Goal: Task Accomplishment & Management: Manage account settings

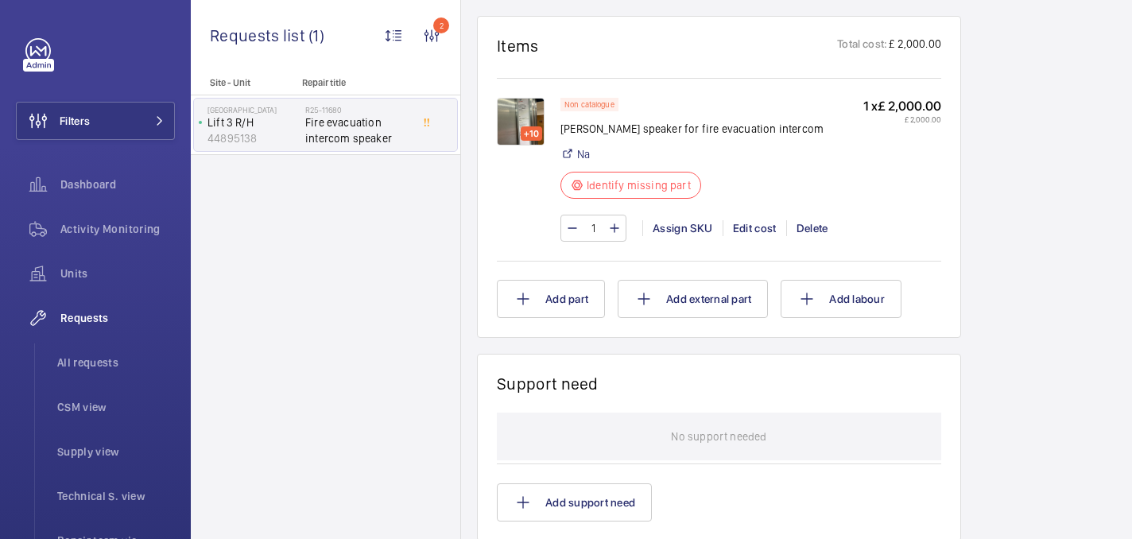
scroll to position [961, 0]
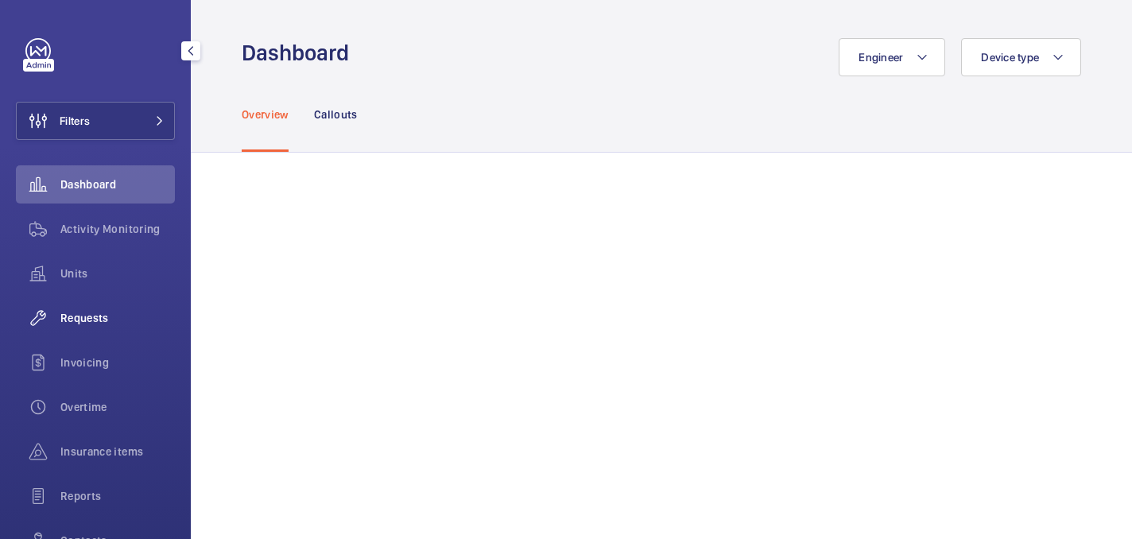
click at [85, 327] on div "Requests" at bounding box center [95, 318] width 159 height 38
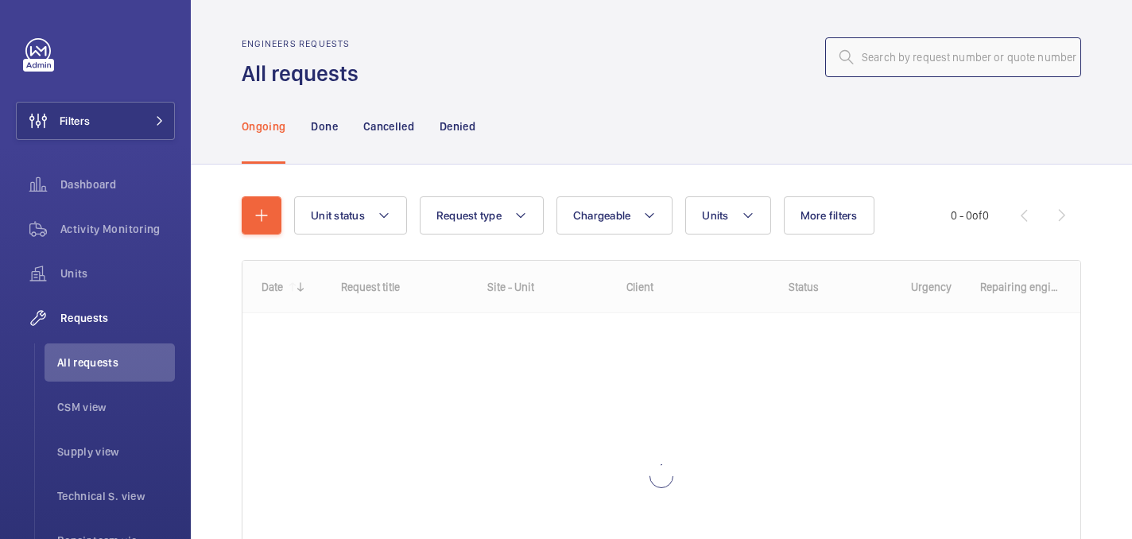
click at [939, 50] on input "text" at bounding box center [953, 57] width 256 height 40
paste input "R25-12169"
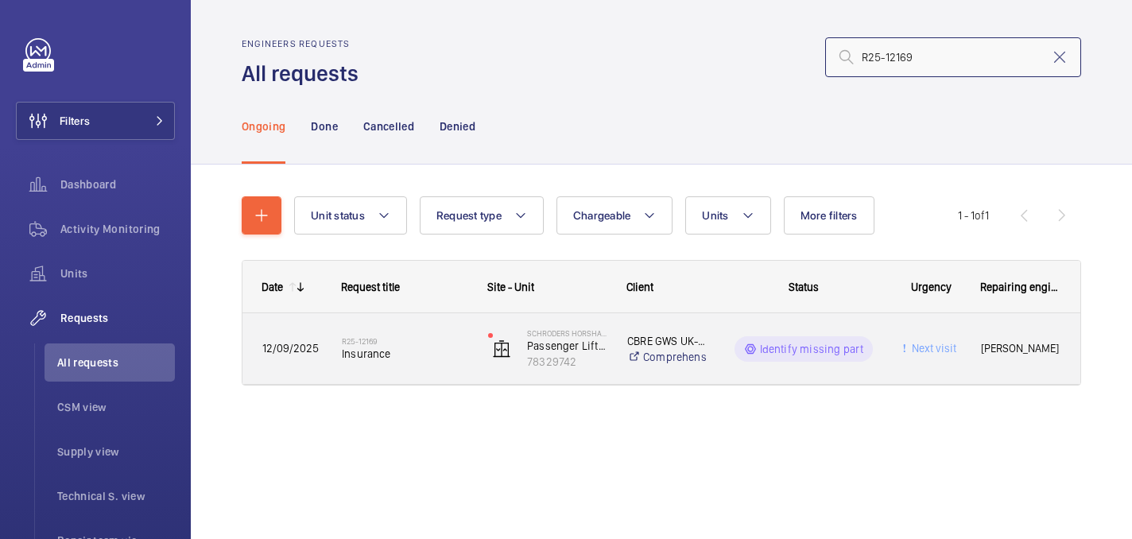
type input "R25-12169"
click at [422, 365] on div "R25-12169 Insurance" at bounding box center [405, 349] width 126 height 46
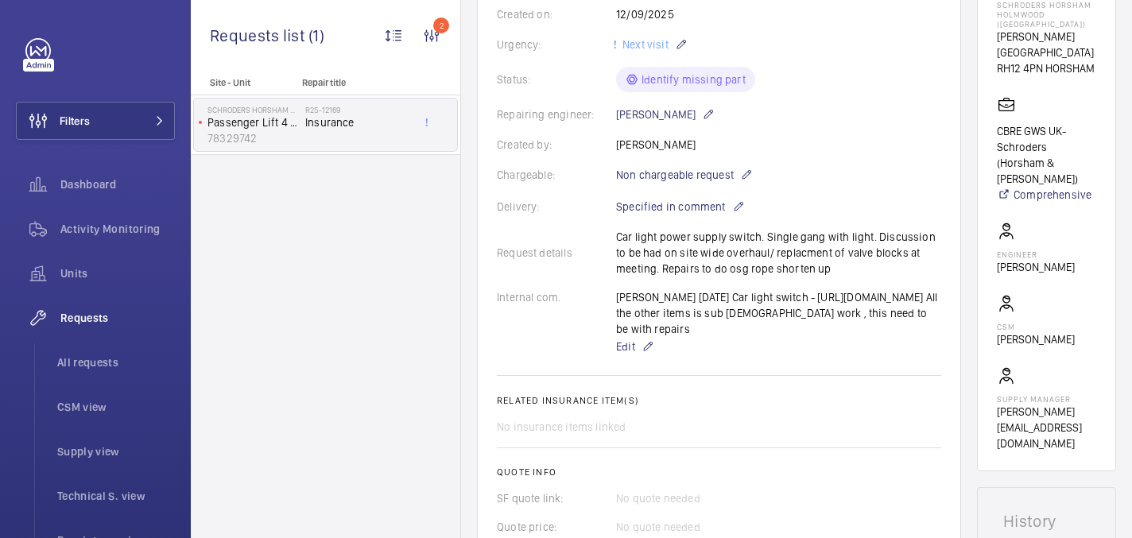
scroll to position [114, 0]
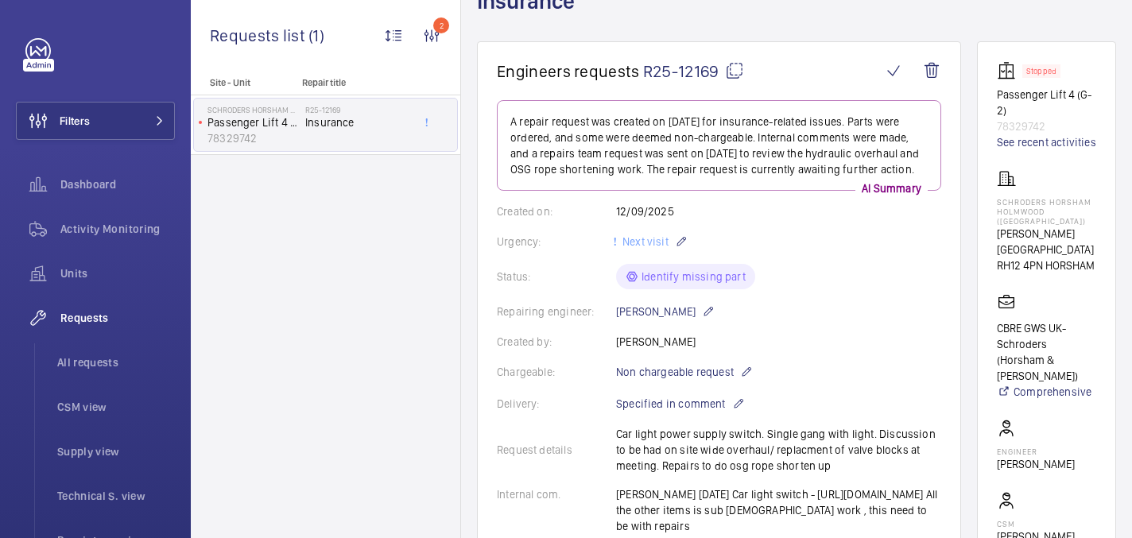
click at [731, 67] on mat-icon at bounding box center [734, 70] width 19 height 19
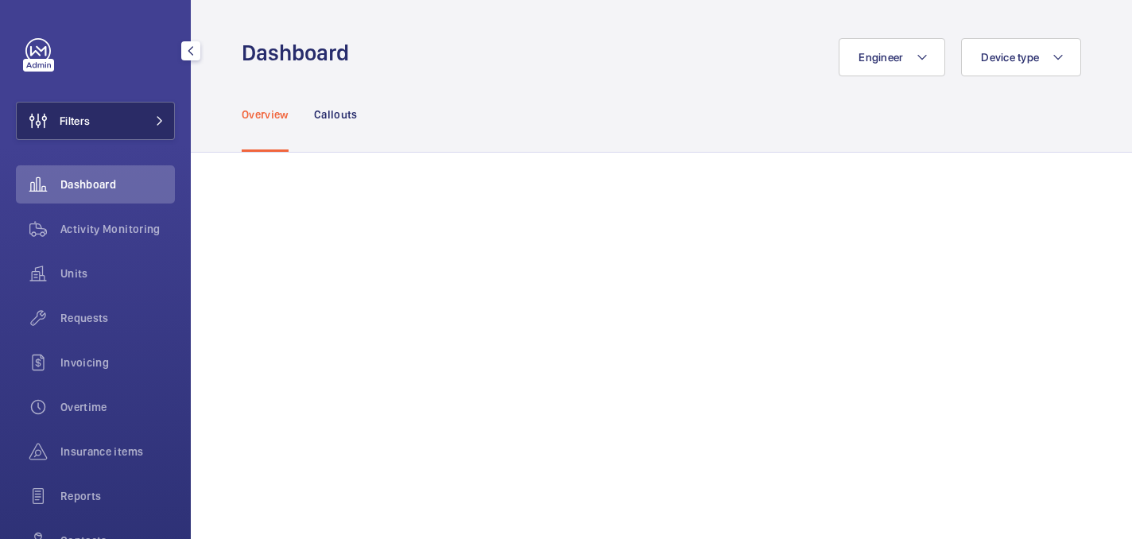
click at [78, 126] on span "Filters" at bounding box center [75, 121] width 30 height 16
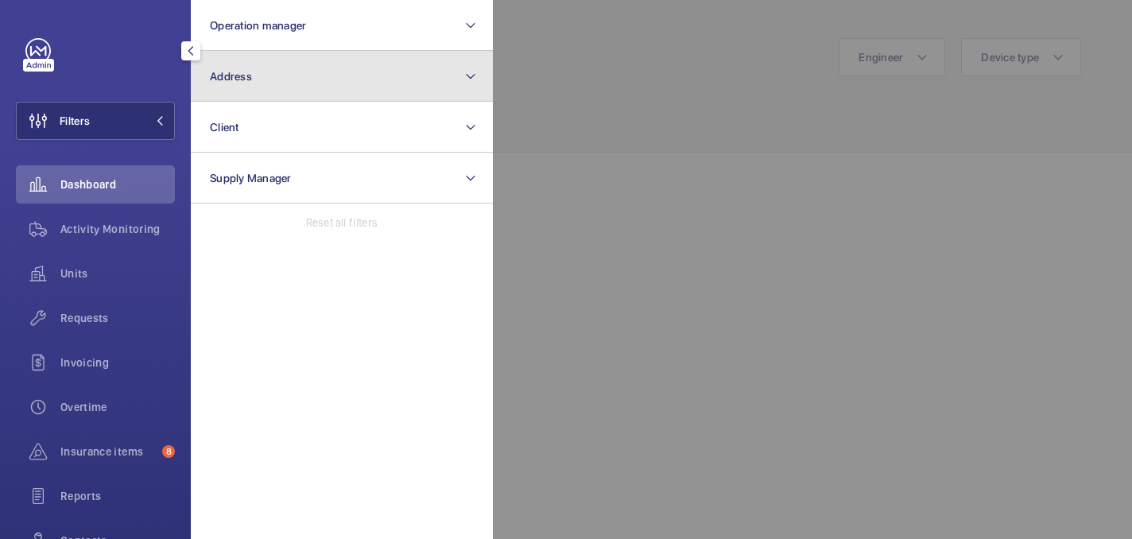
click at [260, 93] on button "Address" at bounding box center [342, 76] width 302 height 51
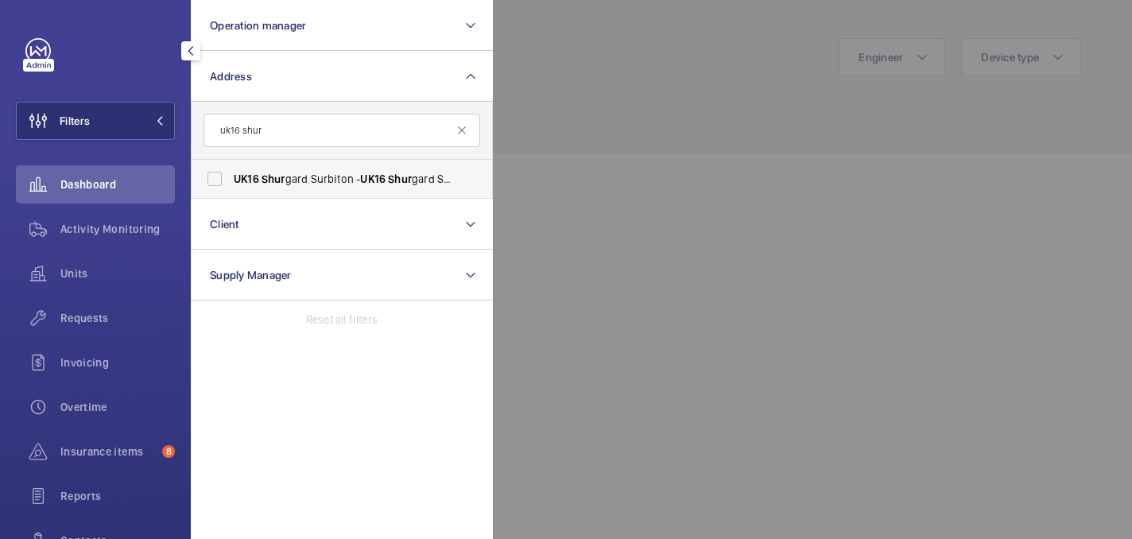
type input "uk16 shur"
click at [326, 176] on span "UK16 Shur gard Surbiton - UK16 Shur gard Surbiton - Portsmouth Rd, SURBITON KT6…" at bounding box center [343, 179] width 219 height 16
click at [231, 176] on input "UK16 Shur gard Surbiton - UK16 Shur gard Surbiton - Portsmouth Rd, SURBITON KT6…" at bounding box center [215, 179] width 32 height 32
checkbox input "true"
click at [679, 80] on div at bounding box center [1059, 269] width 1132 height 539
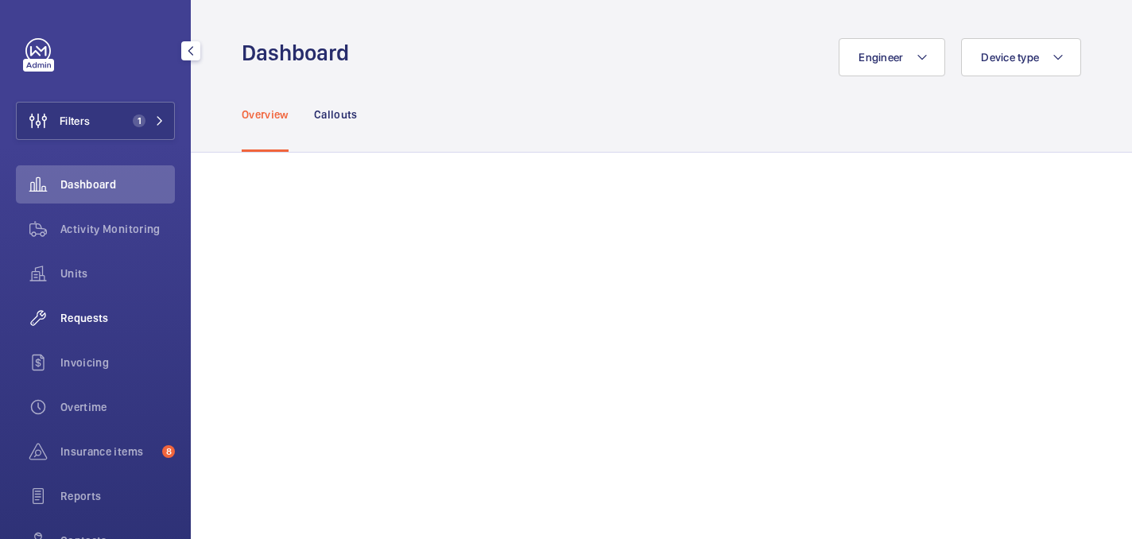
click at [107, 320] on span "Requests" at bounding box center [117, 318] width 114 height 16
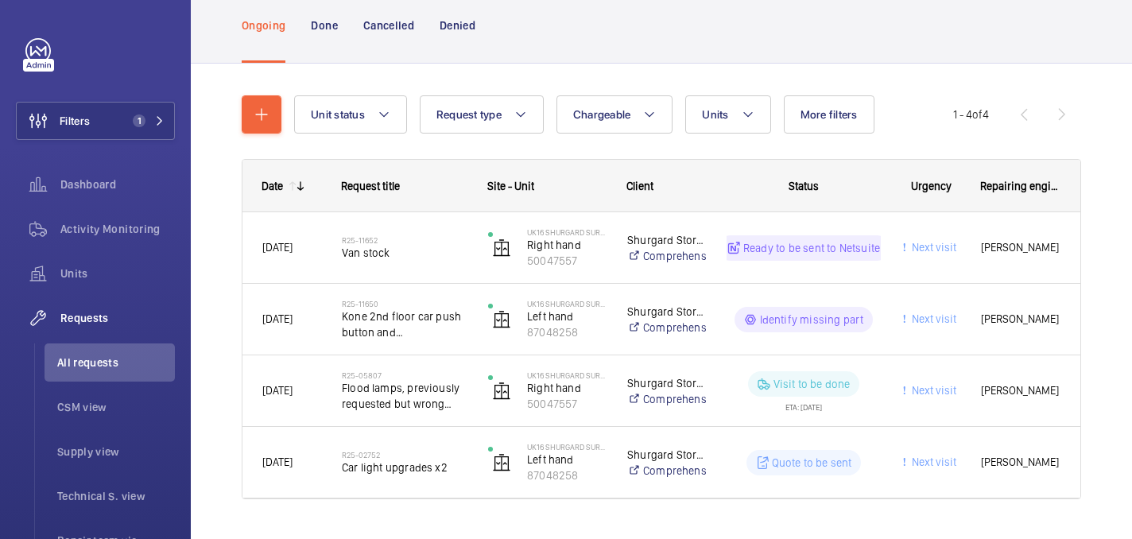
scroll to position [138, 0]
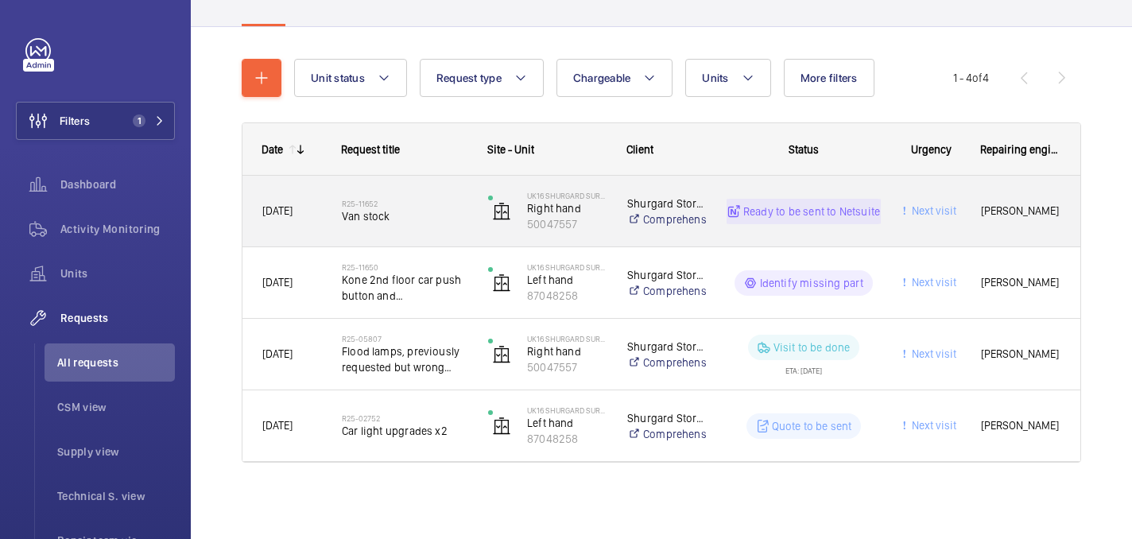
click at [399, 226] on div "R25-11652 Van stock" at bounding box center [405, 211] width 126 height 46
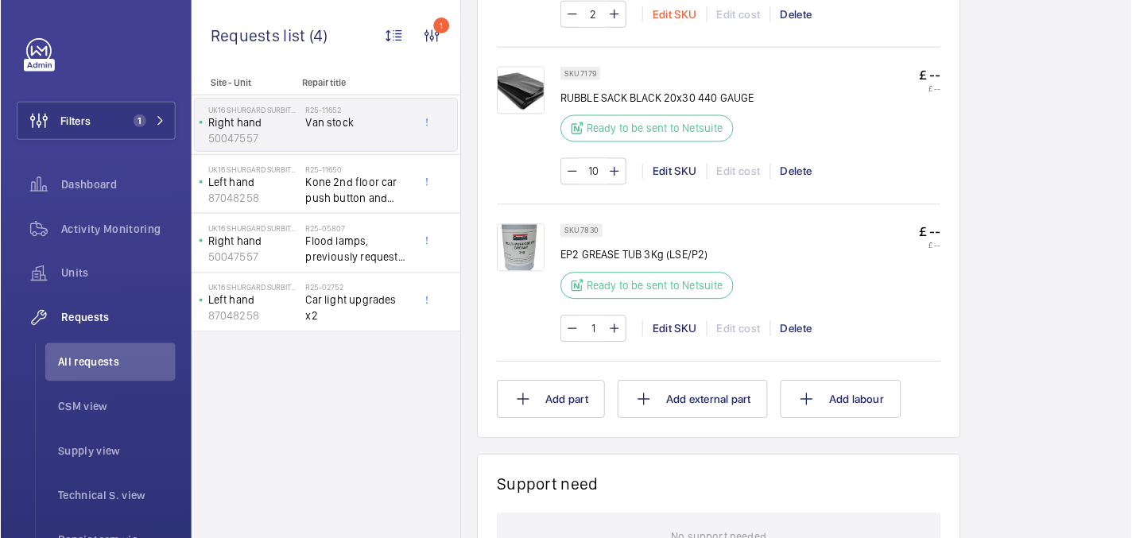
scroll to position [1225, 0]
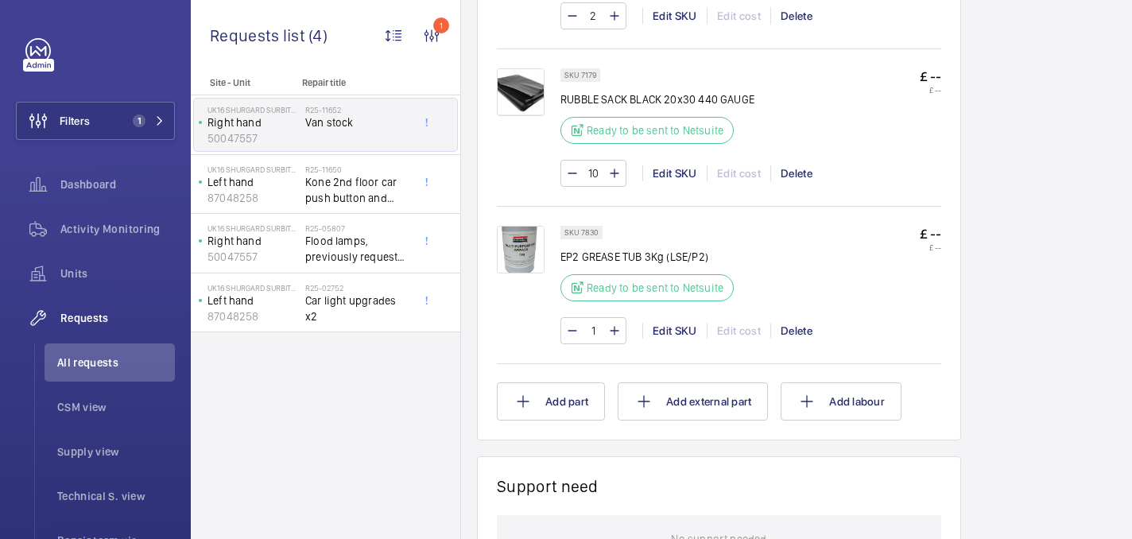
click at [517, 260] on img at bounding box center [521, 250] width 48 height 48
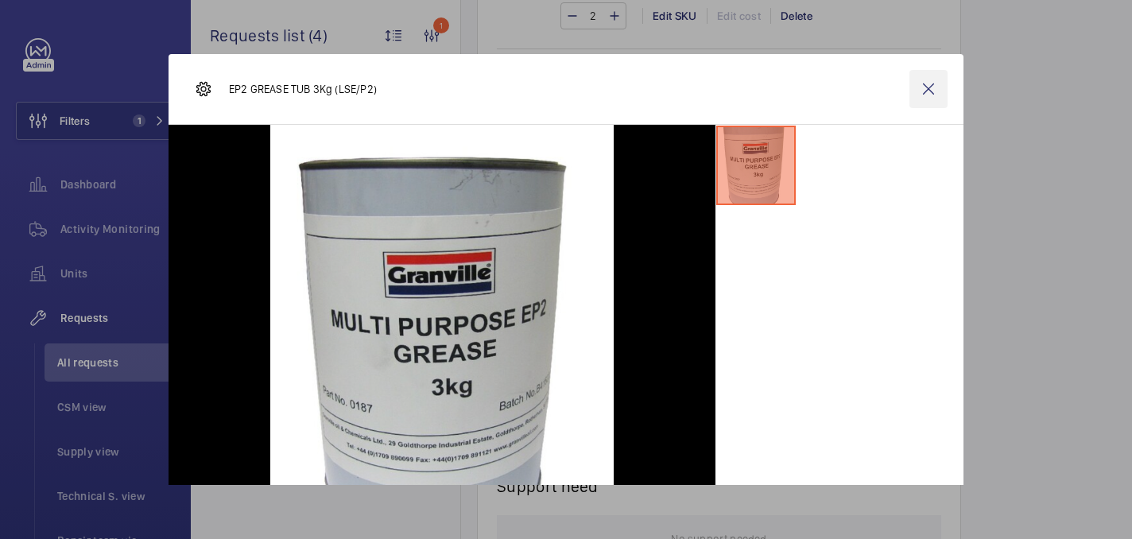
click at [925, 81] on wm-front-icon-button at bounding box center [929, 89] width 38 height 38
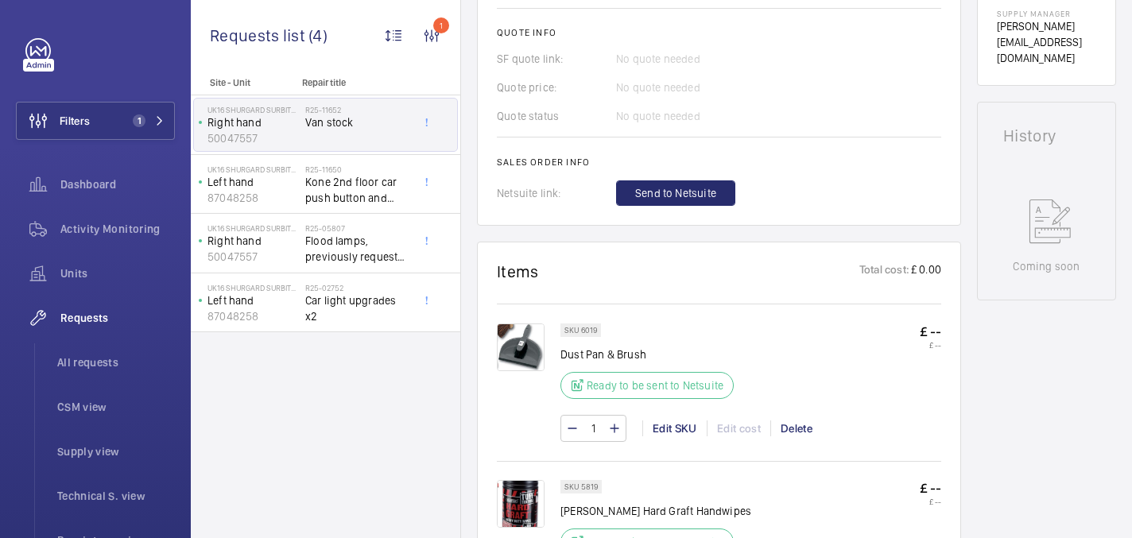
scroll to position [162, 0]
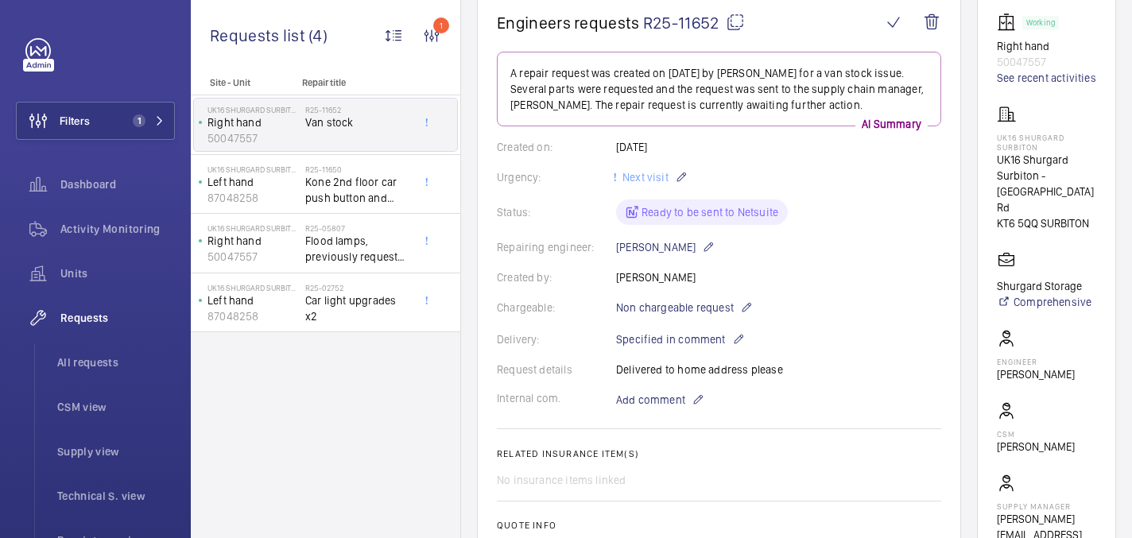
click at [726, 23] on mat-icon at bounding box center [735, 22] width 19 height 19
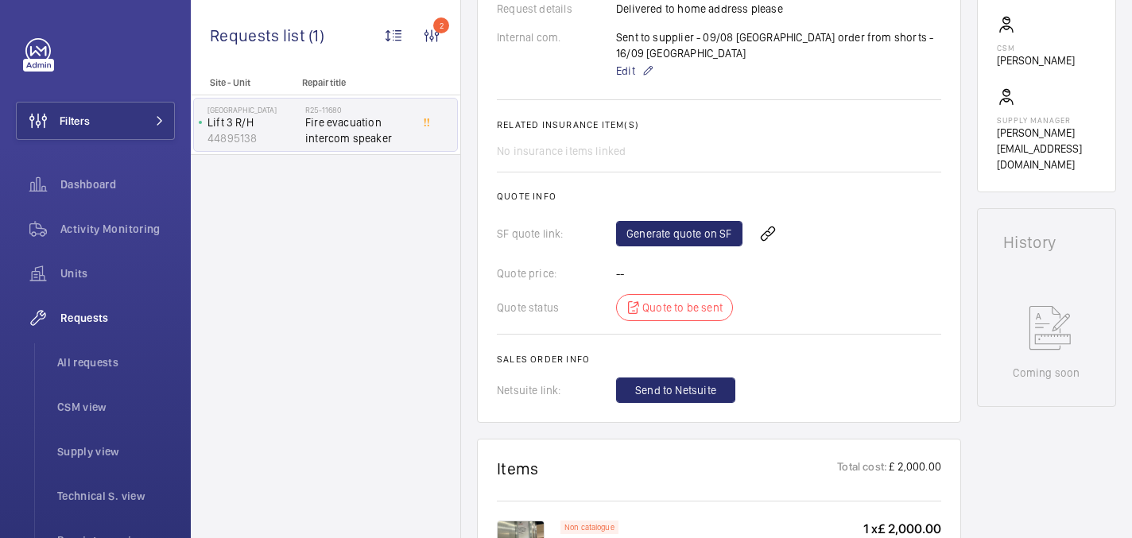
scroll to position [535, 0]
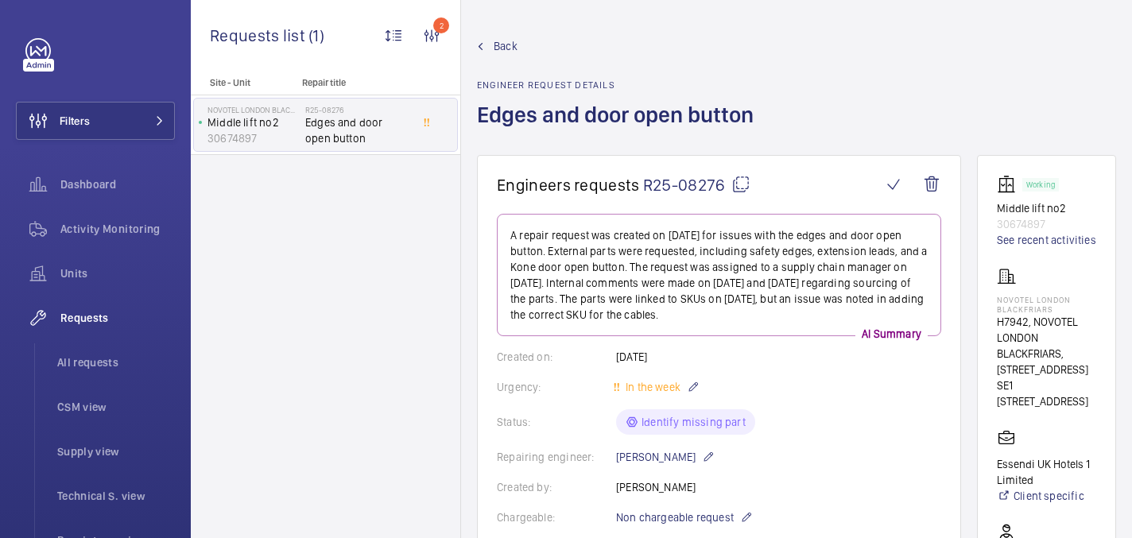
click at [738, 186] on mat-icon at bounding box center [741, 184] width 19 height 19
click at [1008, 297] on p "NOVOTEL LONDON BLACKFRIARS" at bounding box center [1046, 304] width 99 height 19
copy p "NOVOTEL LONDON BLACKFRIARS"
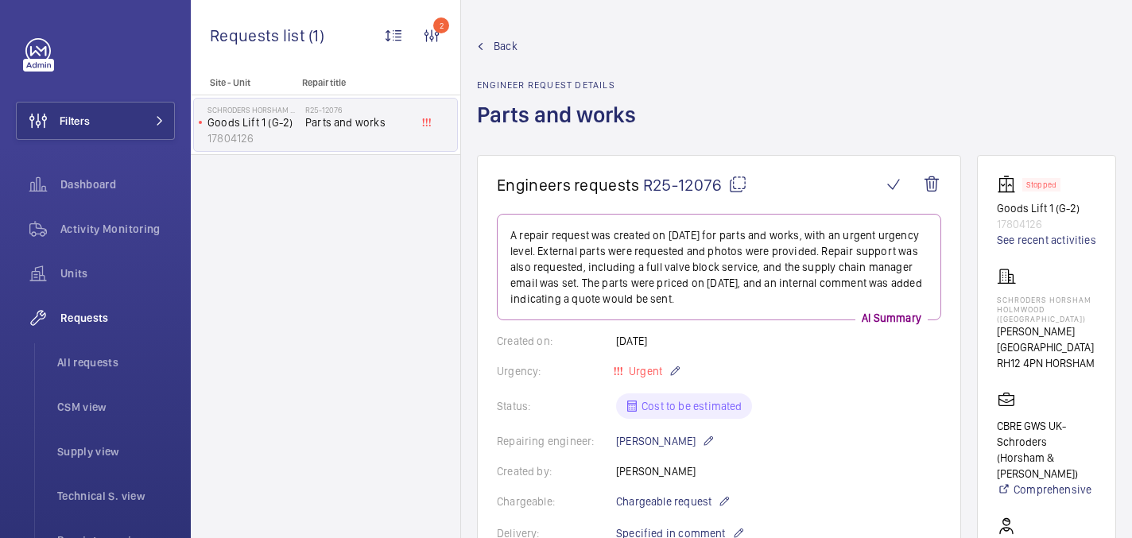
click at [734, 180] on mat-icon at bounding box center [737, 184] width 19 height 19
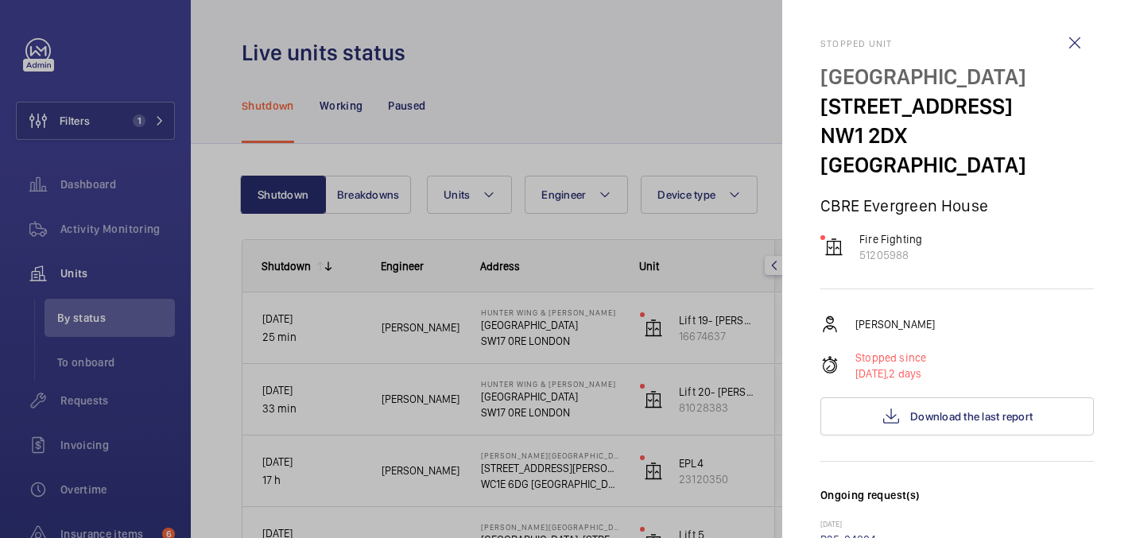
scroll to position [14, 0]
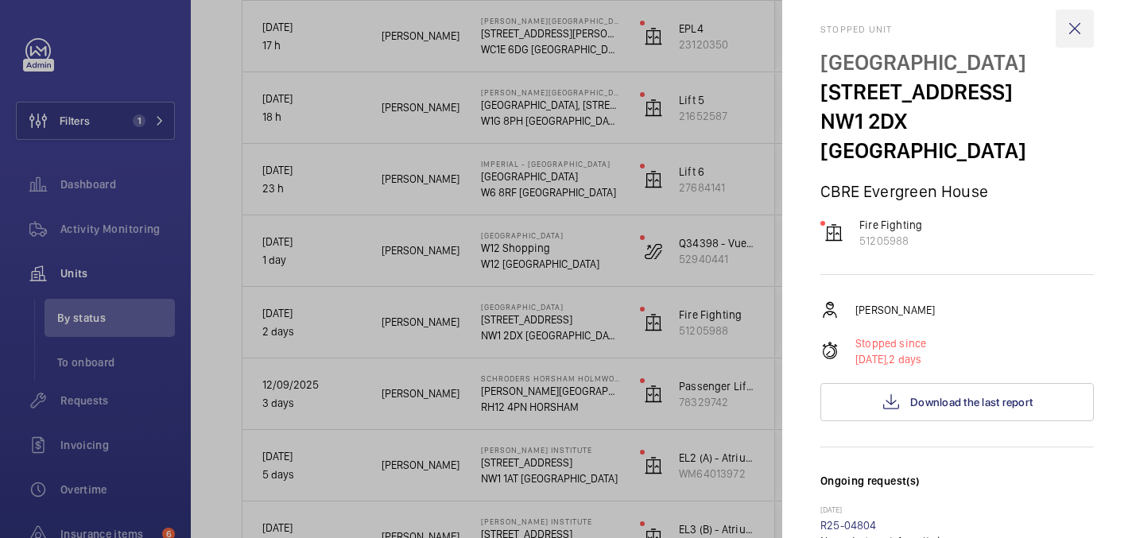
click at [1076, 31] on wm-front-icon-button at bounding box center [1075, 29] width 38 height 38
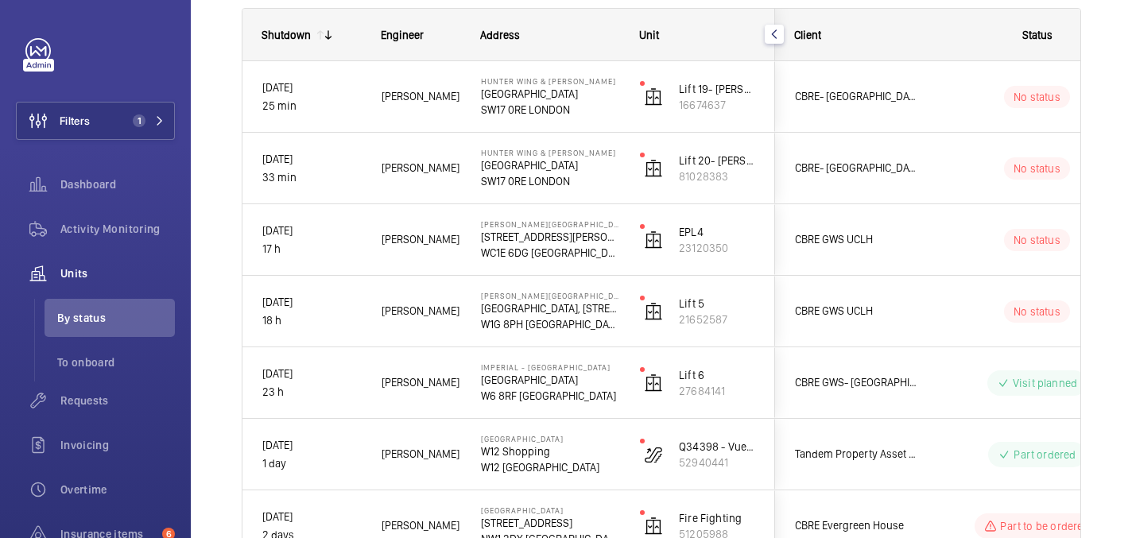
scroll to position [231, 0]
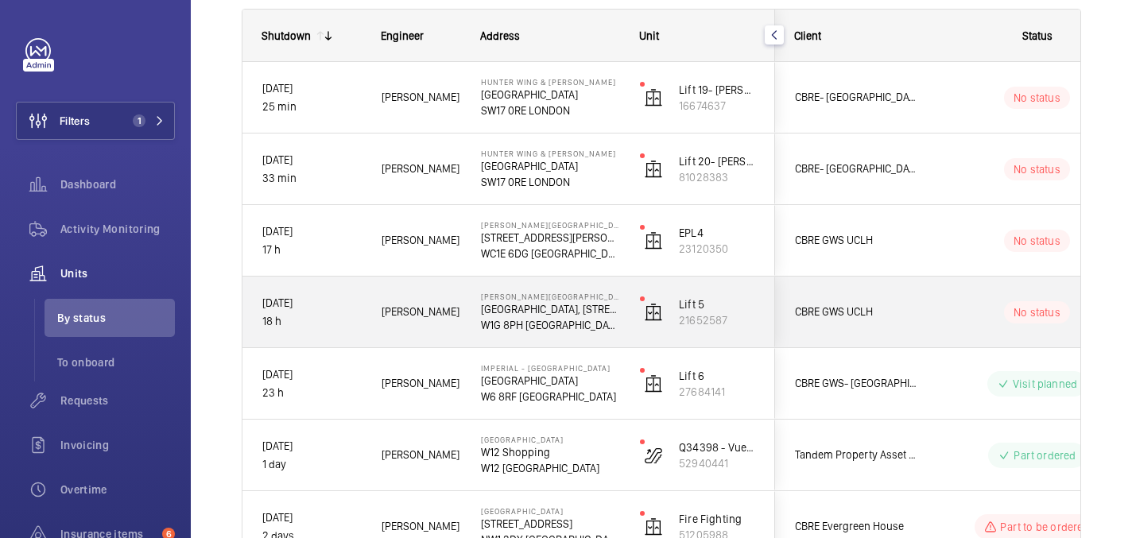
click at [426, 336] on div "Kari O." at bounding box center [412, 312] width 98 height 50
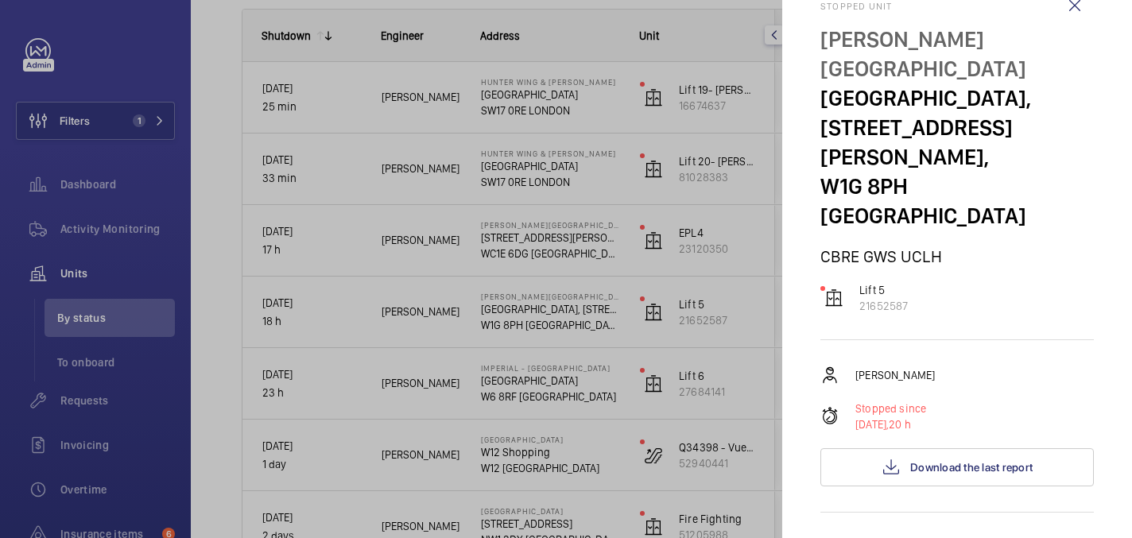
scroll to position [0, 0]
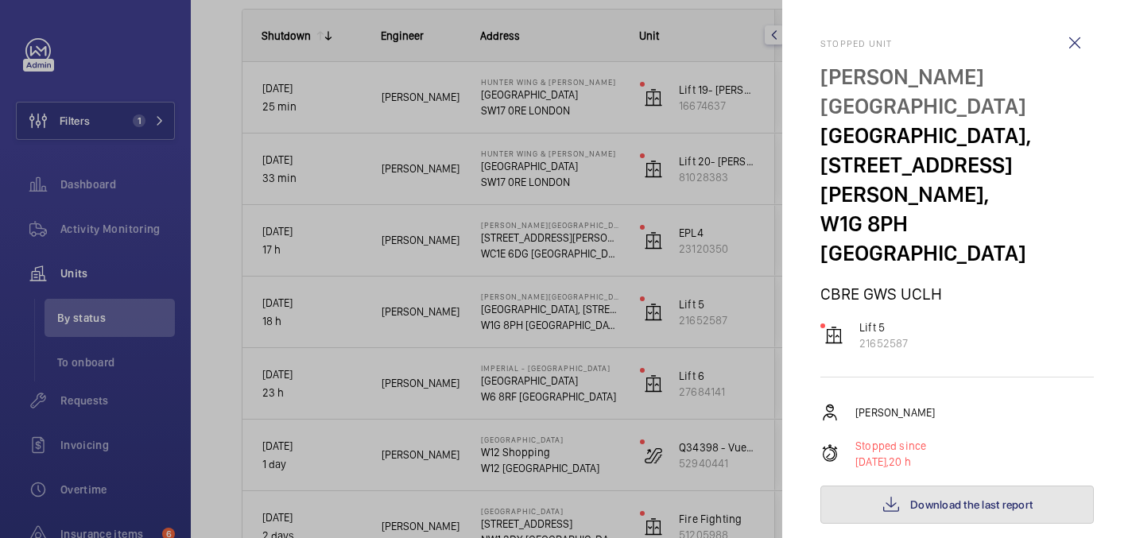
click at [926, 499] on span "Download the last report" at bounding box center [971, 505] width 122 height 13
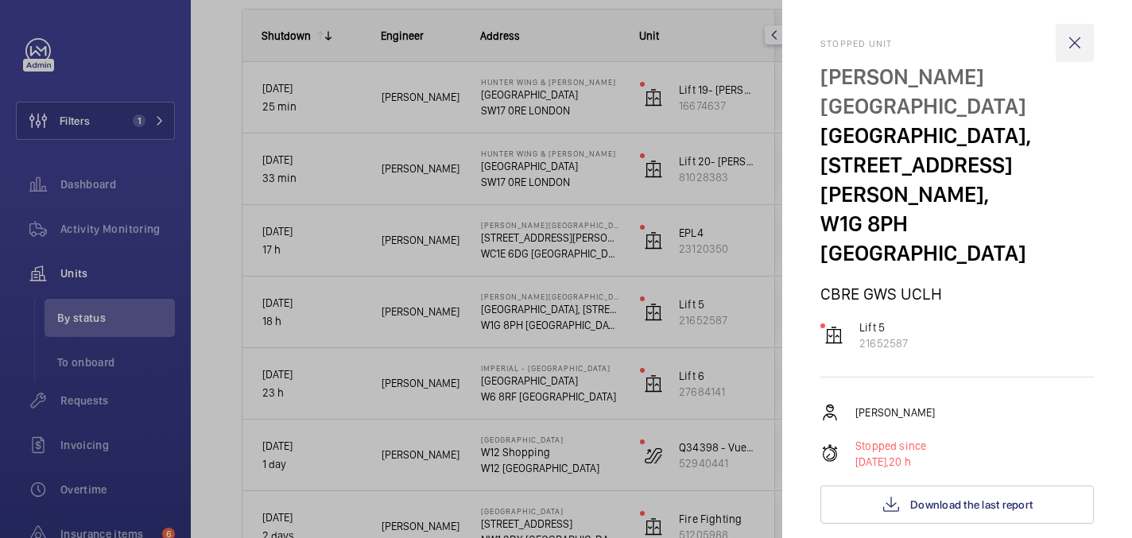
click at [1073, 50] on wm-front-icon-button at bounding box center [1075, 43] width 38 height 38
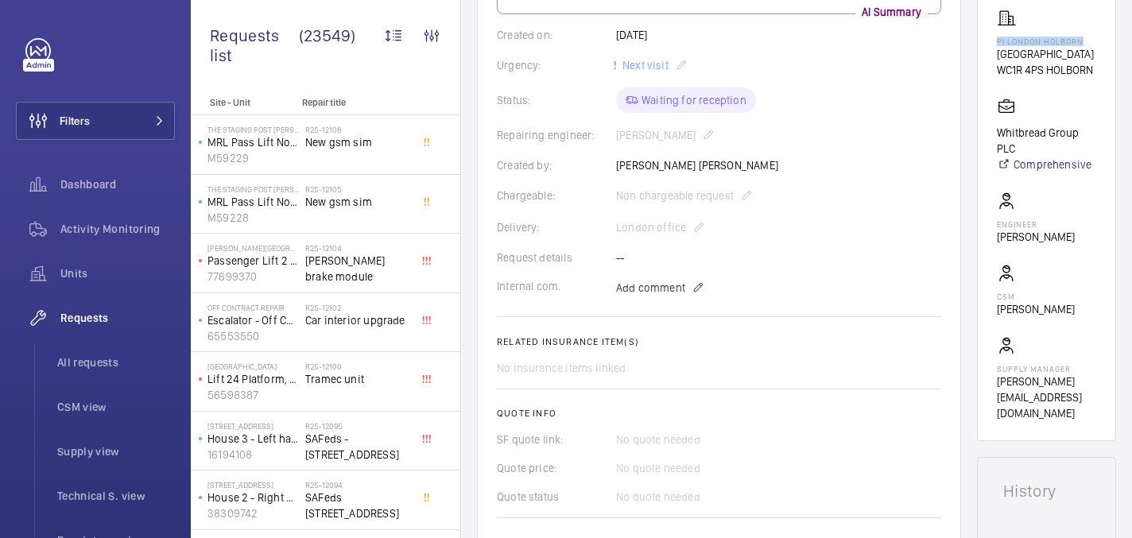
scroll to position [22, 0]
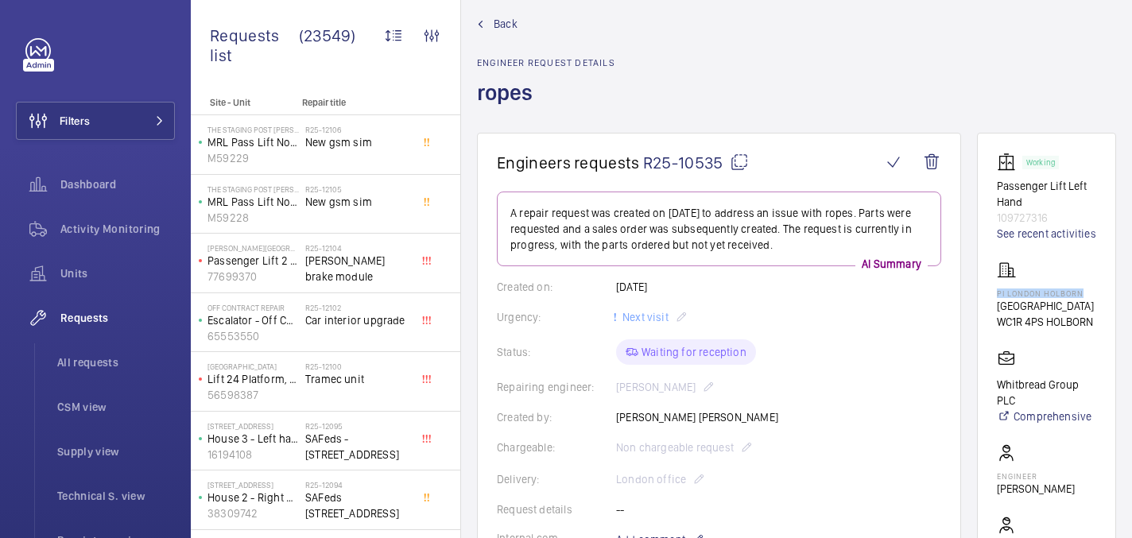
click at [743, 168] on mat-icon at bounding box center [739, 162] width 19 height 19
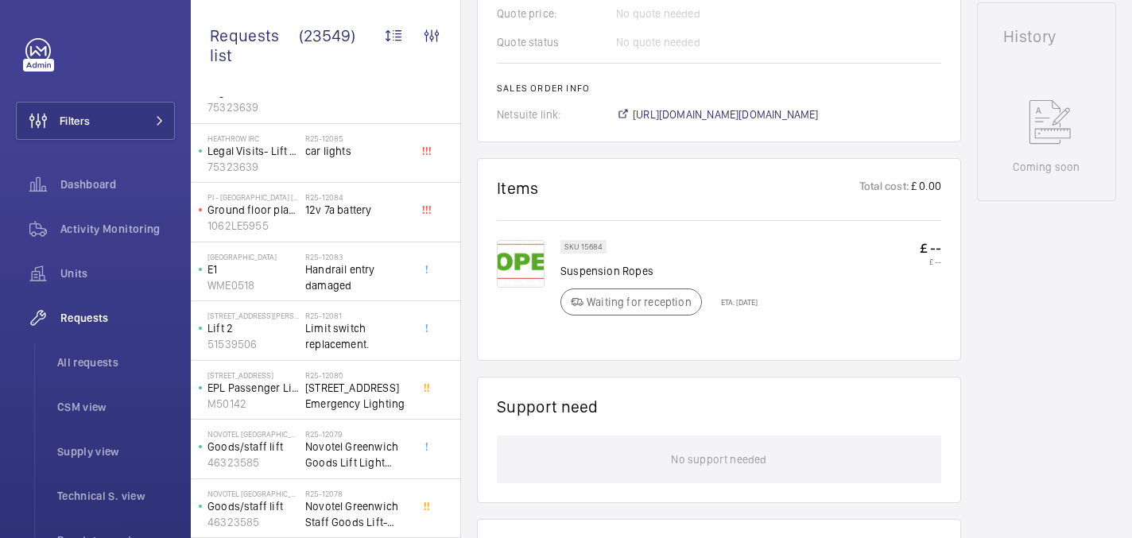
scroll to position [988, 0]
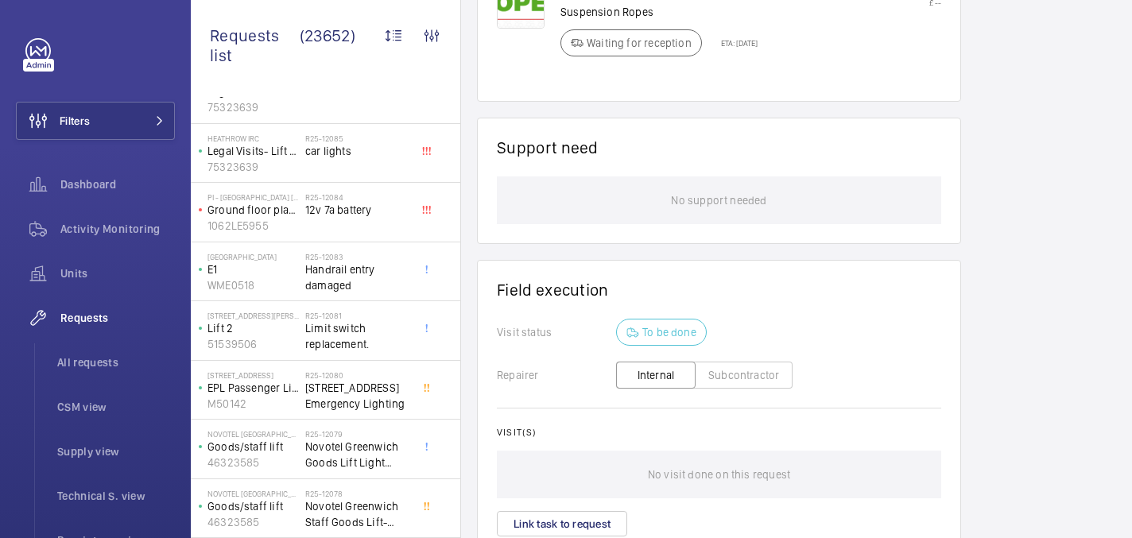
scroll to position [837, 0]
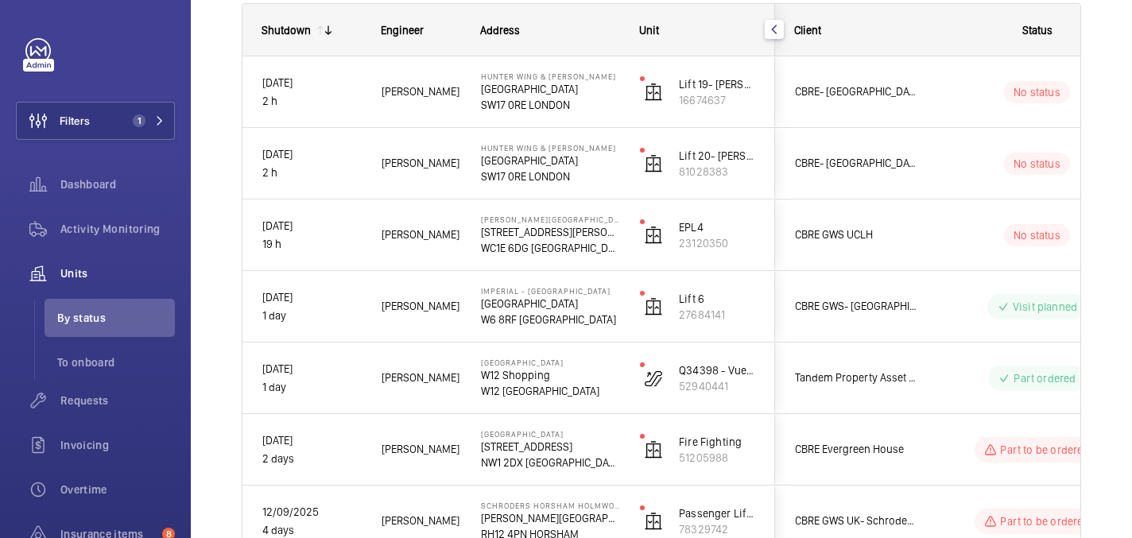
scroll to position [238, 0]
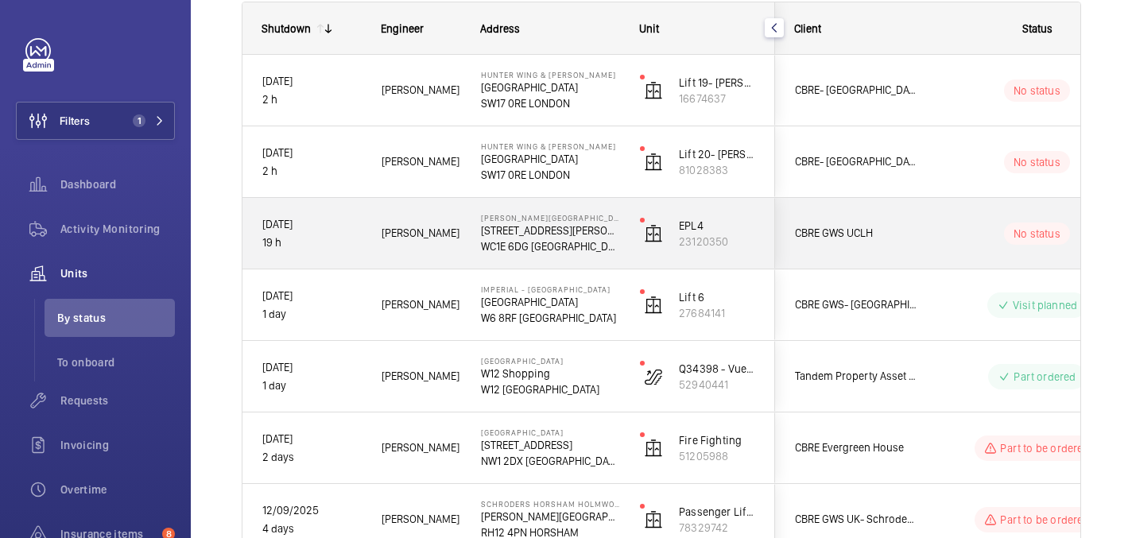
click at [968, 239] on wm-front-pills-cell "No status" at bounding box center [1037, 234] width 198 height 22
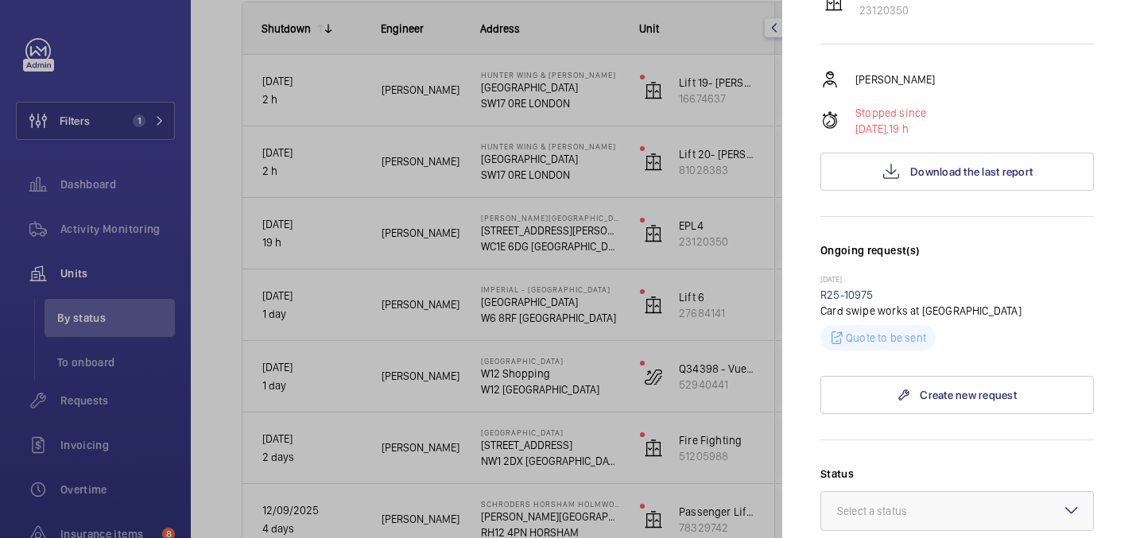
scroll to position [331, 0]
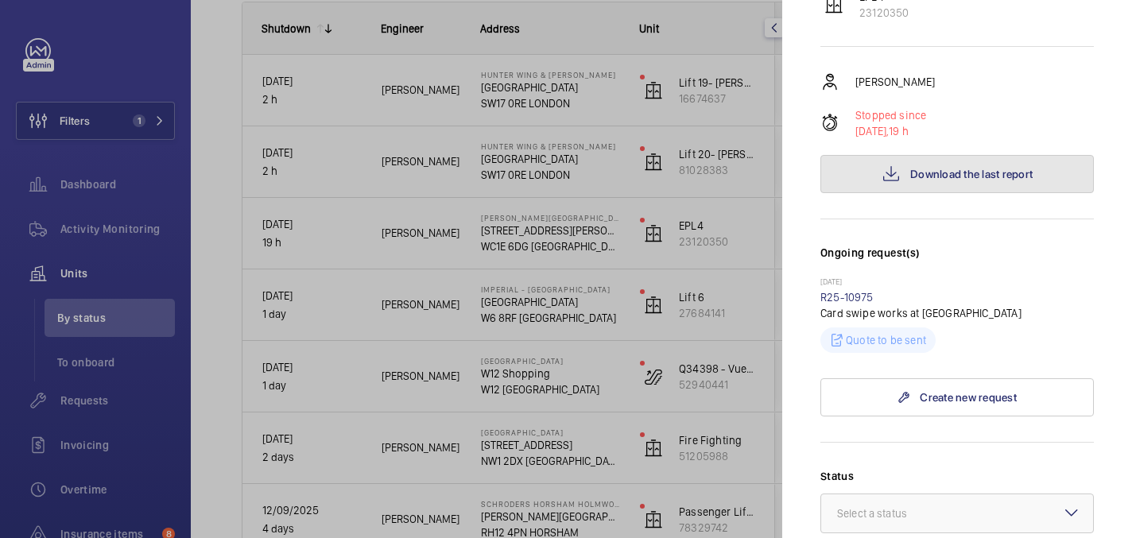
click at [897, 165] on mat-icon at bounding box center [891, 174] width 19 height 19
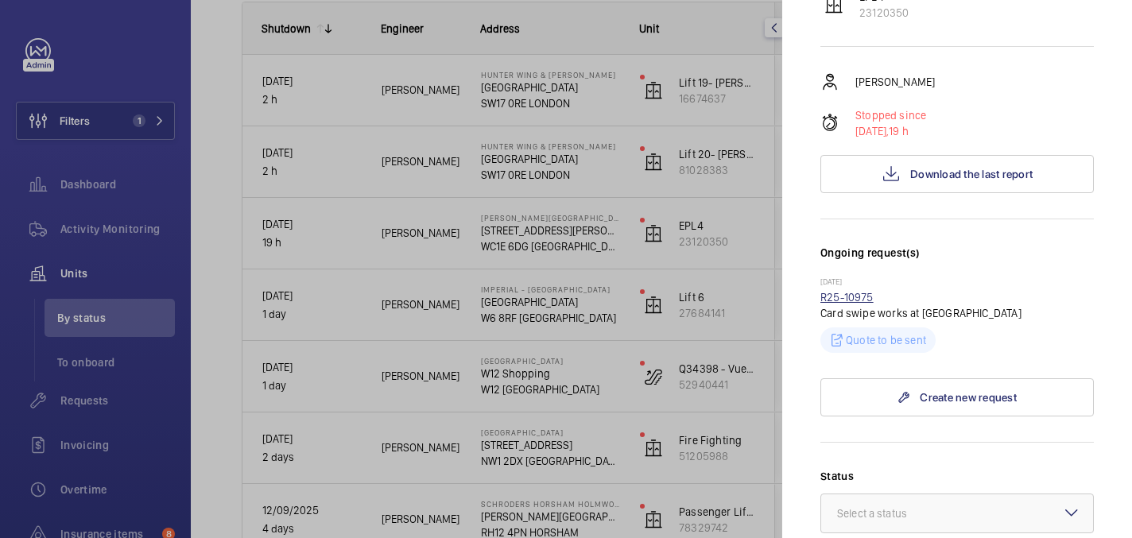
click at [861, 291] on link "R25-10975" at bounding box center [847, 297] width 53 height 13
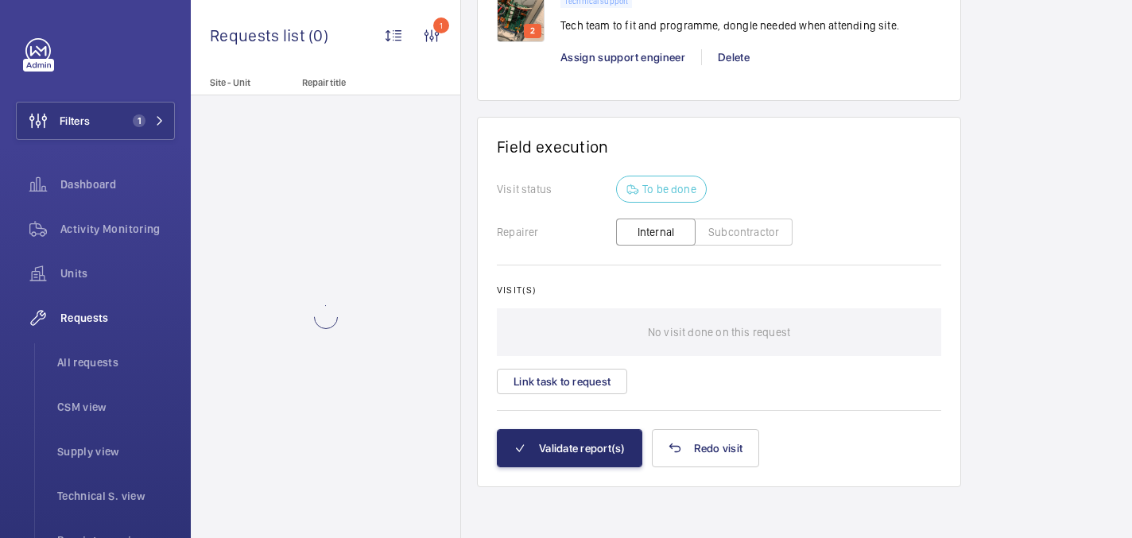
scroll to position [921, 0]
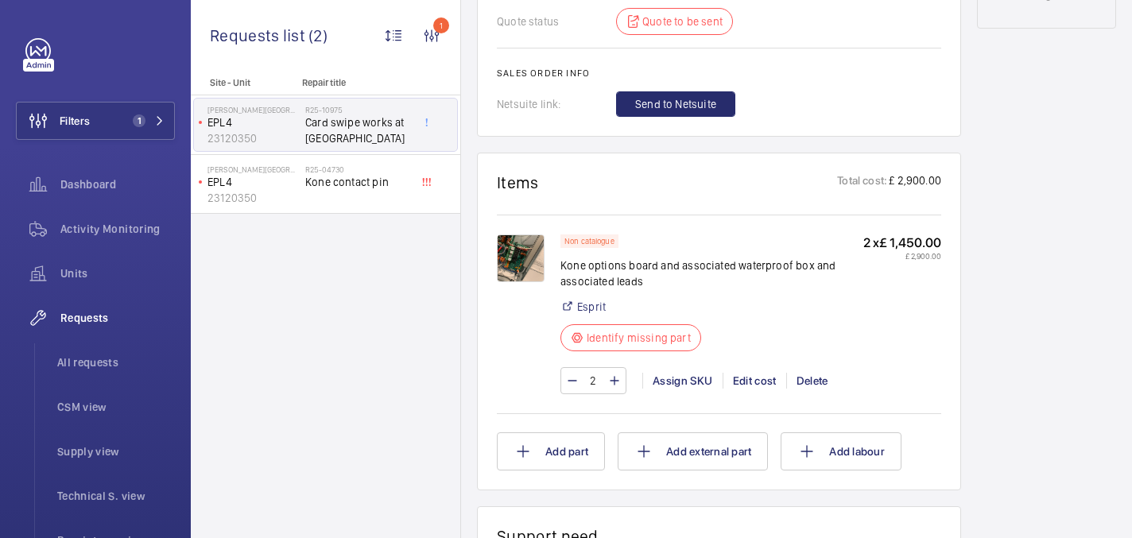
click at [525, 250] on img at bounding box center [521, 259] width 48 height 48
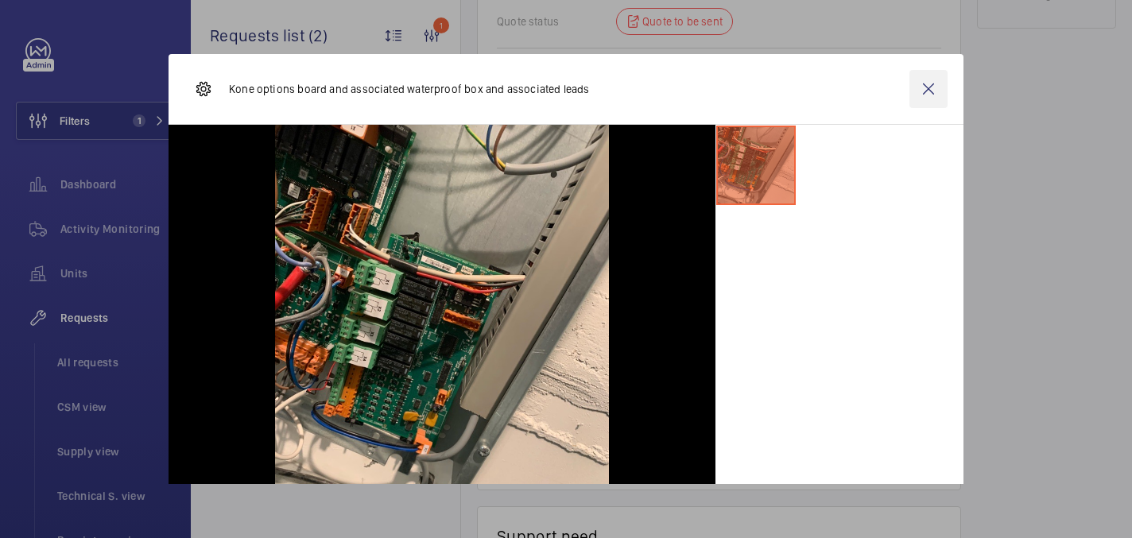
click at [913, 87] on wm-front-icon-button at bounding box center [929, 89] width 38 height 38
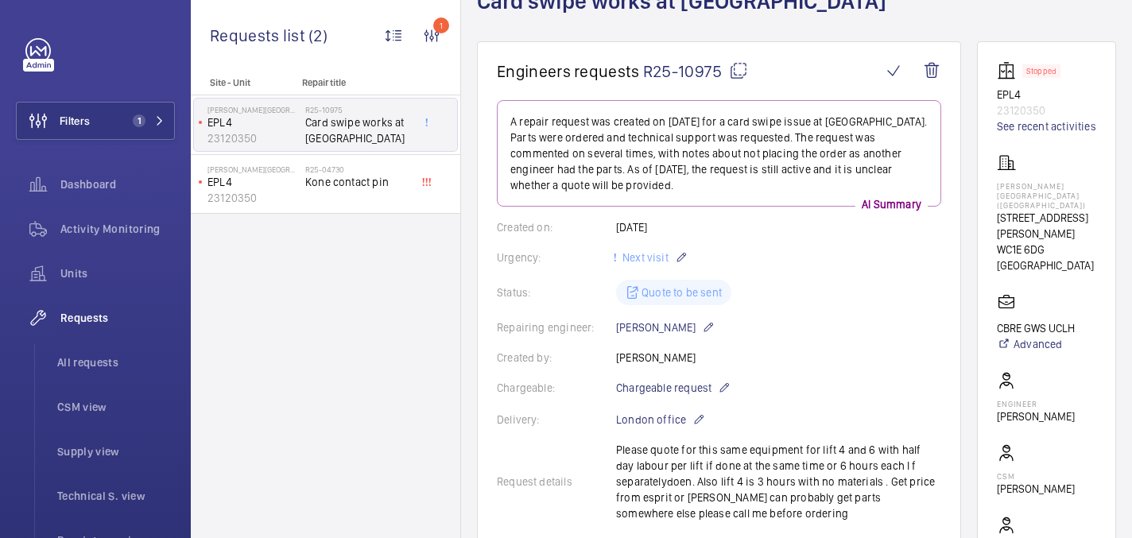
scroll to position [71, 0]
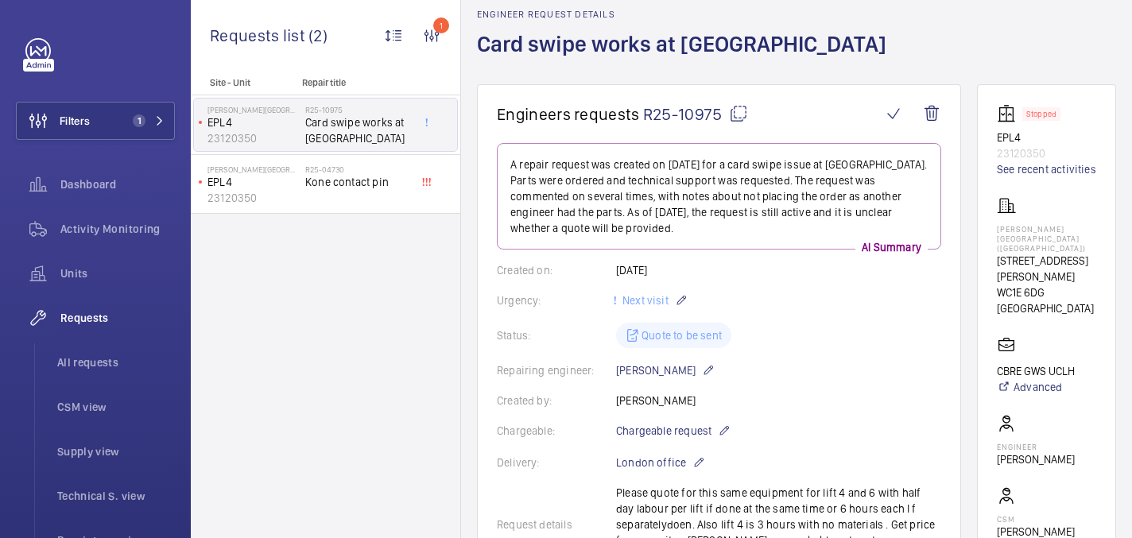
click at [736, 114] on mat-icon at bounding box center [738, 113] width 19 height 19
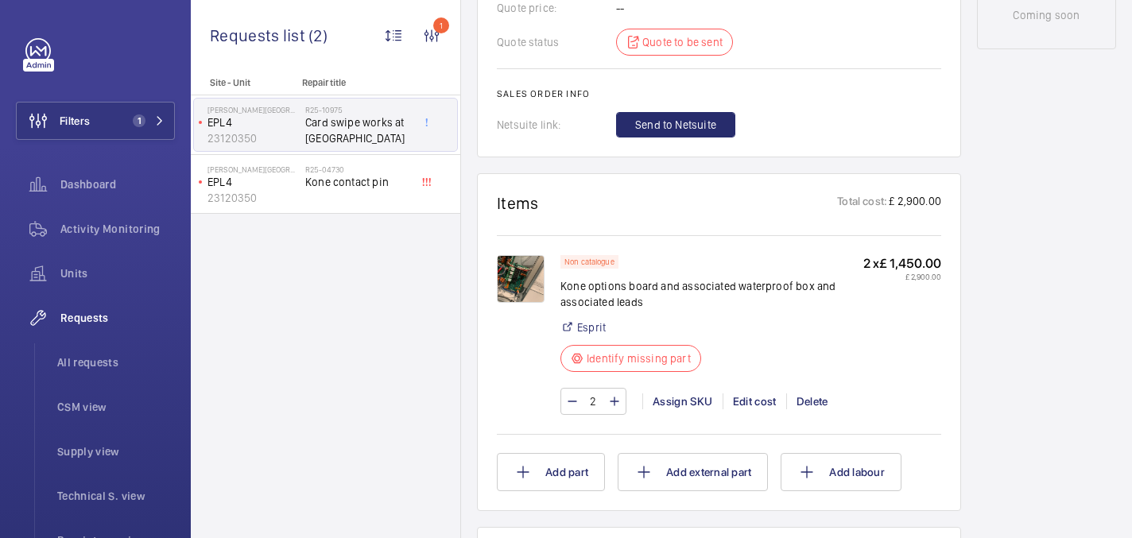
scroll to position [902, 0]
click at [534, 278] on img at bounding box center [521, 277] width 48 height 48
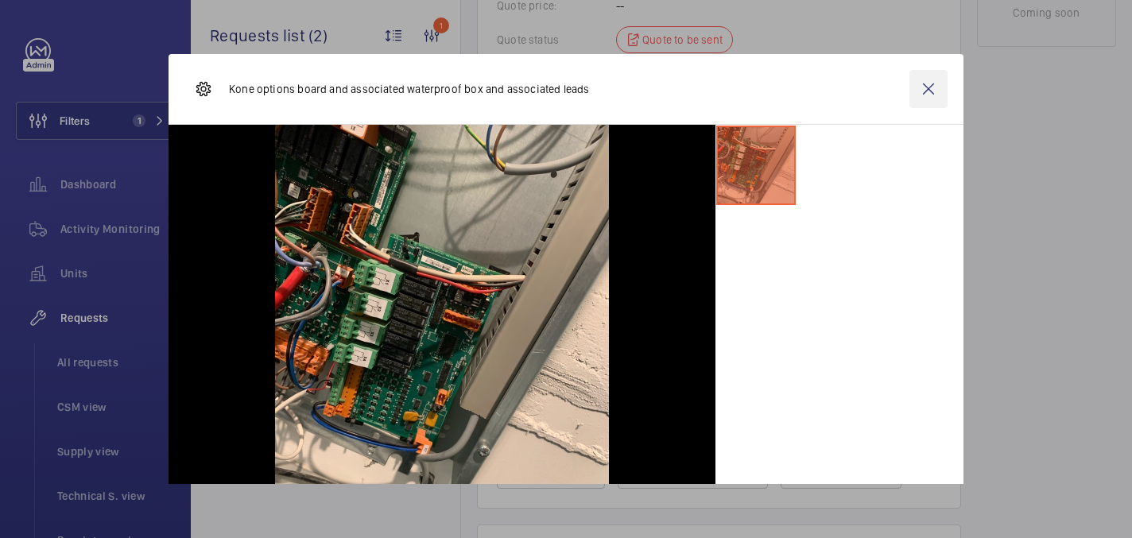
click at [920, 82] on wm-front-icon-button at bounding box center [929, 89] width 38 height 38
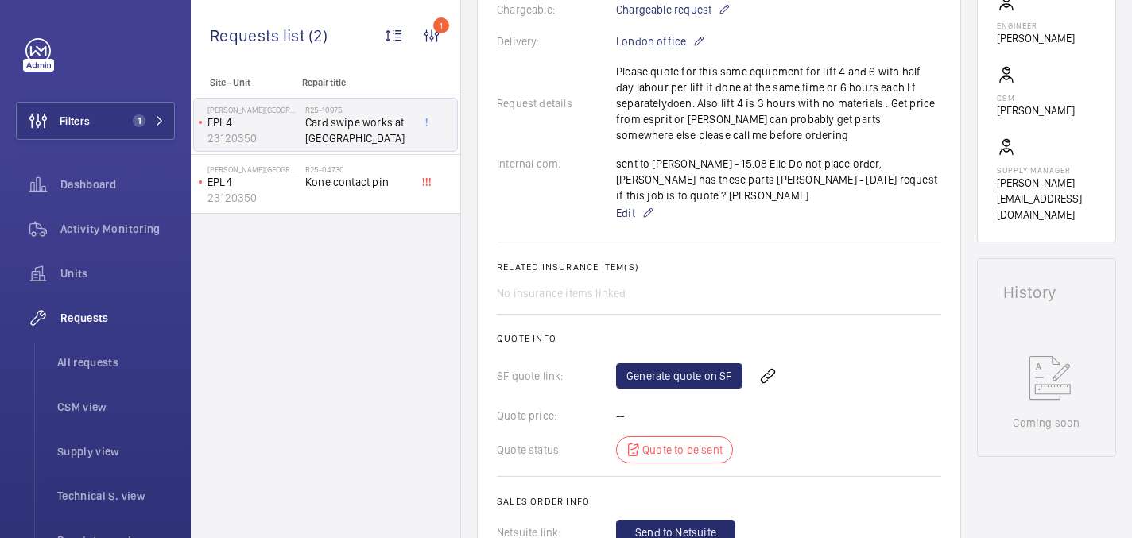
scroll to position [460, 0]
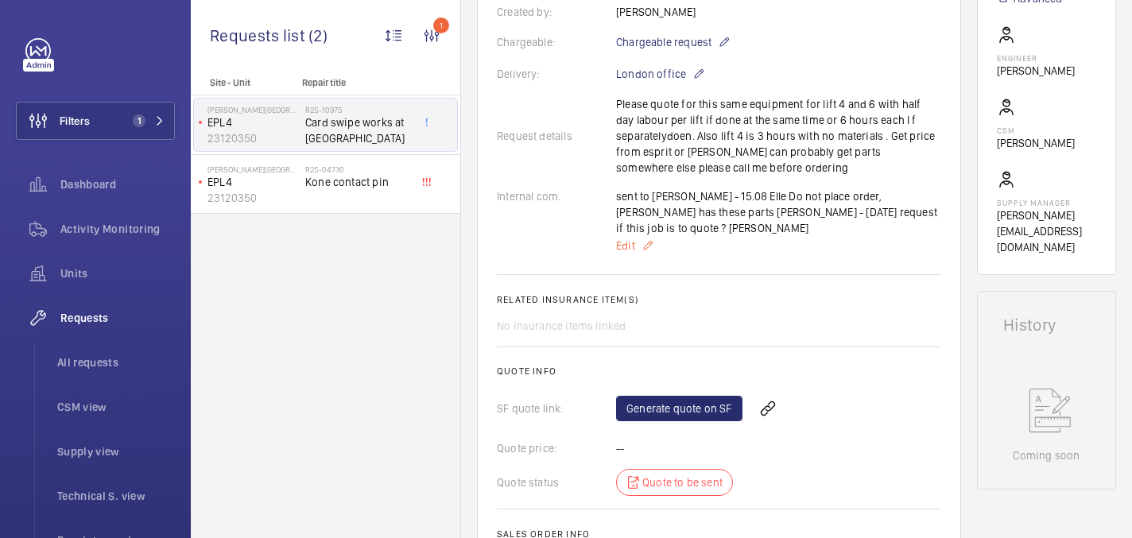
click at [627, 245] on span "Edit" at bounding box center [625, 246] width 19 height 16
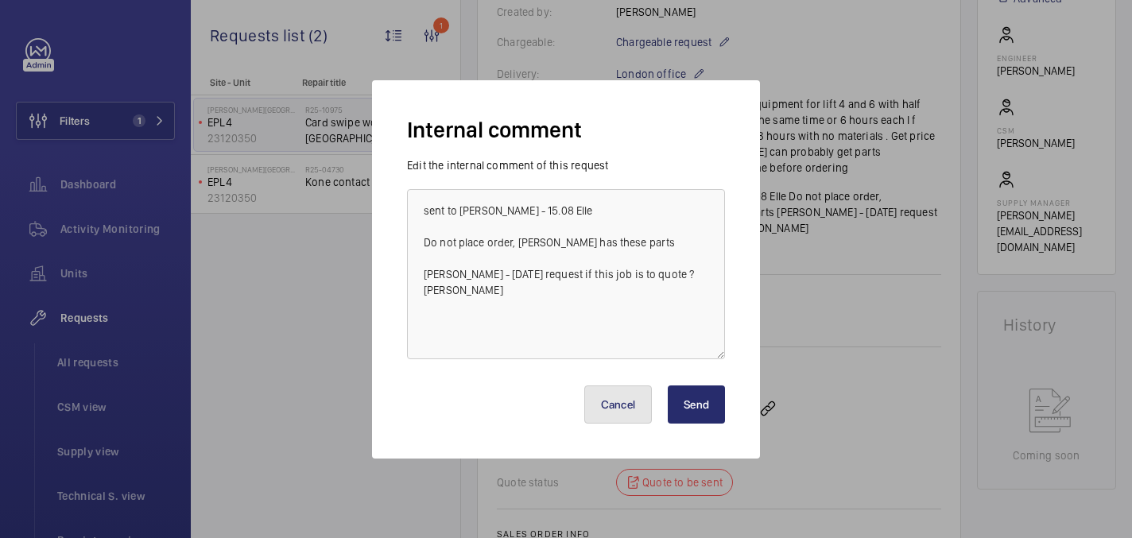
click at [623, 402] on button "Cancel" at bounding box center [618, 405] width 68 height 38
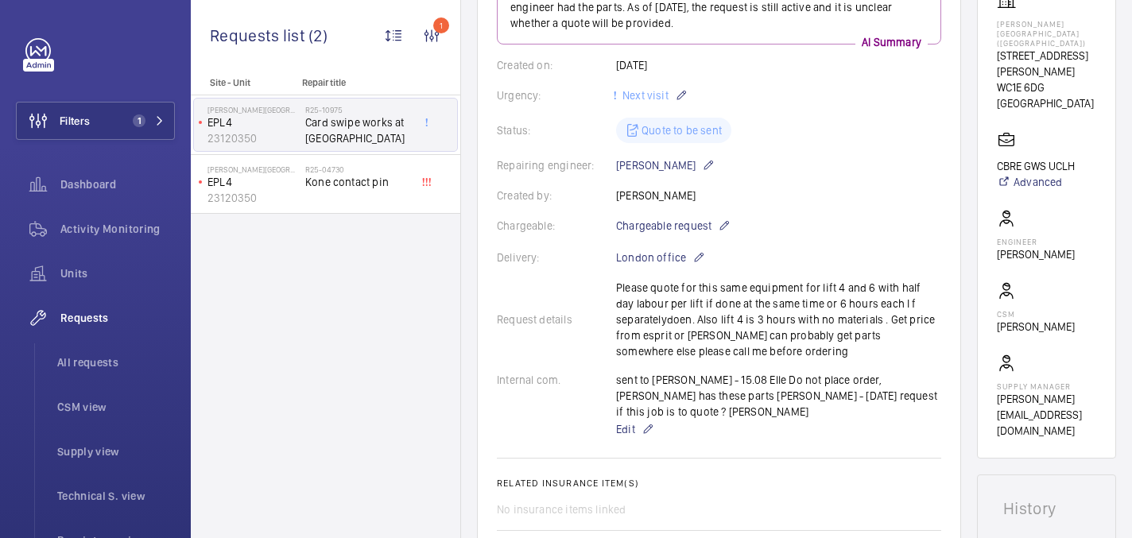
scroll to position [274, 0]
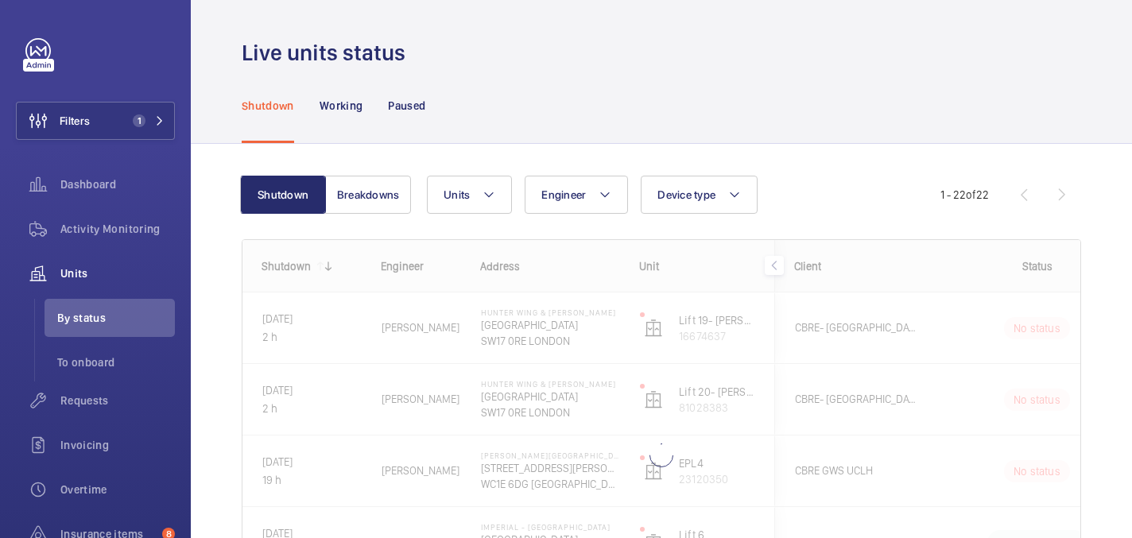
scroll to position [157, 0]
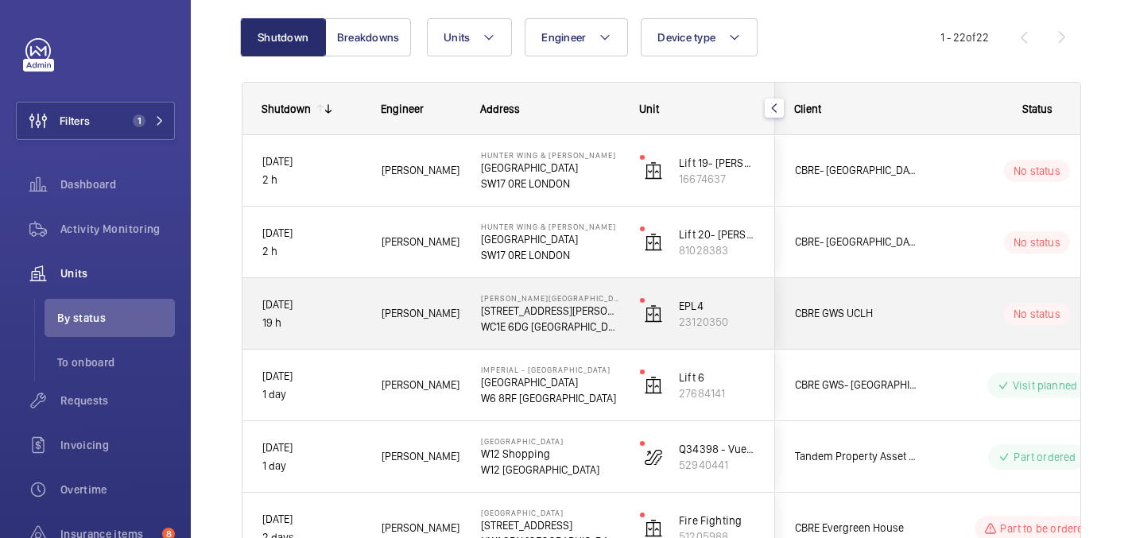
click at [946, 299] on div "No status" at bounding box center [1027, 314] width 217 height 54
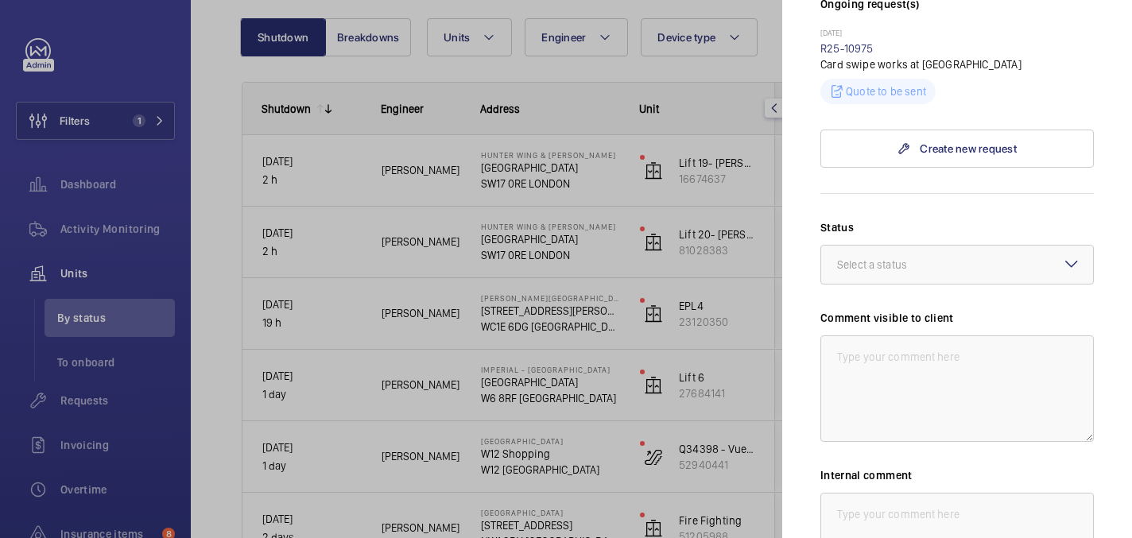
scroll to position [706, 0]
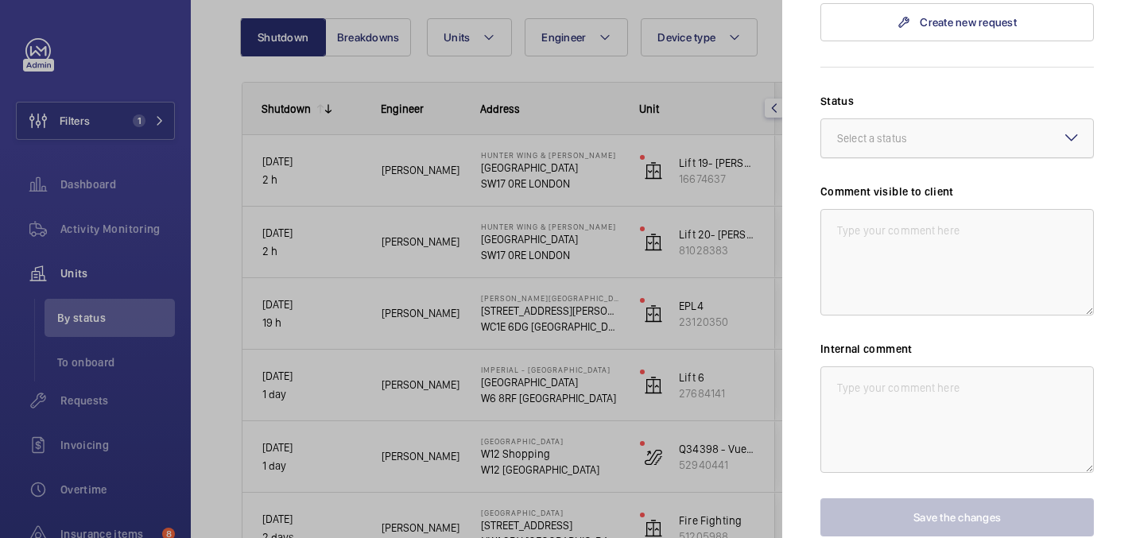
click at [900, 119] on div at bounding box center [957, 138] width 272 height 38
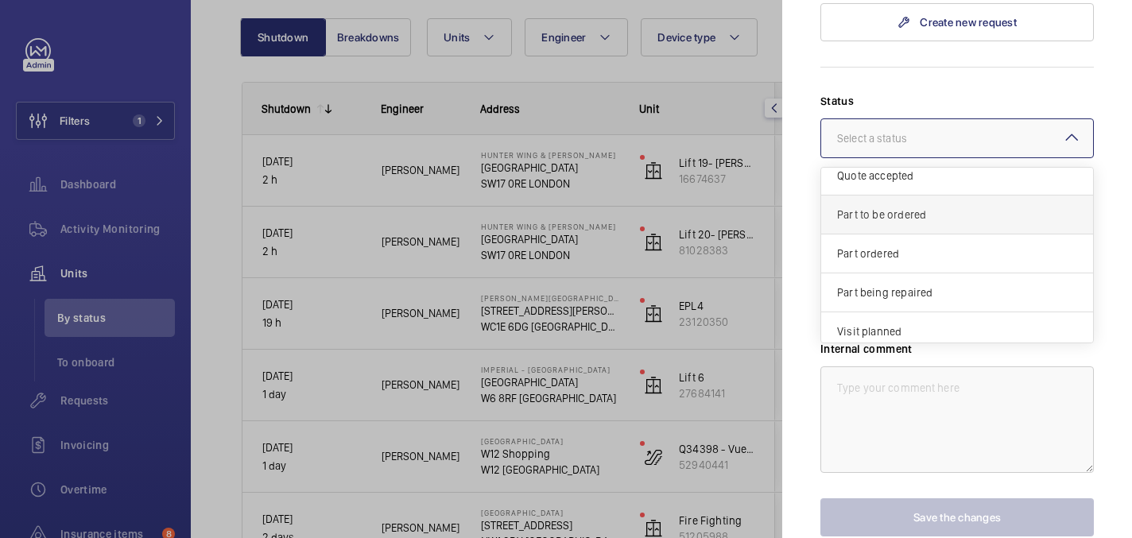
scroll to position [136, 0]
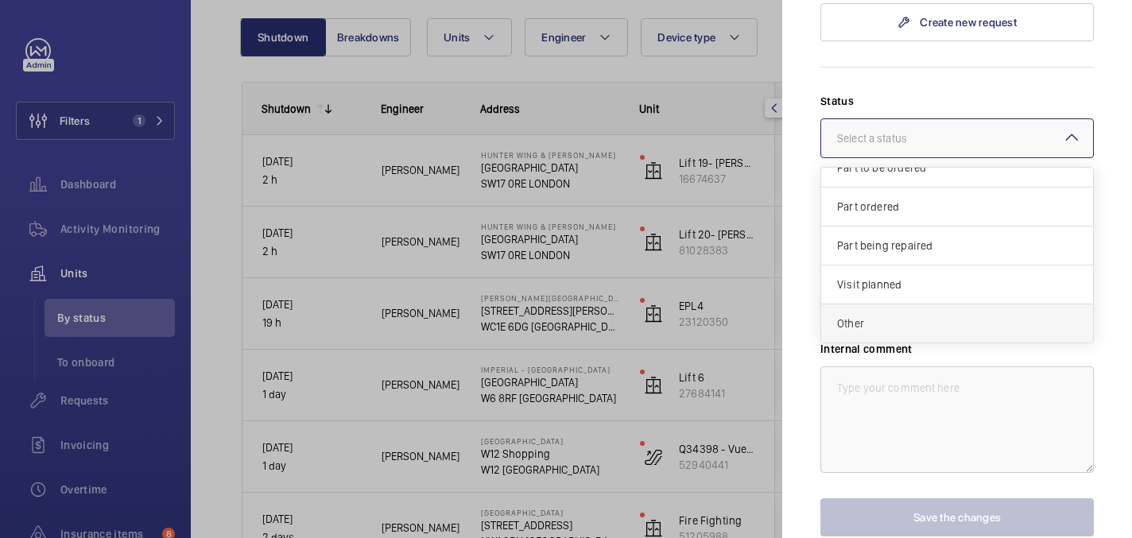
click at [889, 316] on span "Other" at bounding box center [957, 324] width 240 height 16
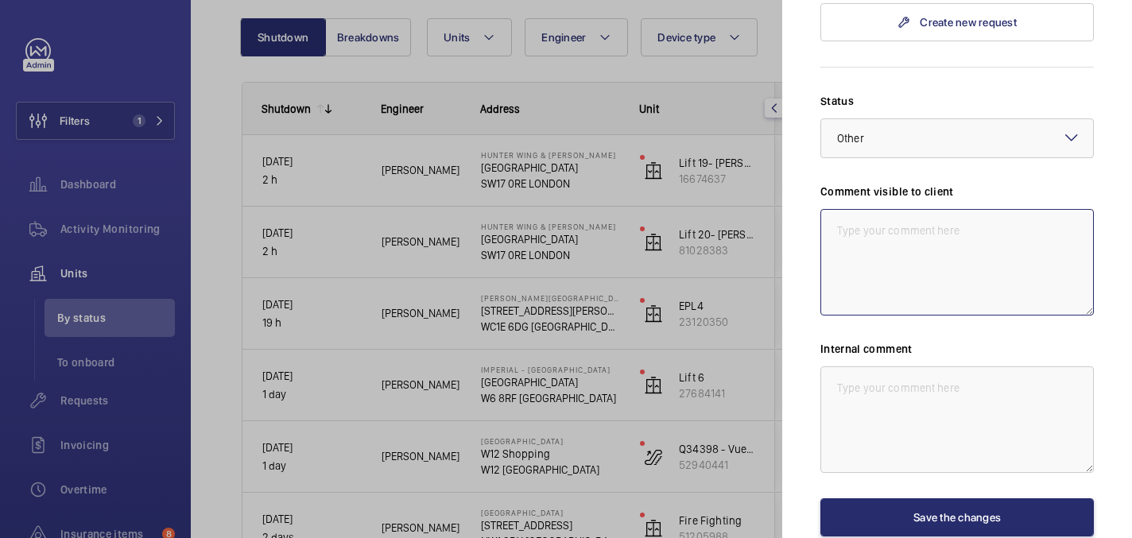
click at [882, 209] on textarea at bounding box center [958, 262] width 274 height 107
type textarea "w"
type textarea "WM"
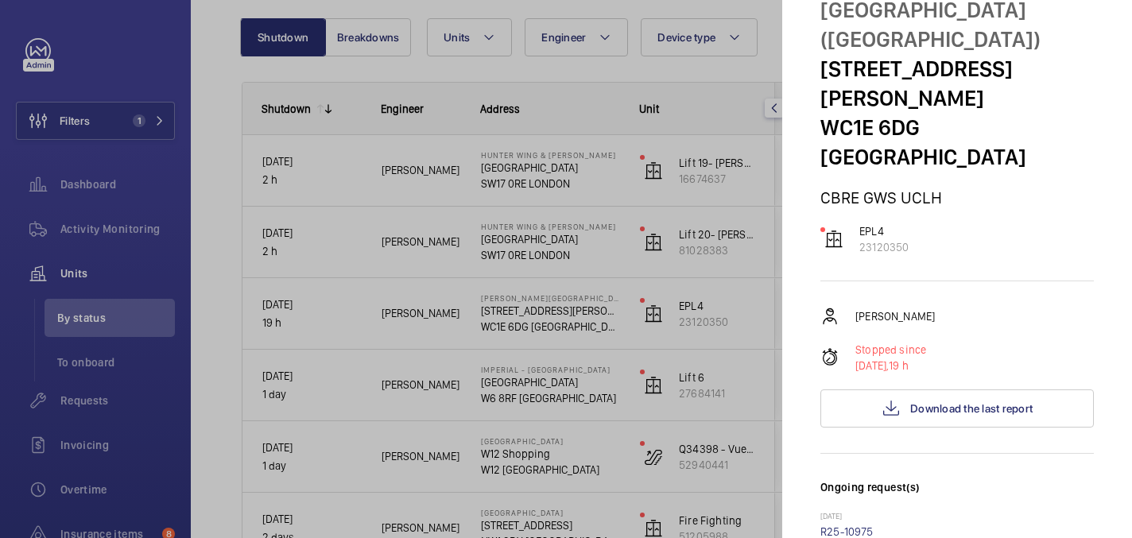
scroll to position [0, 0]
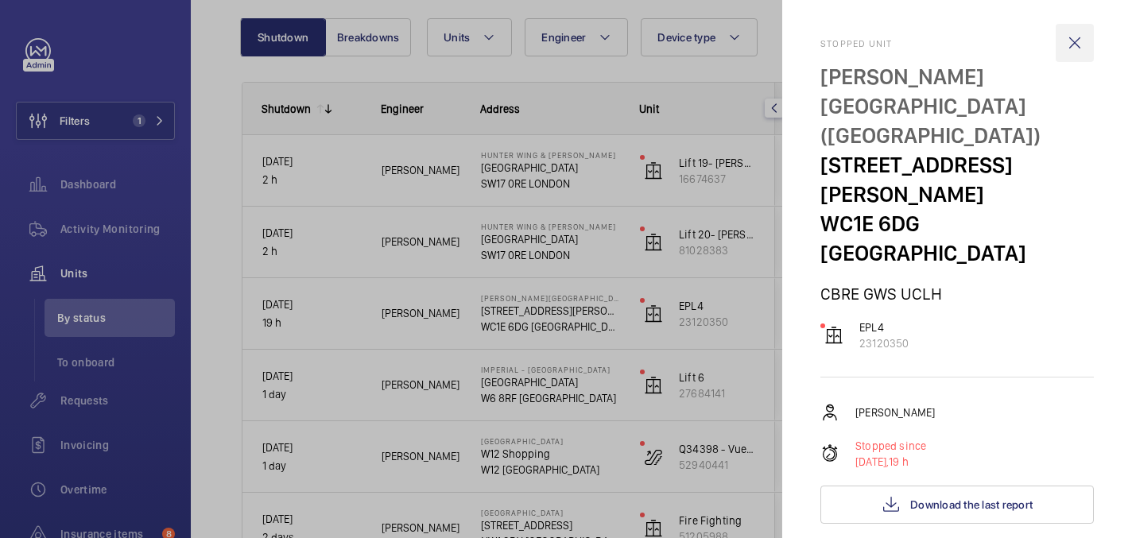
click at [1075, 36] on wm-front-icon-button at bounding box center [1075, 43] width 38 height 38
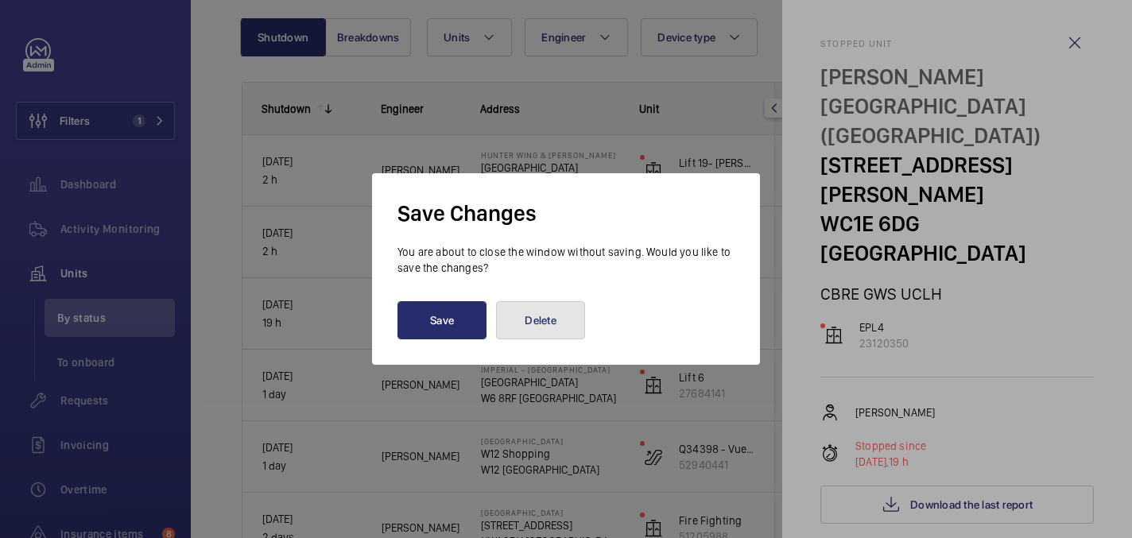
click at [551, 316] on button "Delete" at bounding box center [540, 320] width 89 height 38
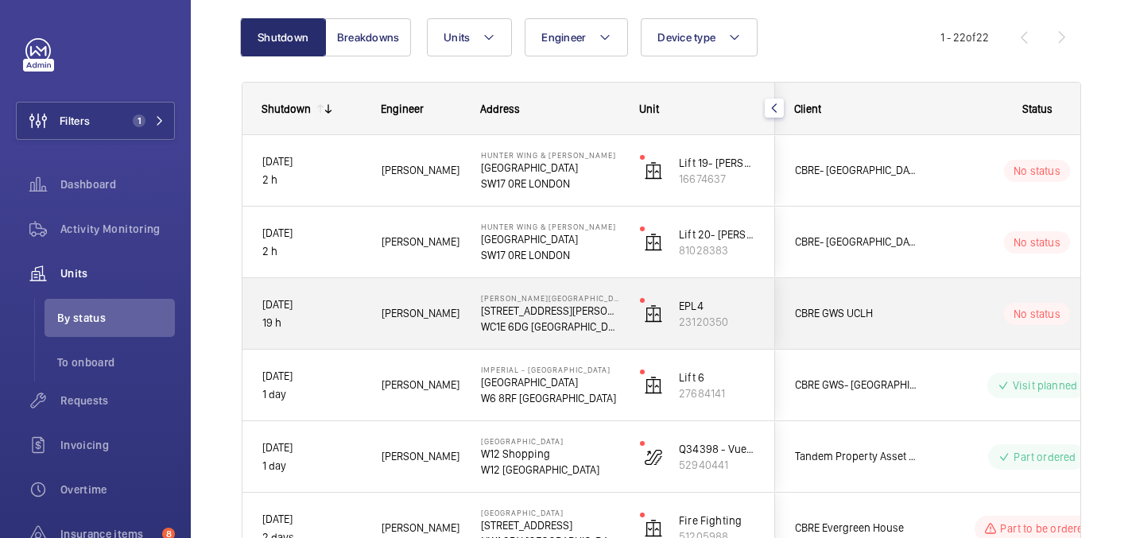
click at [607, 320] on p "WC1E 6DG LONDON" at bounding box center [550, 327] width 138 height 16
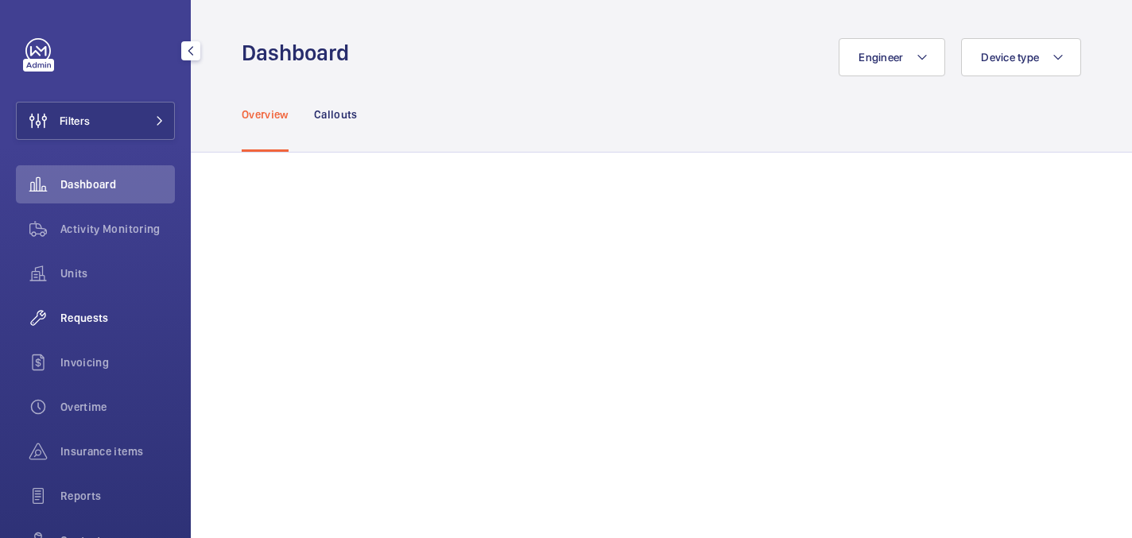
click at [95, 313] on span "Requests" at bounding box center [117, 318] width 114 height 16
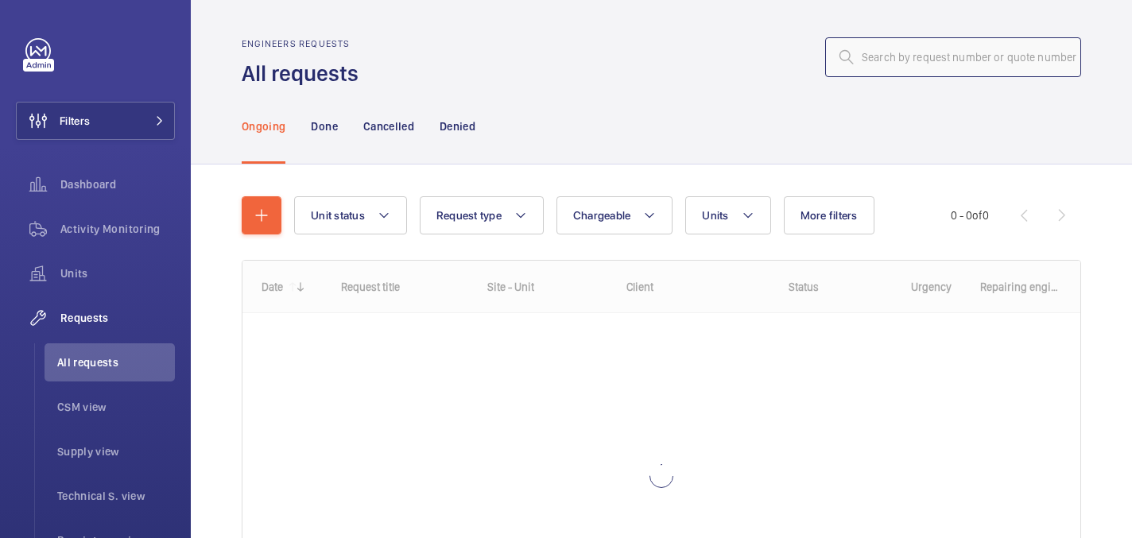
click at [870, 62] on input "text" at bounding box center [953, 57] width 256 height 40
paste input "R25-08276"
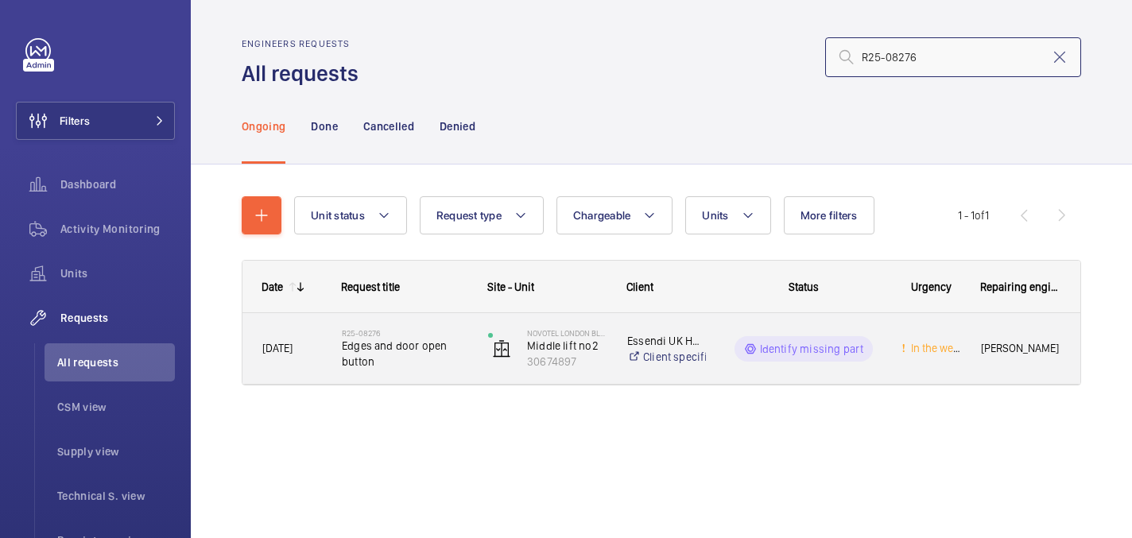
type input "R25-08276"
click at [434, 346] on span "Edges and door open button" at bounding box center [405, 354] width 126 height 32
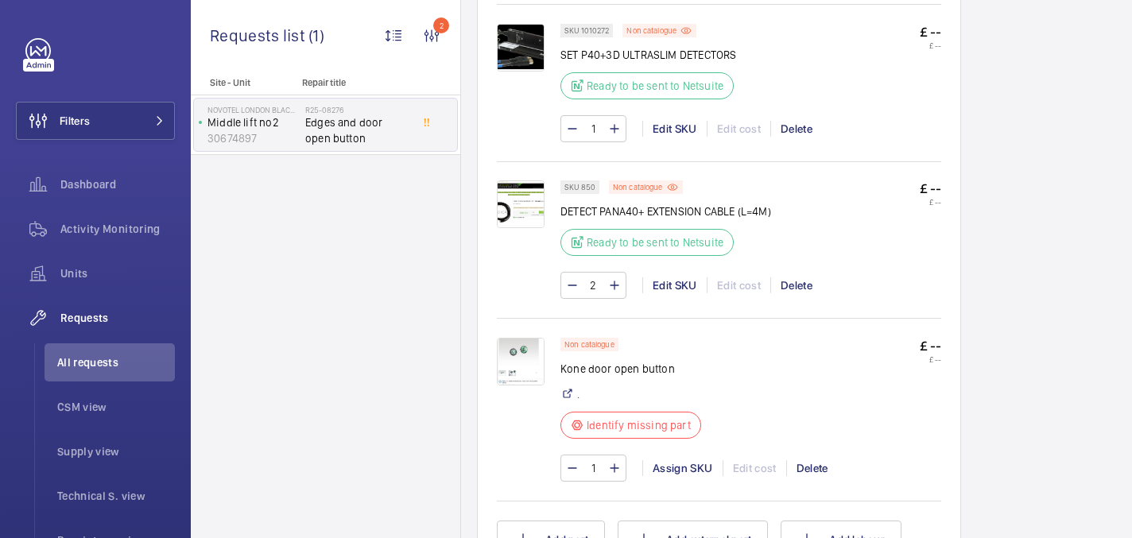
scroll to position [1130, 0]
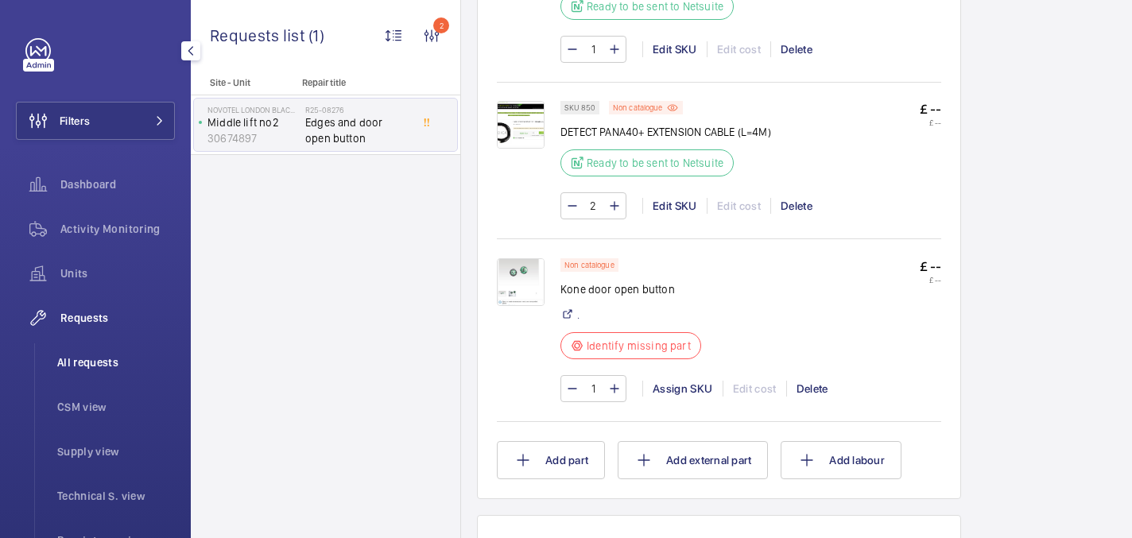
drag, startPoint x: 60, startPoint y: 369, endPoint x: 65, endPoint y: 353, distance: 16.6
click at [60, 368] on span "All requests" at bounding box center [116, 363] width 118 height 16
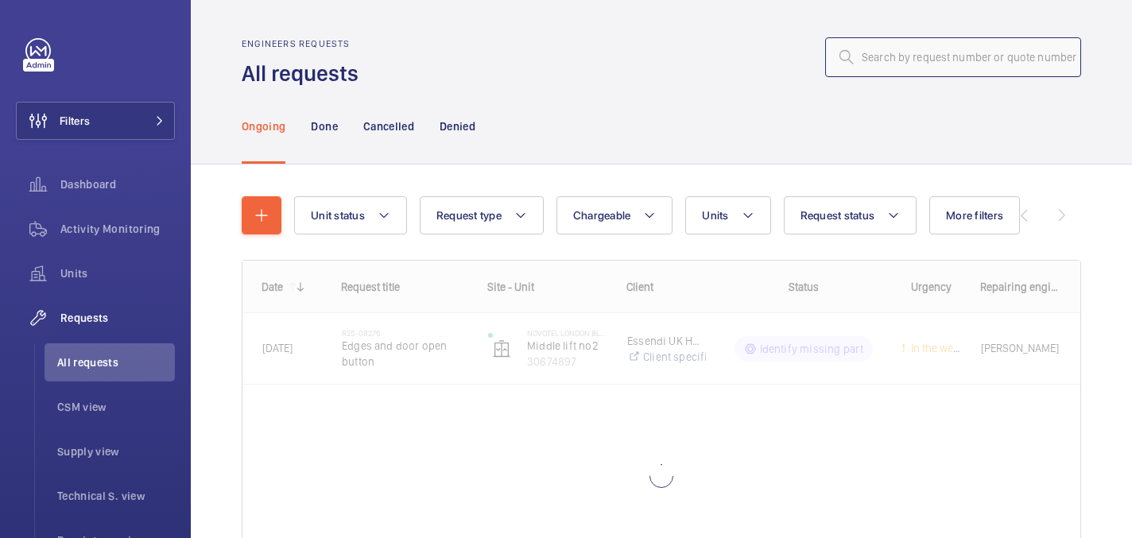
click at [864, 59] on input "text" at bounding box center [953, 57] width 256 height 40
paste input "R25-10037"
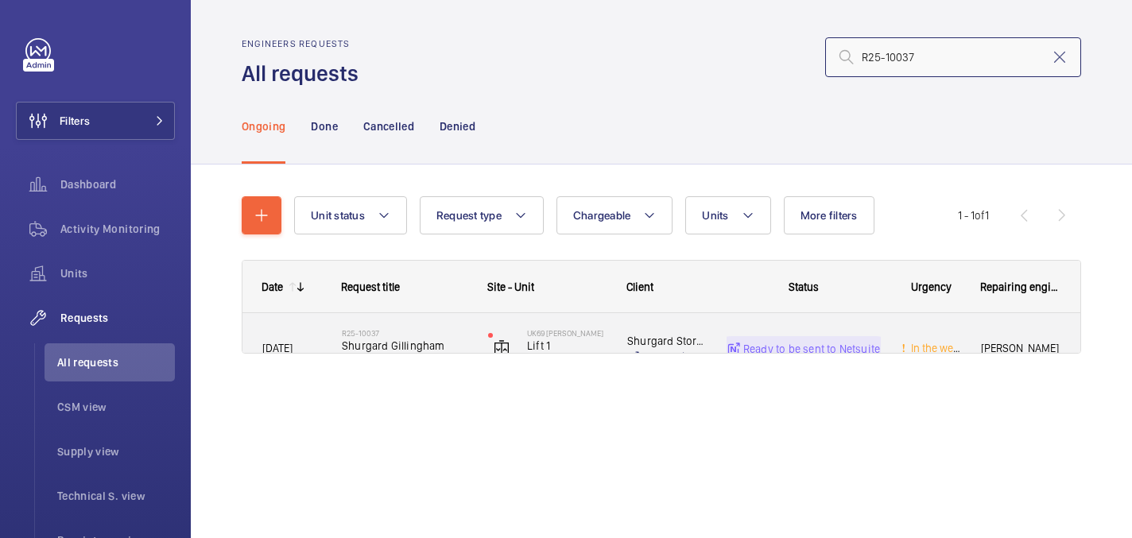
type input "R25-10037"
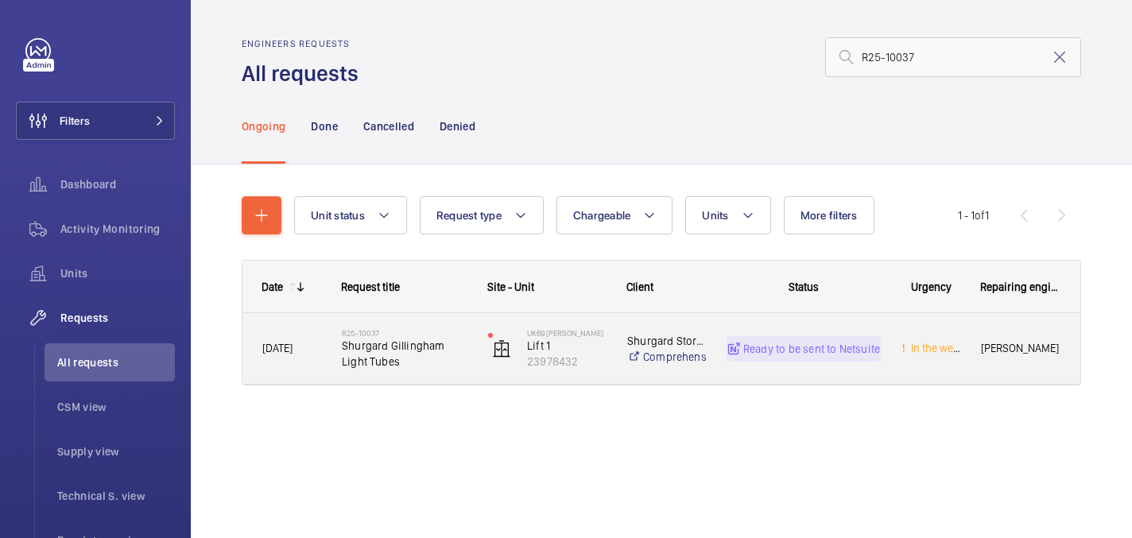
click at [409, 351] on span "Shurgard Gillingham Light Tubes" at bounding box center [405, 354] width 126 height 32
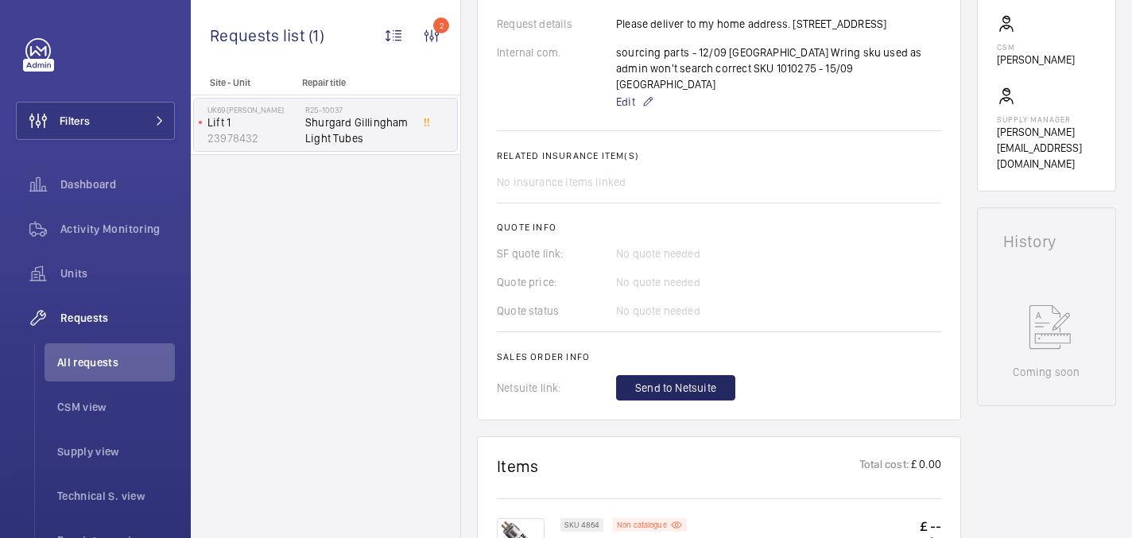
scroll to position [616, 0]
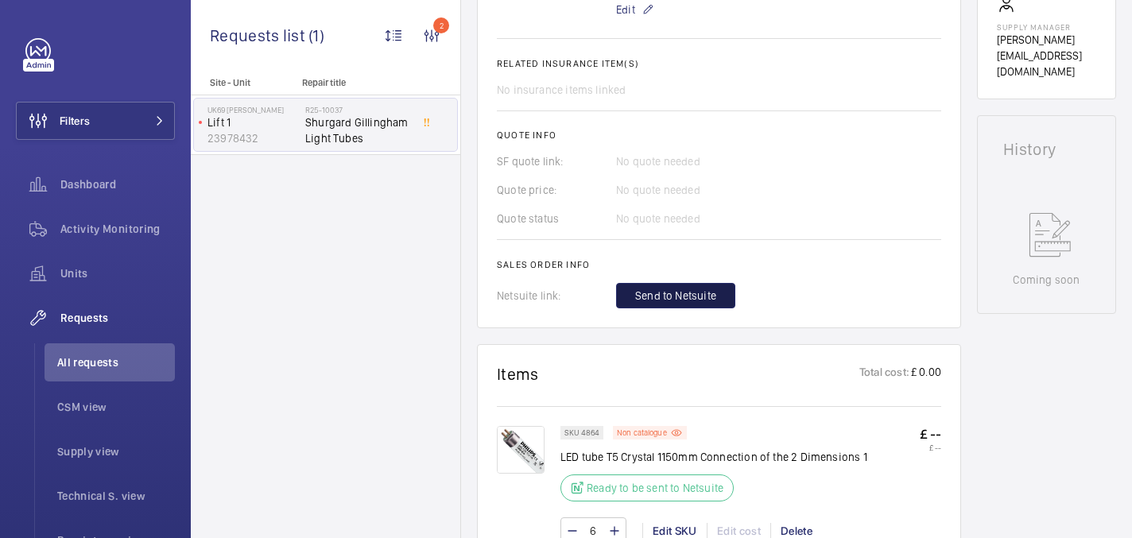
click at [651, 301] on span "Send to Netsuite" at bounding box center [675, 296] width 81 height 16
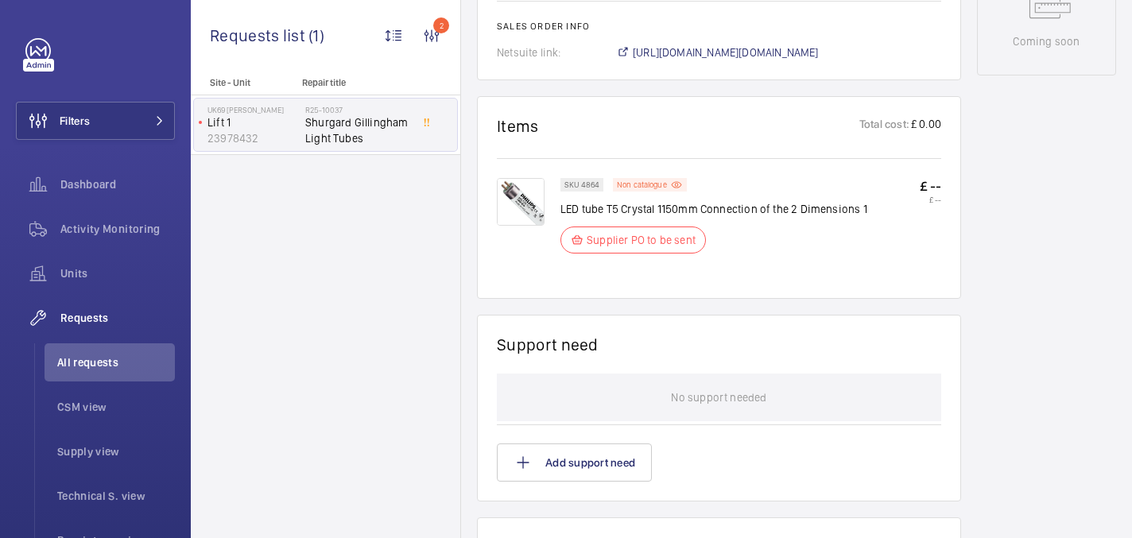
scroll to position [840, 0]
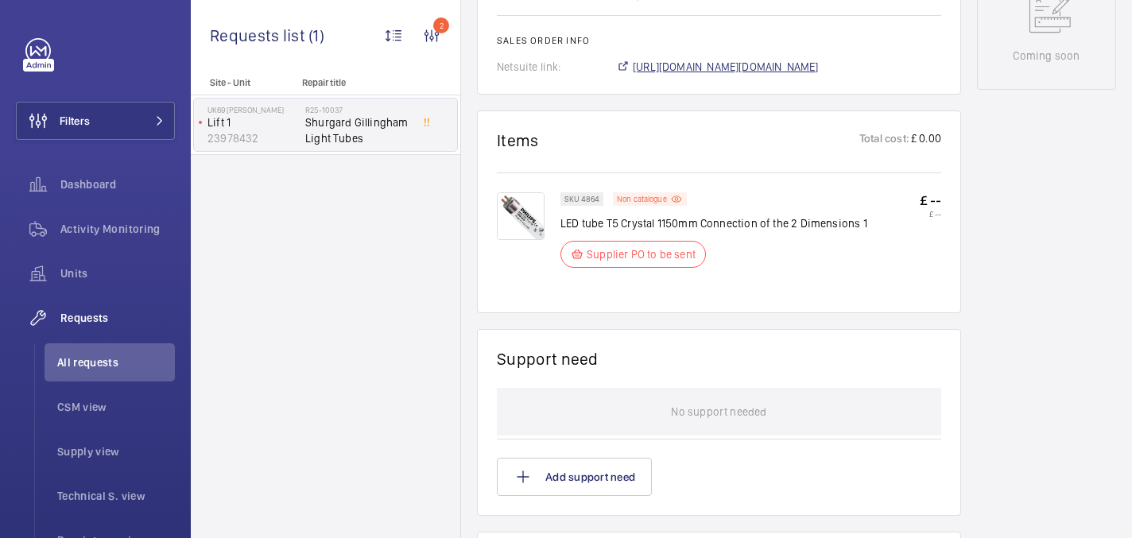
click at [684, 62] on span "https://6461500.app.netsuite.com/app/accounting/transactions/salesord.nl?id=300…" at bounding box center [726, 67] width 186 height 16
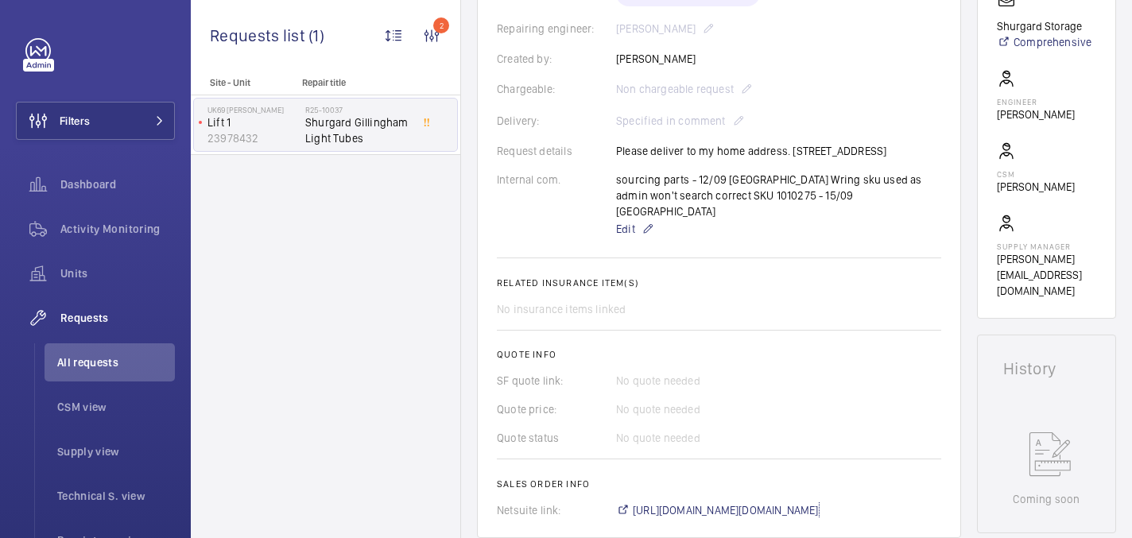
scroll to position [401, 0]
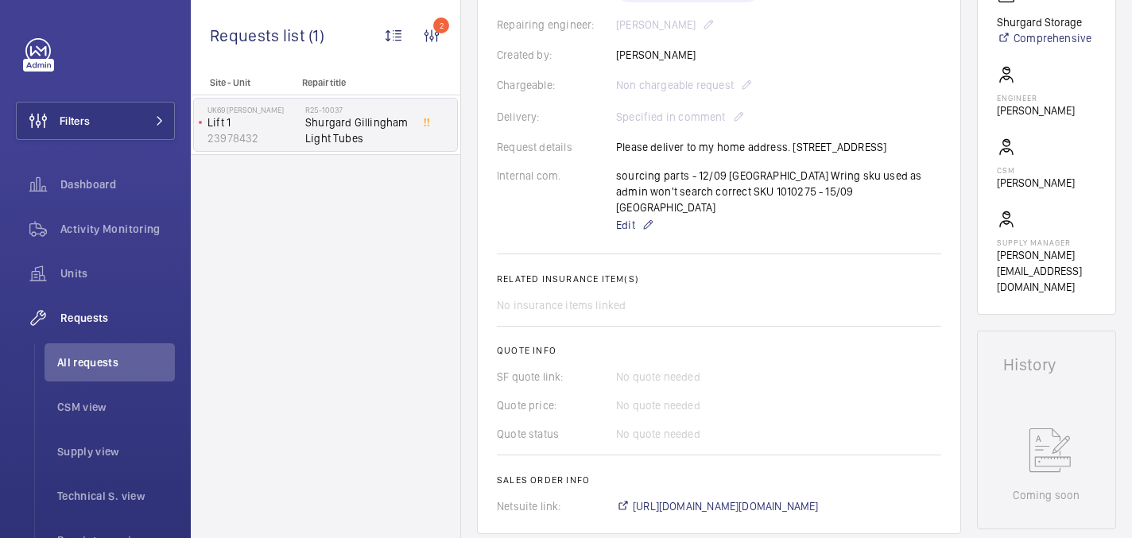
drag, startPoint x: 790, startPoint y: 146, endPoint x: 833, endPoint y: 164, distance: 46.7
click at [833, 155] on div "Request details Please deliver to my home address. 14 Clay Hill Gardens,Hoo, Ro…" at bounding box center [719, 147] width 444 height 16
copy p "14 Clay Hill Gardens,Hoo, Rochester, me3 9fa"
drag, startPoint x: 1050, startPoint y: 152, endPoint x: 1009, endPoint y: 151, distance: 41.4
click at [1009, 151] on wm-front-card "Stopped Lift 1 23978432 See recent activities UK69 Shurgard Gillingham UK69 Shu…" at bounding box center [1046, 34] width 139 height 561
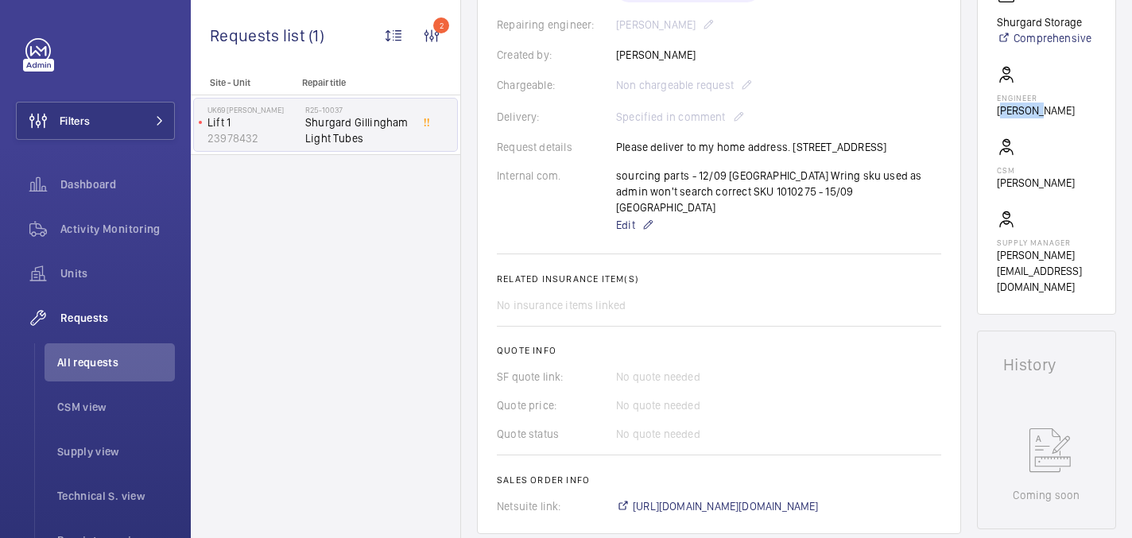
copy p "Michael"
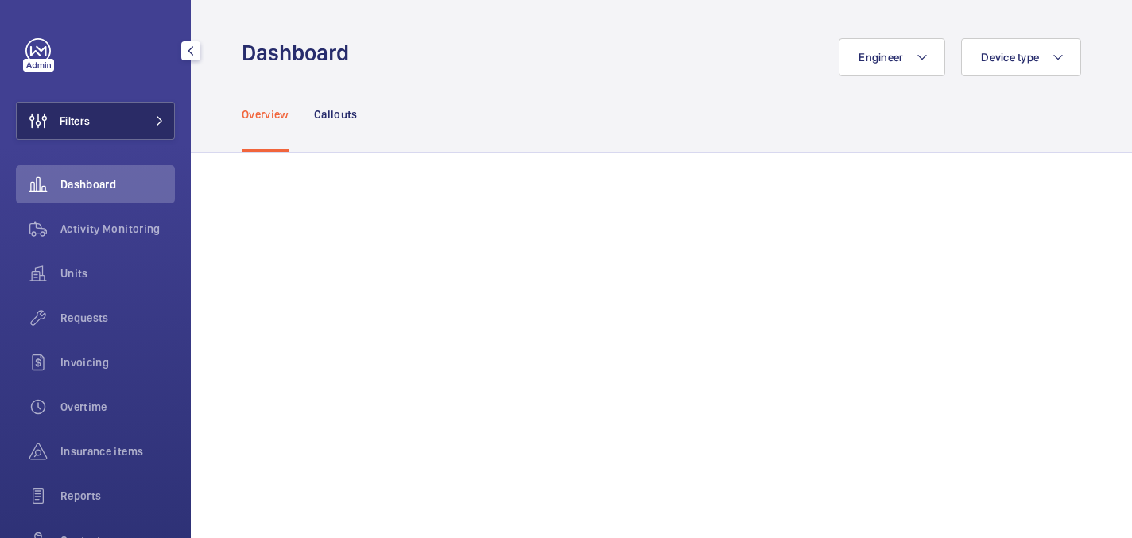
drag, startPoint x: 127, startPoint y: 129, endPoint x: 147, endPoint y: 117, distance: 23.2
click at [127, 129] on button "Filters" at bounding box center [95, 121] width 159 height 38
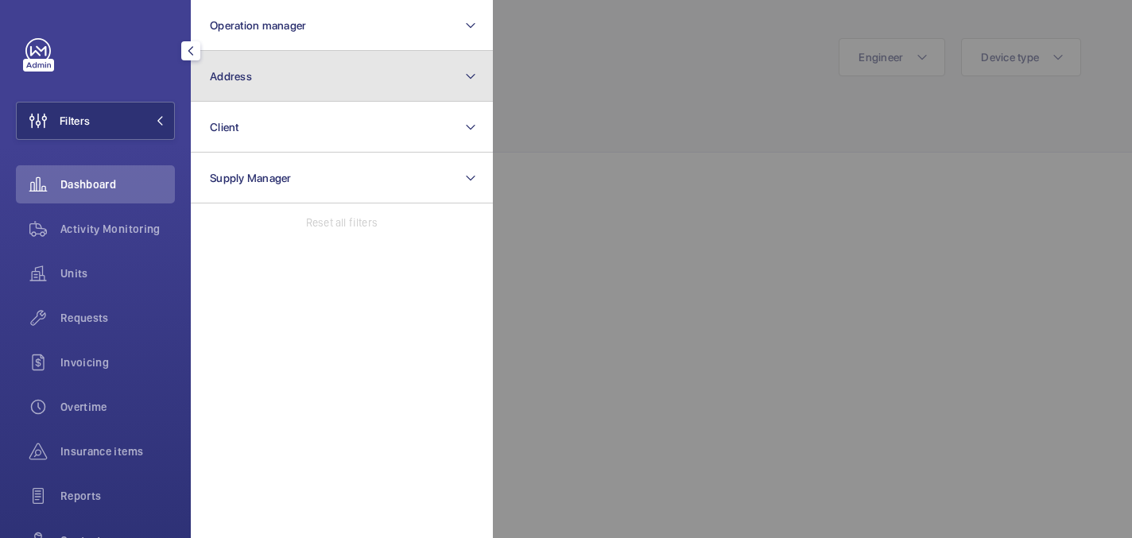
click at [324, 80] on button "Address" at bounding box center [342, 76] width 302 height 51
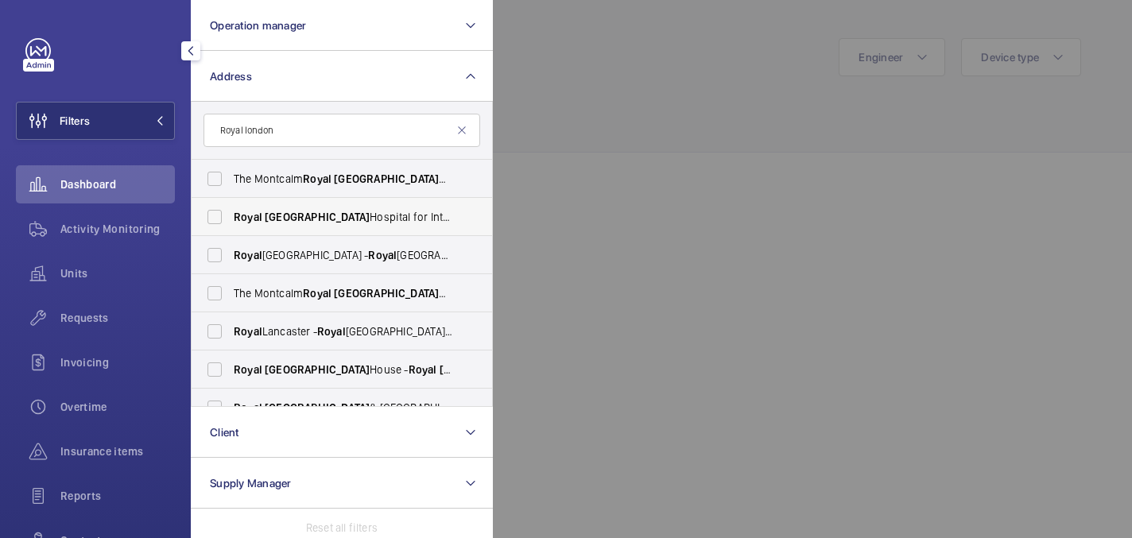
type input "Royal london"
click at [280, 216] on span "[GEOGRAPHIC_DATA]" at bounding box center [317, 217] width 105 height 13
click at [231, 216] on input "[GEOGRAPHIC_DATA] for Integrated Medicine ([GEOGRAPHIC_DATA]) - [STREET_ADDRESS]" at bounding box center [215, 217] width 32 height 32
checkbox input "true"
drag, startPoint x: 569, startPoint y: 91, endPoint x: 556, endPoint y: 92, distance: 12.8
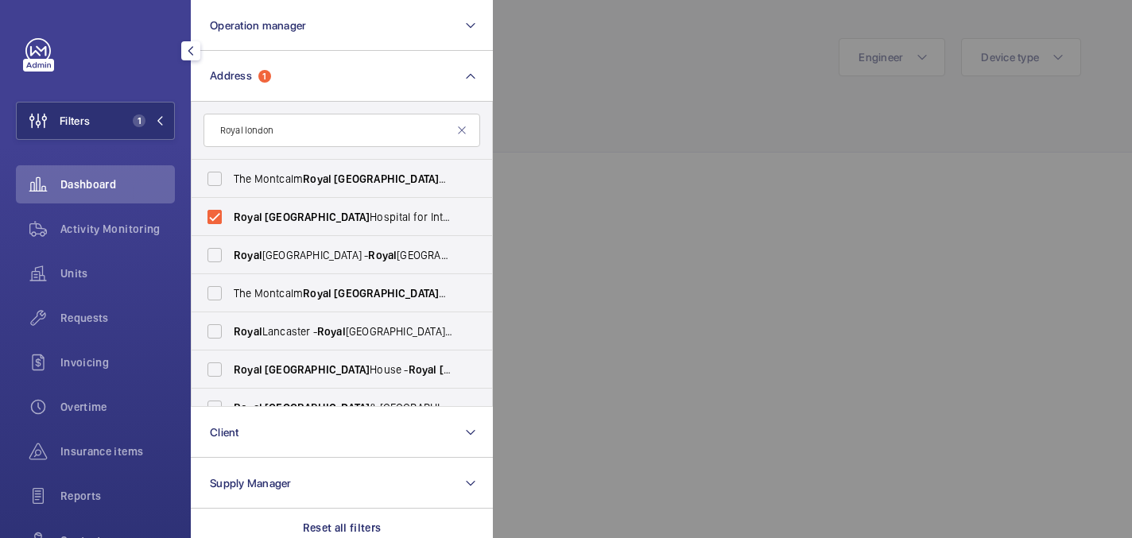
click at [569, 91] on div at bounding box center [1059, 269] width 1132 height 538
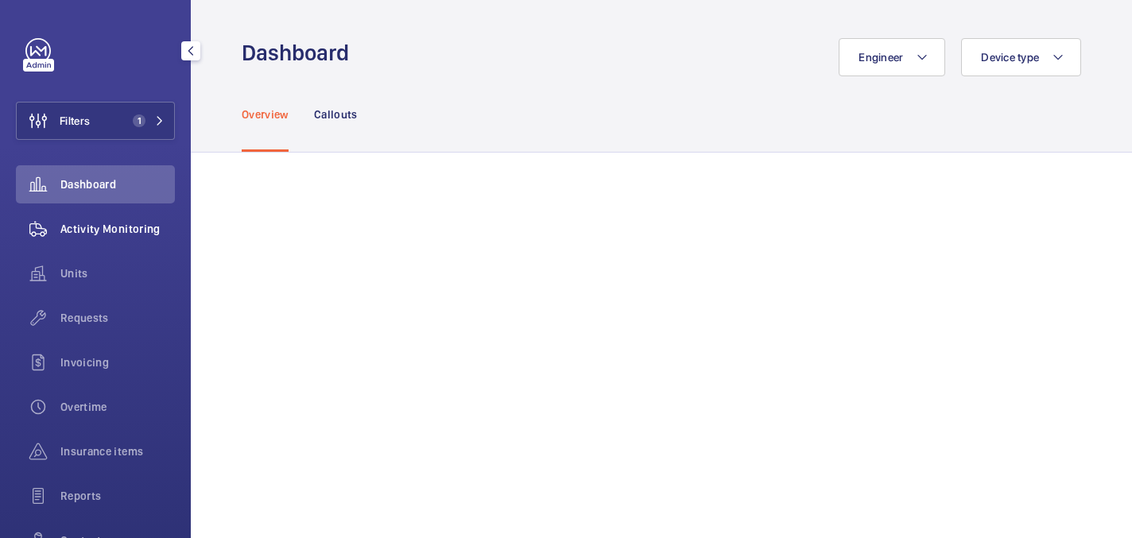
click at [102, 215] on div "Activity Monitoring" at bounding box center [95, 229] width 159 height 38
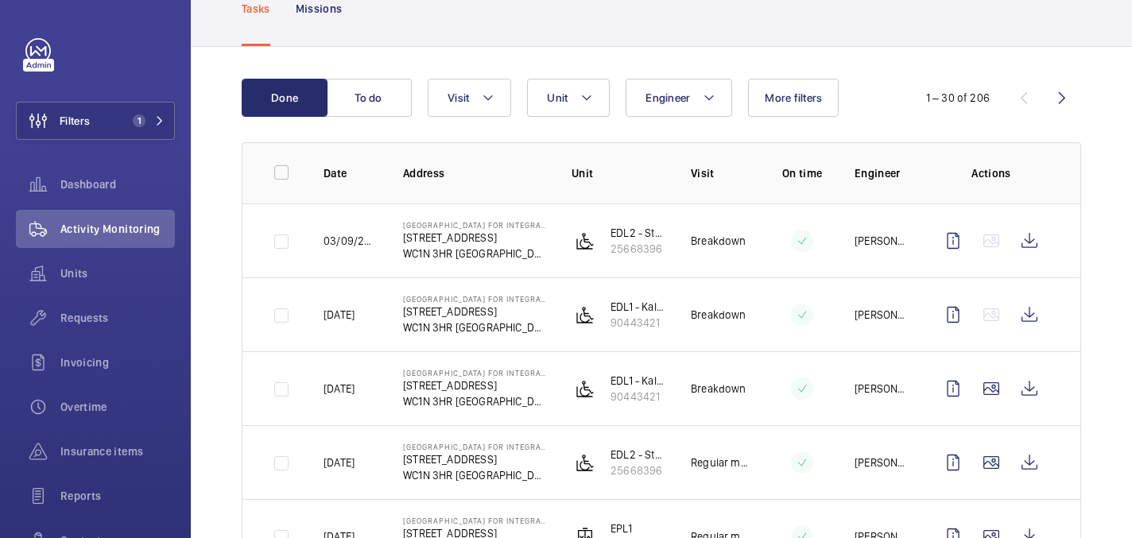
scroll to position [121, 0]
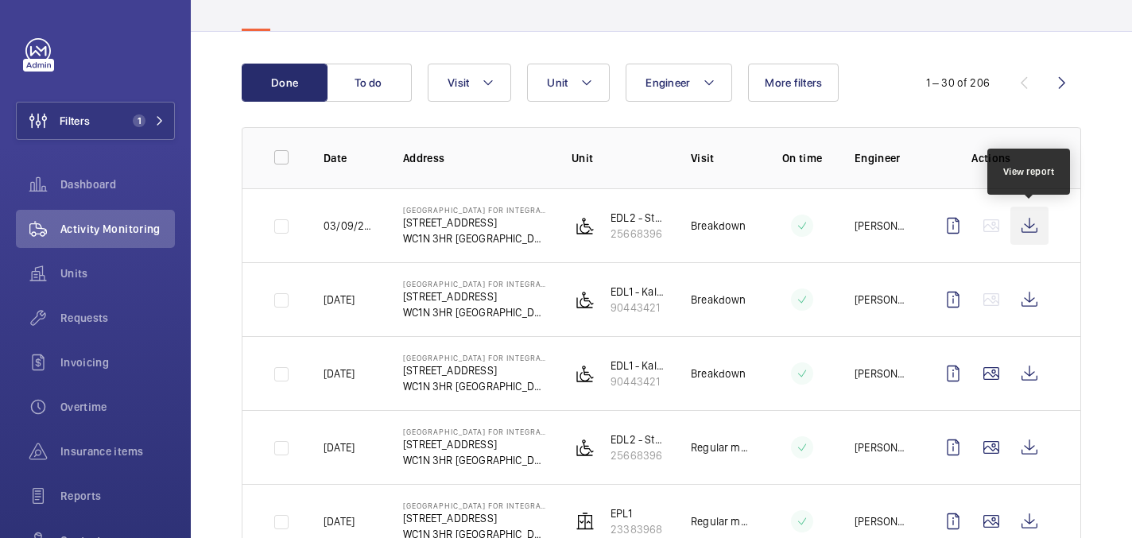
click at [1037, 227] on wm-front-icon-button at bounding box center [1030, 226] width 38 height 38
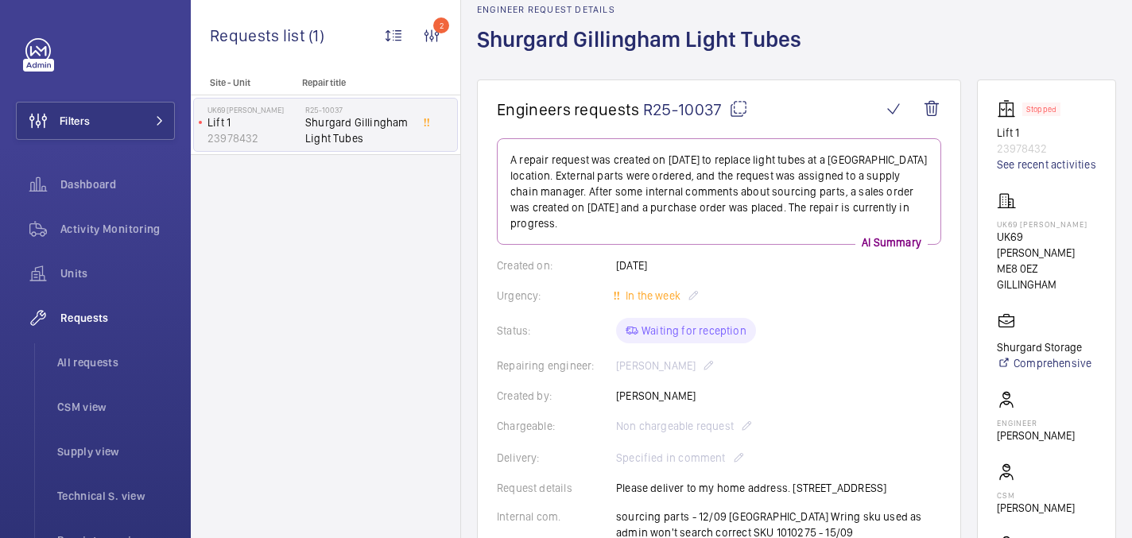
scroll to position [74, 0]
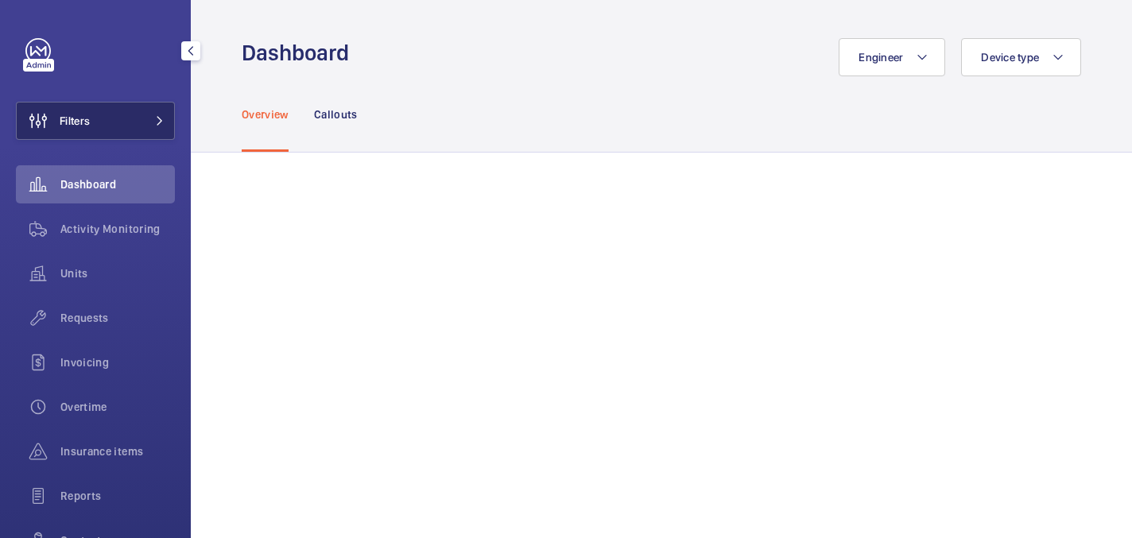
click at [60, 131] on span "Filters" at bounding box center [53, 121] width 73 height 38
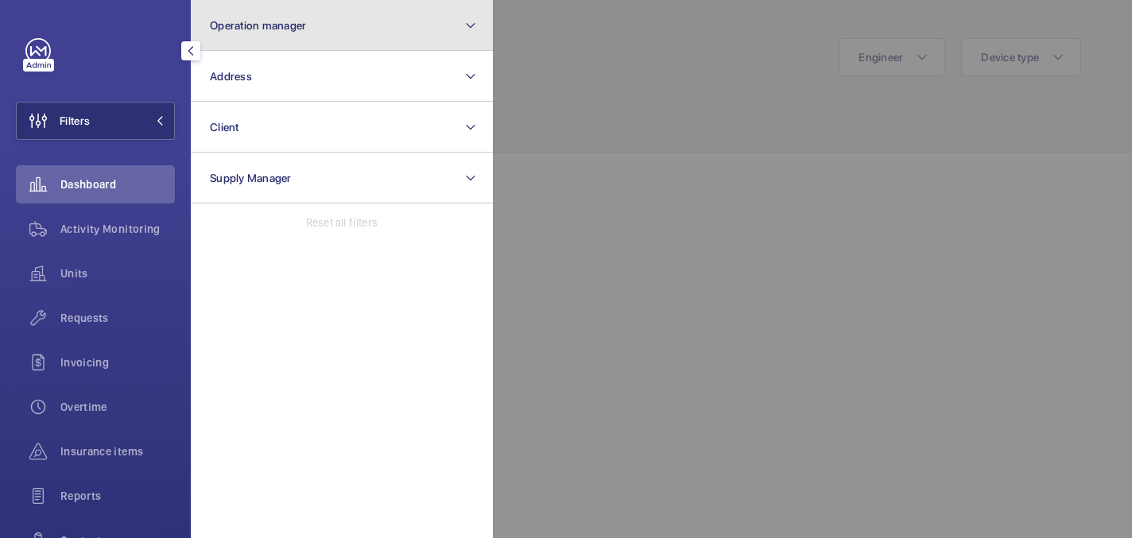
click at [309, 33] on button "Operation manager" at bounding box center [342, 25] width 302 height 51
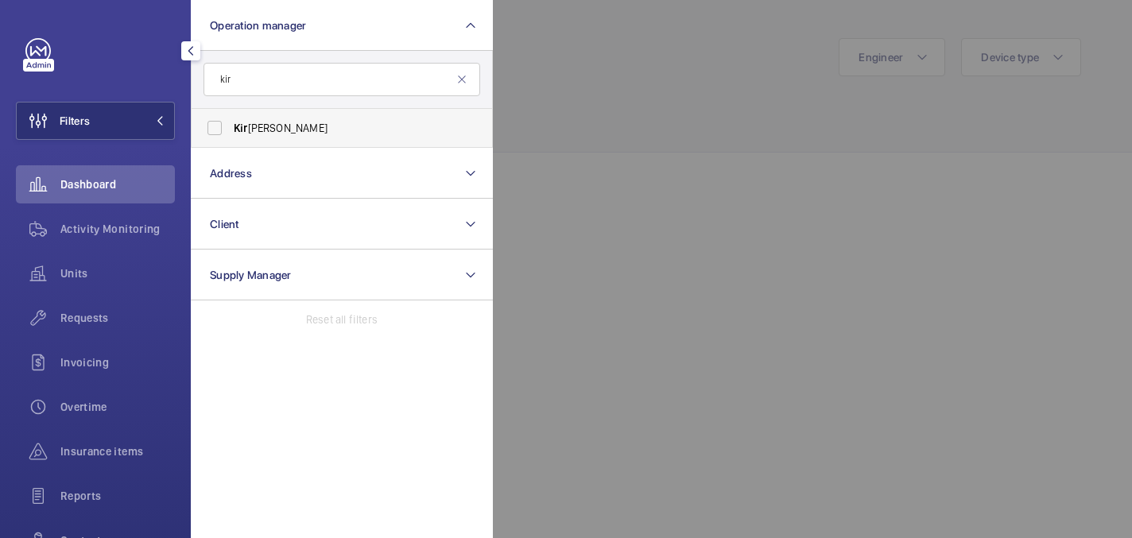
type input "kir"
drag, startPoint x: 369, startPoint y: 134, endPoint x: 459, endPoint y: 85, distance: 102.5
click at [369, 134] on span "Kir [PERSON_NAME]" at bounding box center [343, 128] width 219 height 16
click at [231, 134] on input "Kir [PERSON_NAME]" at bounding box center [215, 128] width 32 height 32
checkbox input "true"
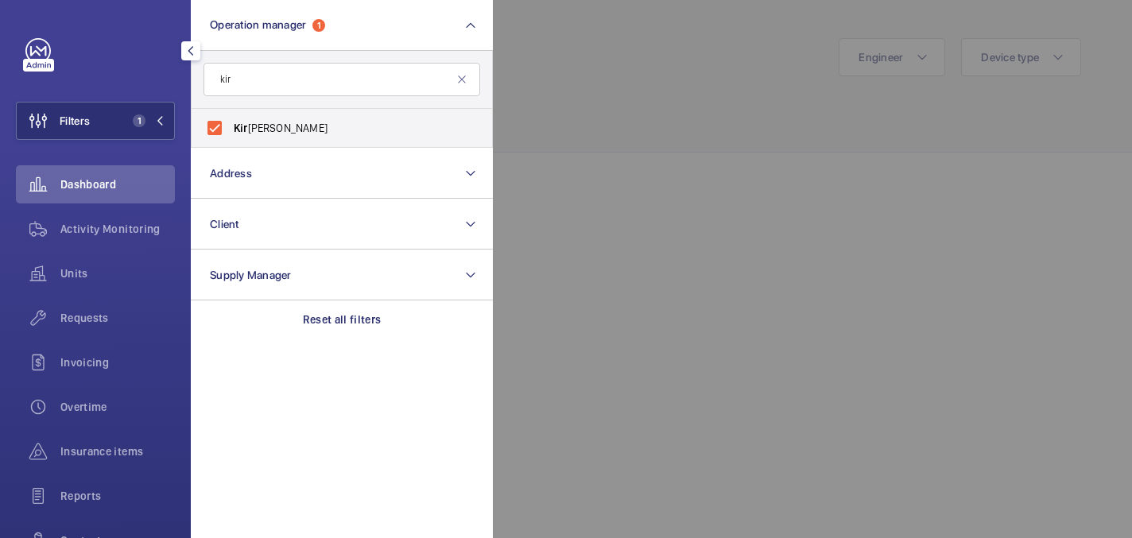
click at [658, 49] on div at bounding box center [1059, 269] width 1132 height 538
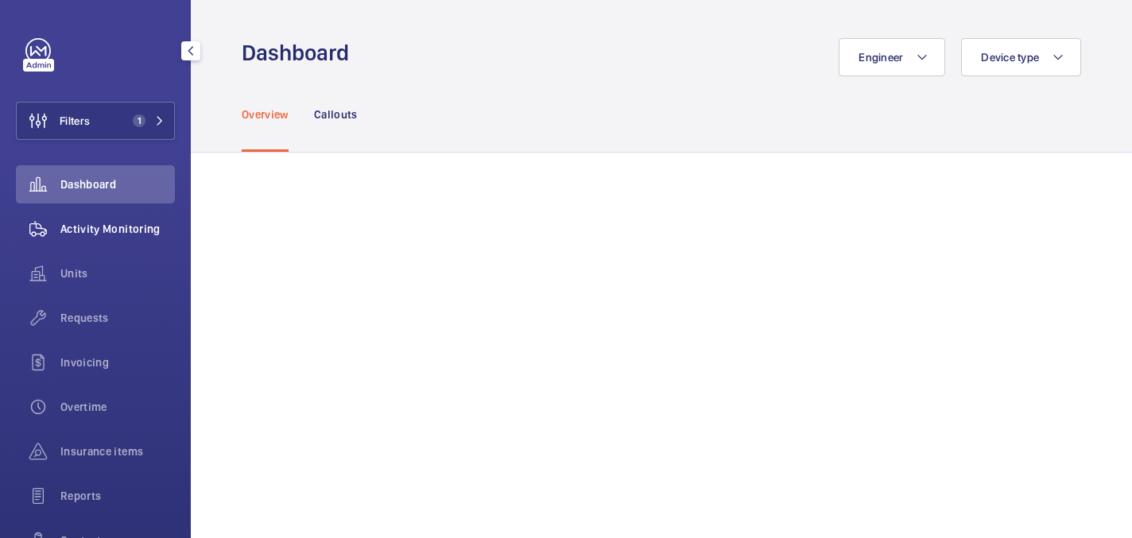
drag, startPoint x: 64, startPoint y: 274, endPoint x: 136, endPoint y: 243, distance: 78.3
click at [64, 274] on span "Units" at bounding box center [117, 274] width 114 height 16
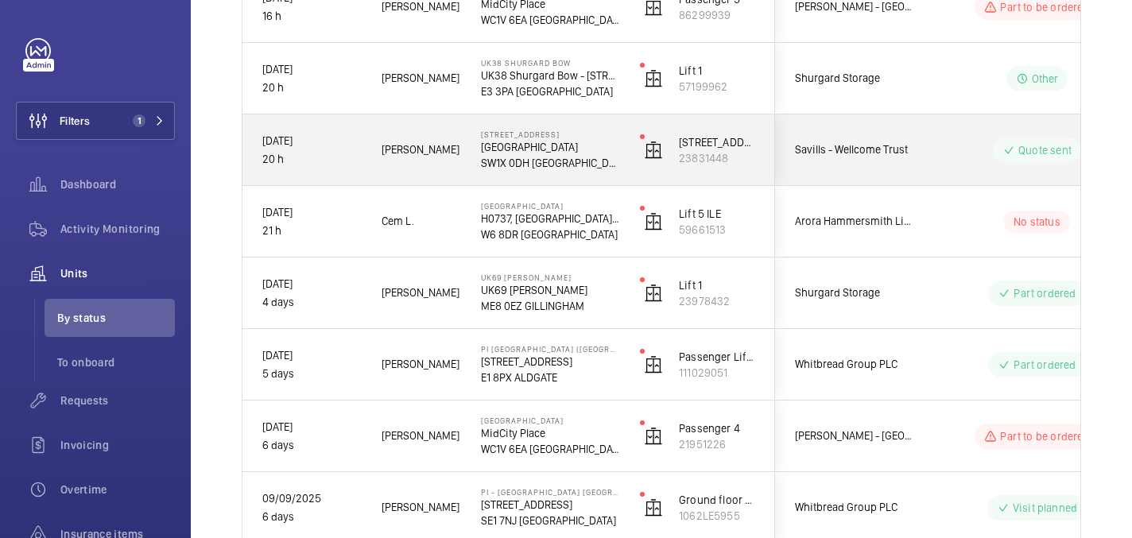
scroll to position [475, 0]
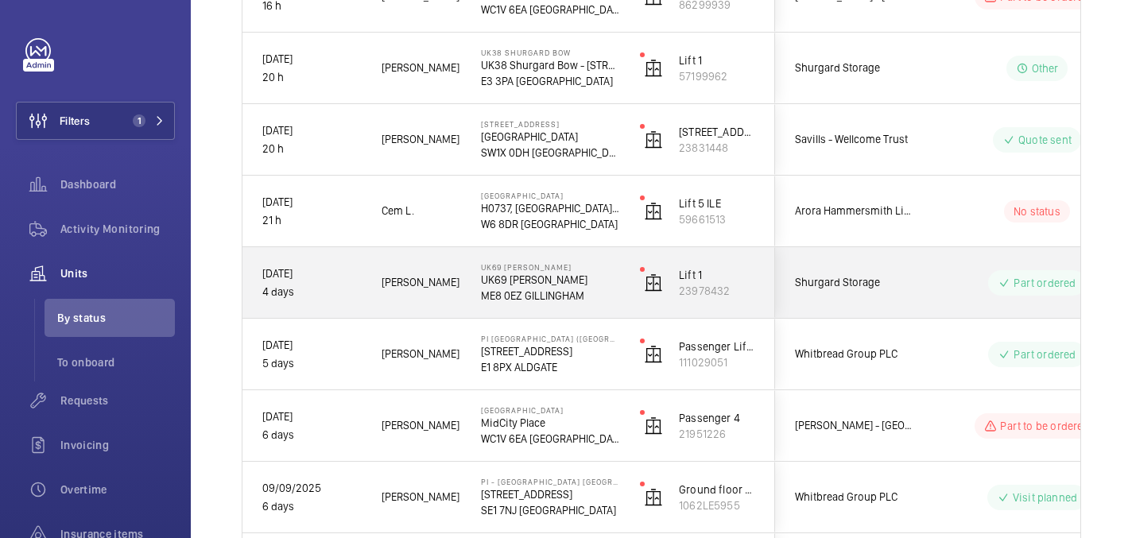
click at [588, 279] on p "UK69 [PERSON_NAME]" at bounding box center [550, 280] width 138 height 16
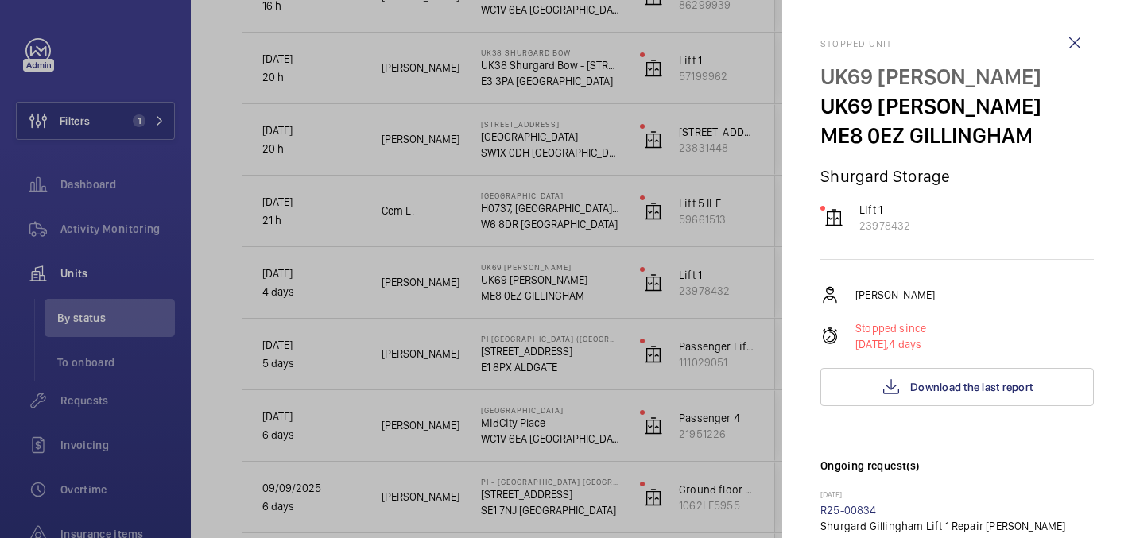
scroll to position [765, 0]
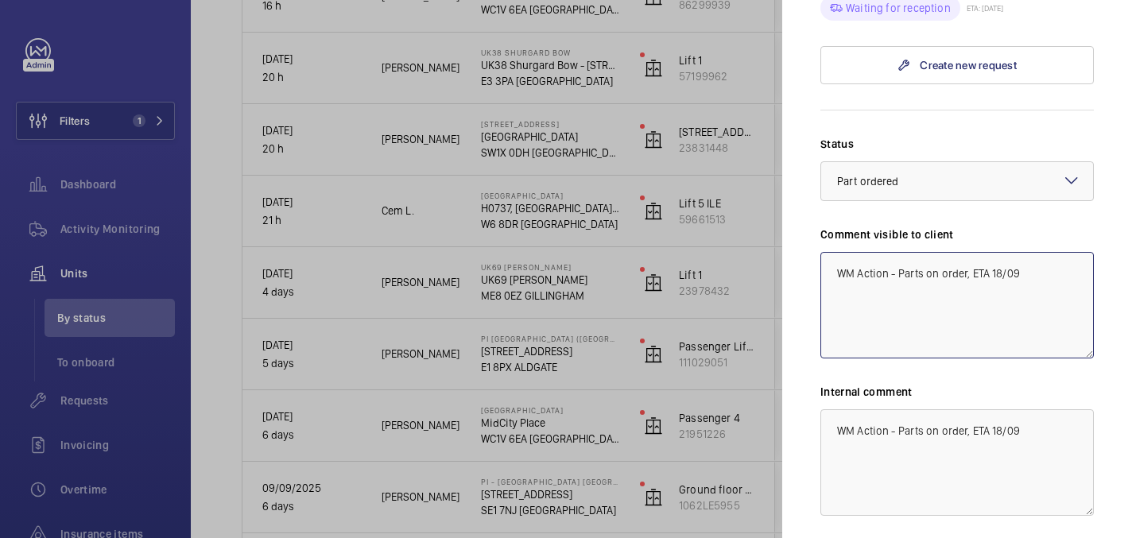
click at [1024, 257] on textarea "WM Action - Parts on order, ETA 18/09" at bounding box center [958, 305] width 274 height 107
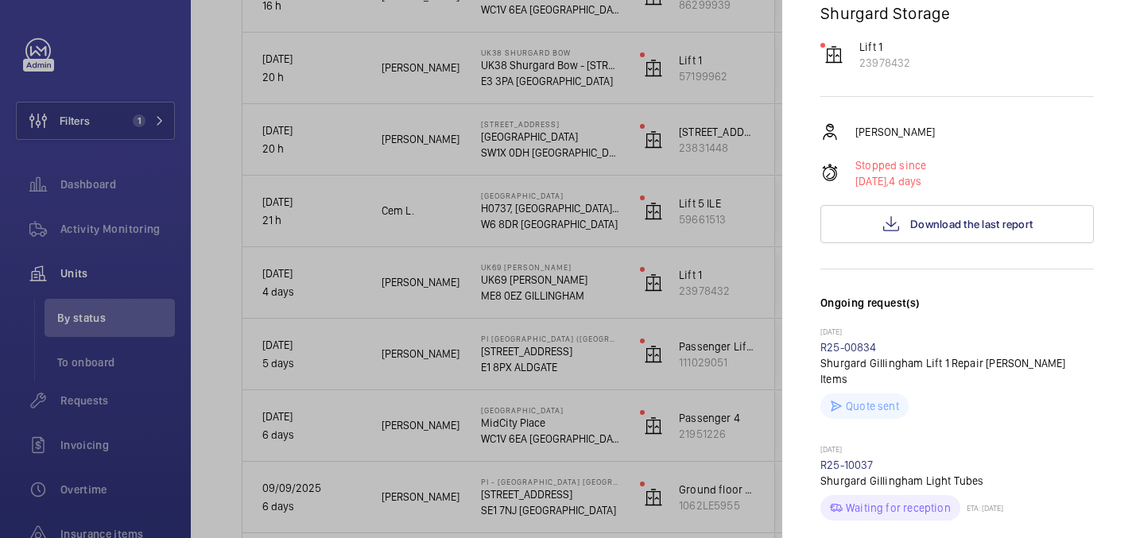
scroll to position [0, 0]
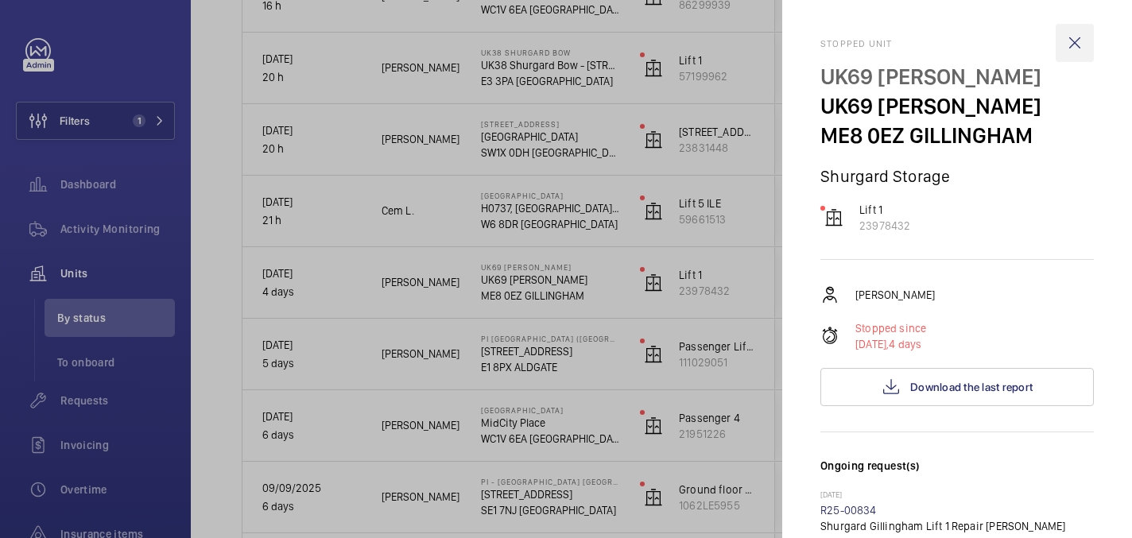
type textarea "WM Action - Parts on order, ETA"
click at [1075, 49] on wm-front-icon-button at bounding box center [1075, 43] width 38 height 38
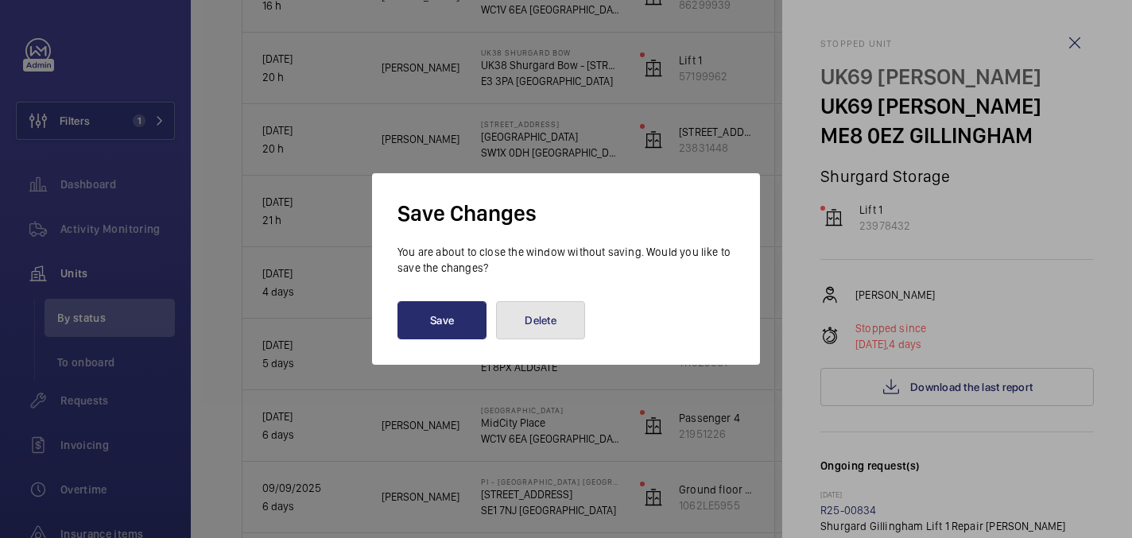
click at [542, 321] on button "Delete" at bounding box center [540, 320] width 89 height 38
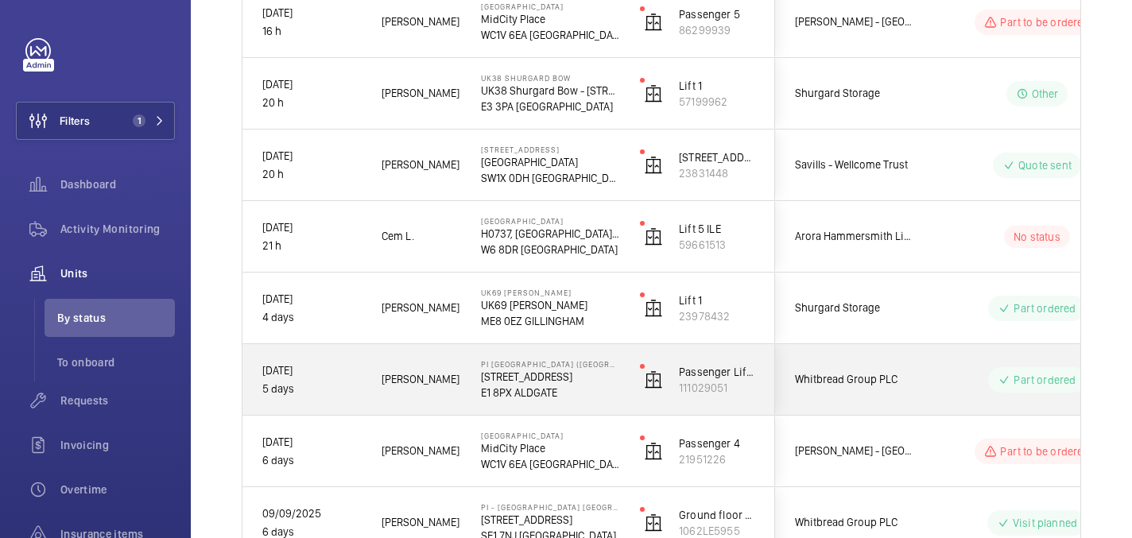
scroll to position [445, 0]
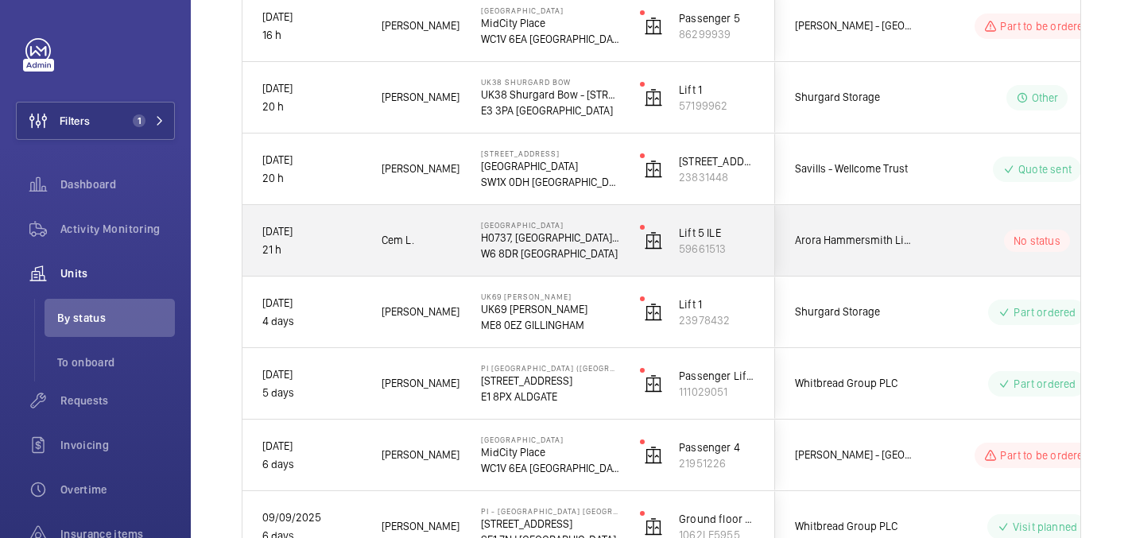
click at [887, 254] on div "Arora Hammersmith Limited" at bounding box center [847, 240] width 142 height 50
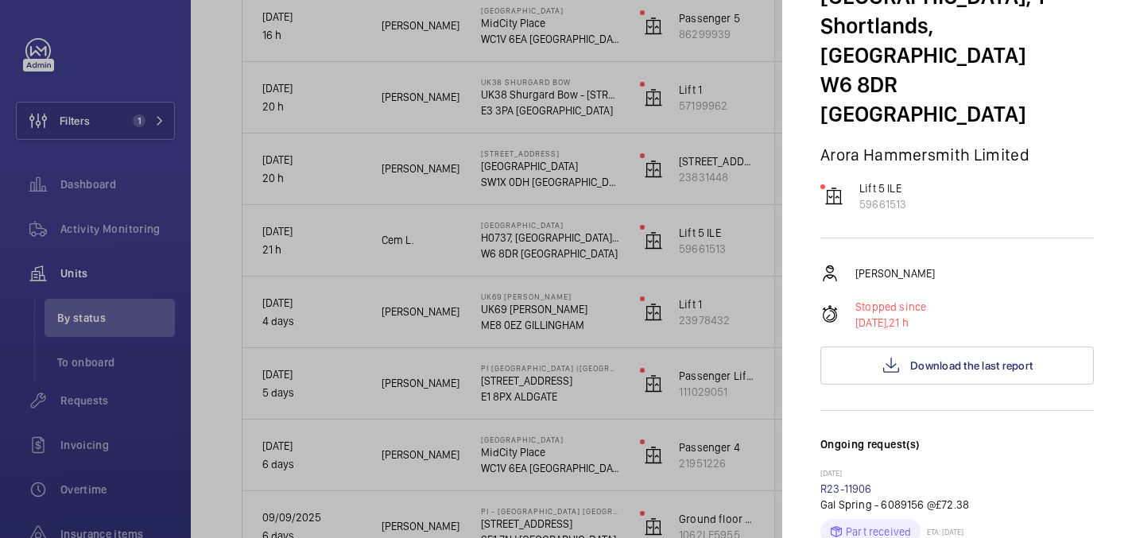
scroll to position [94, 0]
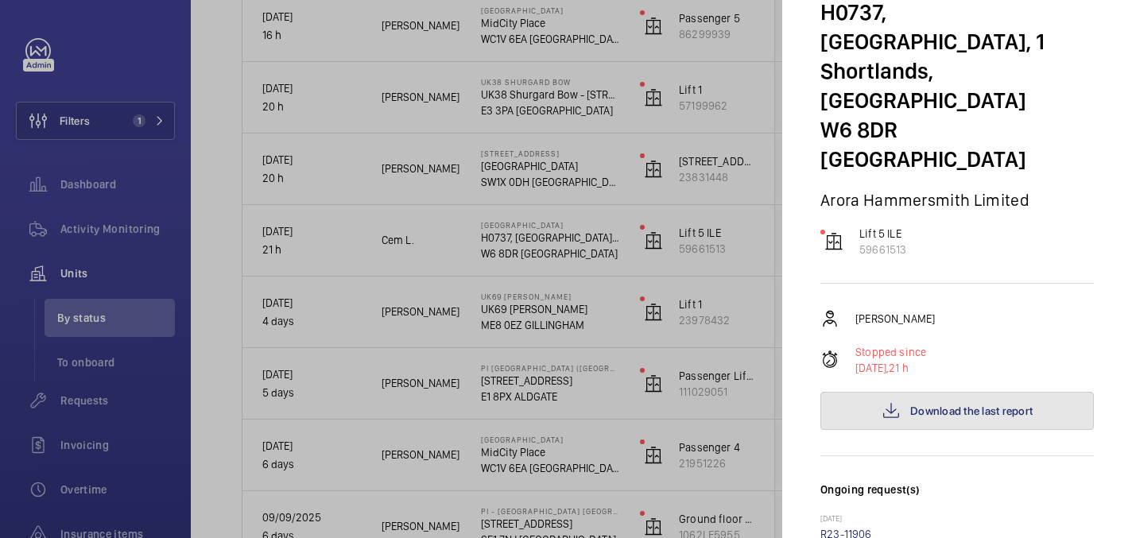
click at [902, 392] on button "Download the last report" at bounding box center [958, 411] width 274 height 38
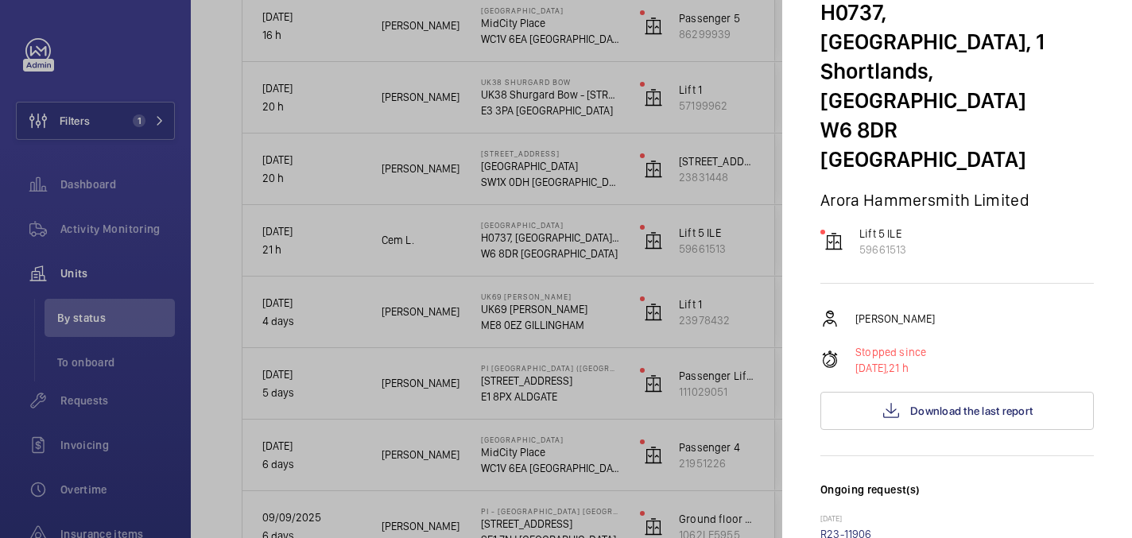
scroll to position [0, 0]
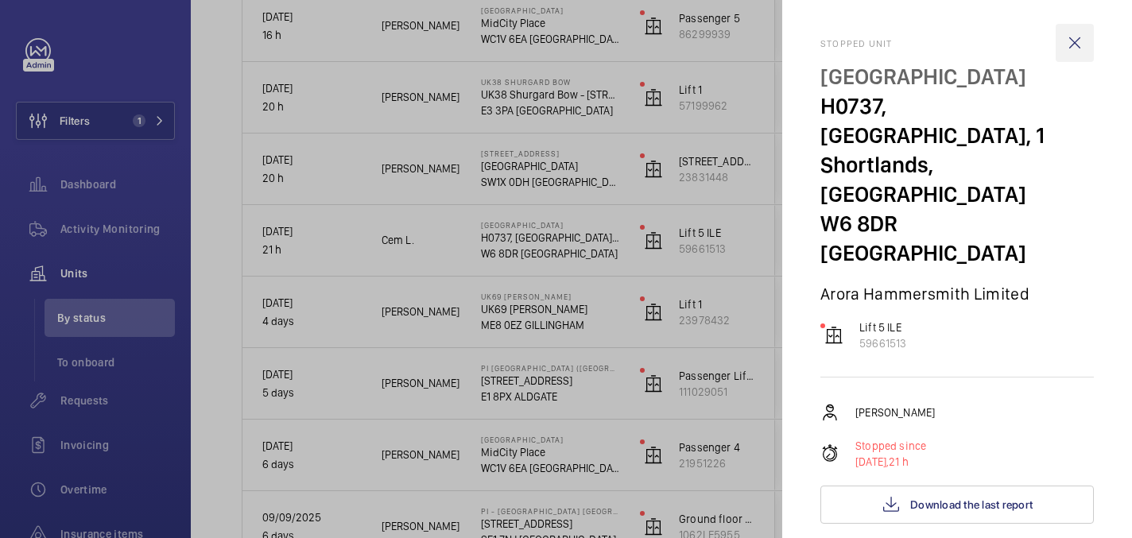
click at [1080, 42] on wm-front-icon-button at bounding box center [1075, 43] width 38 height 38
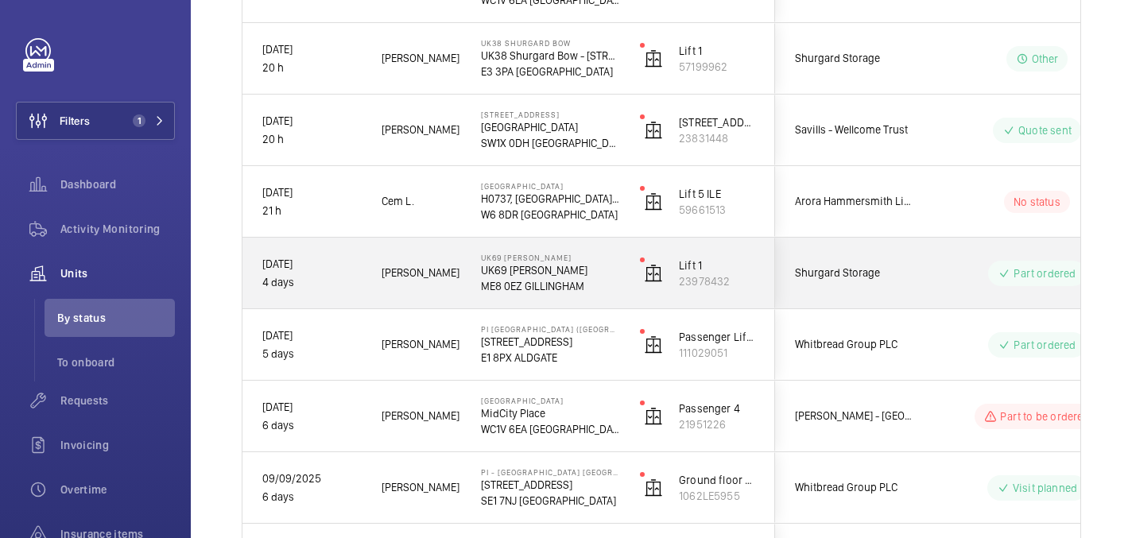
scroll to position [481, 0]
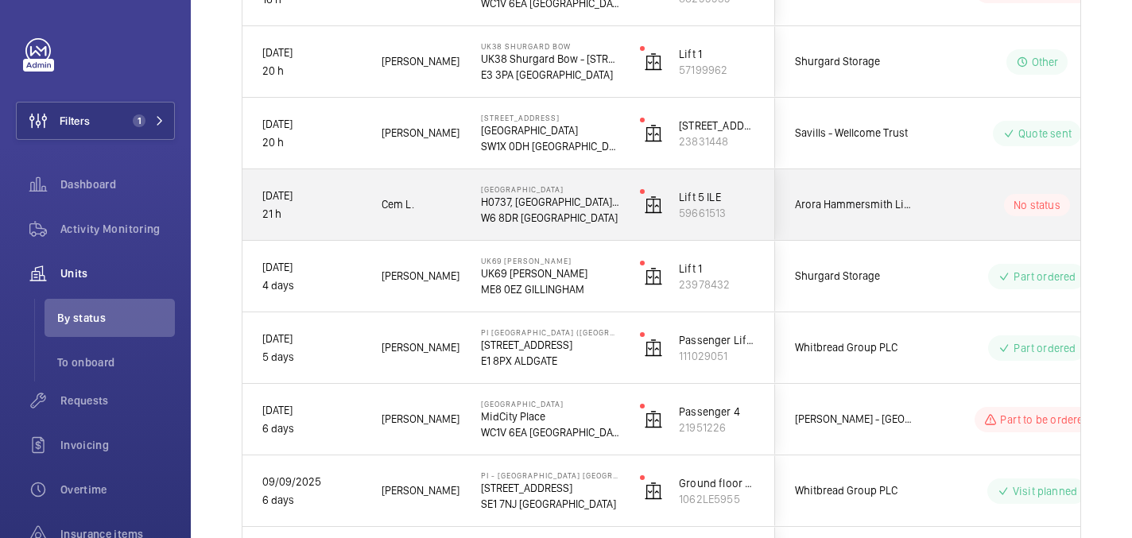
click at [929, 197] on div "No status" at bounding box center [1027, 205] width 217 height 54
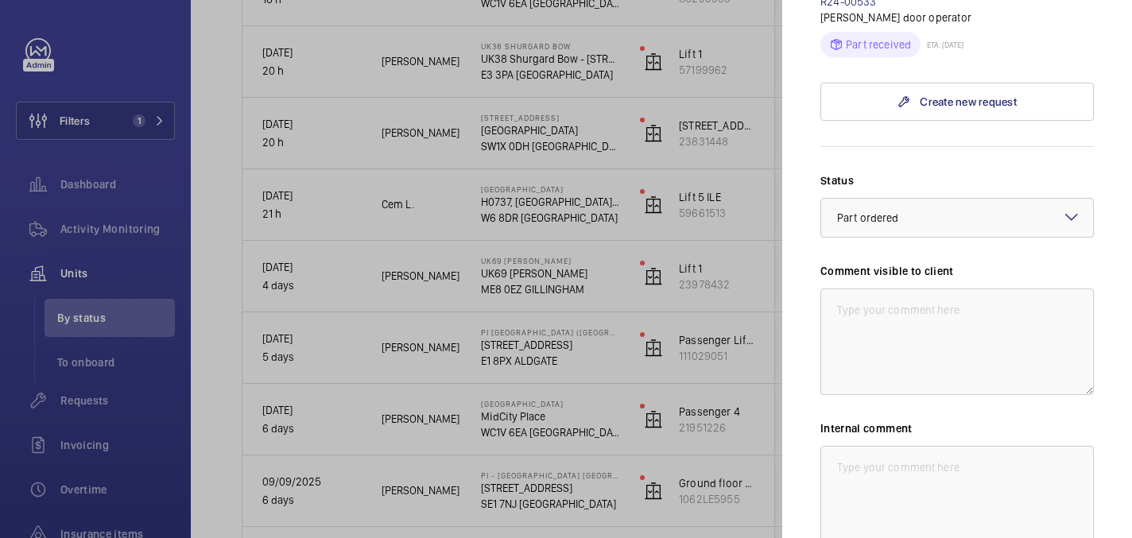
scroll to position [743, 0]
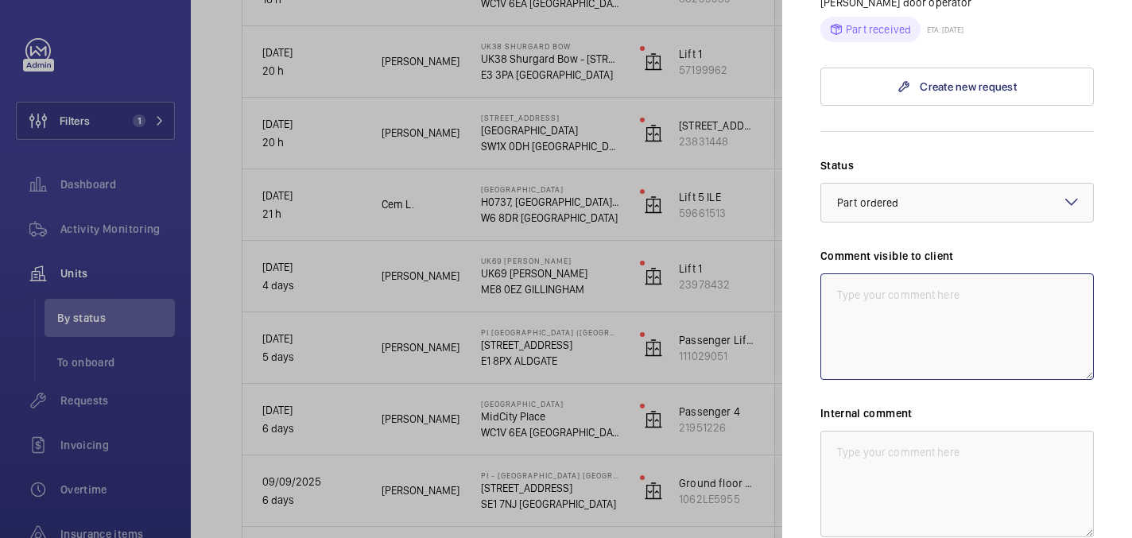
click at [875, 274] on textarea at bounding box center [958, 327] width 274 height 107
type textarea "WM AC"
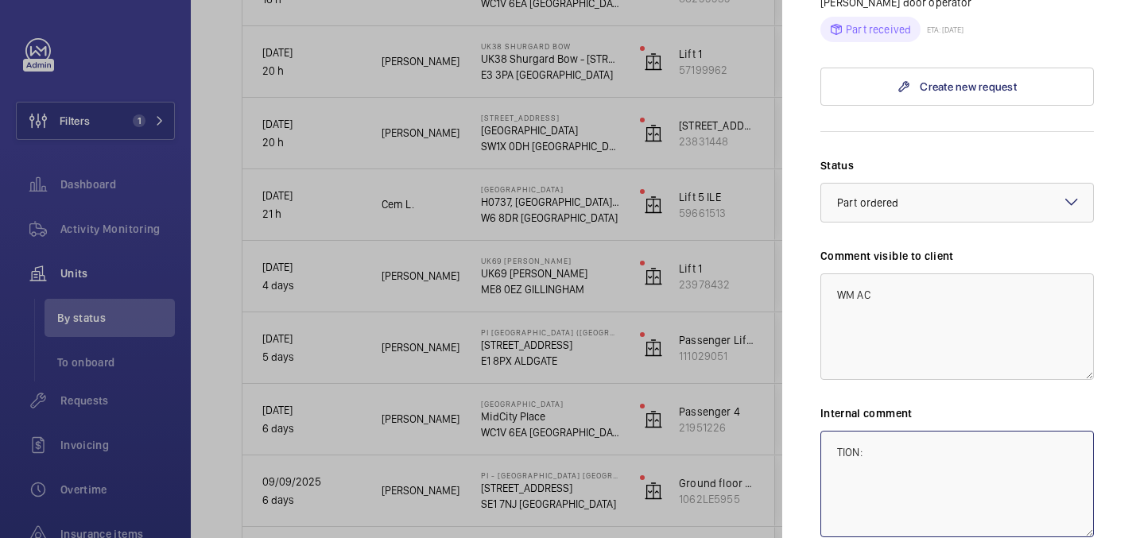
type textarea "TION:"
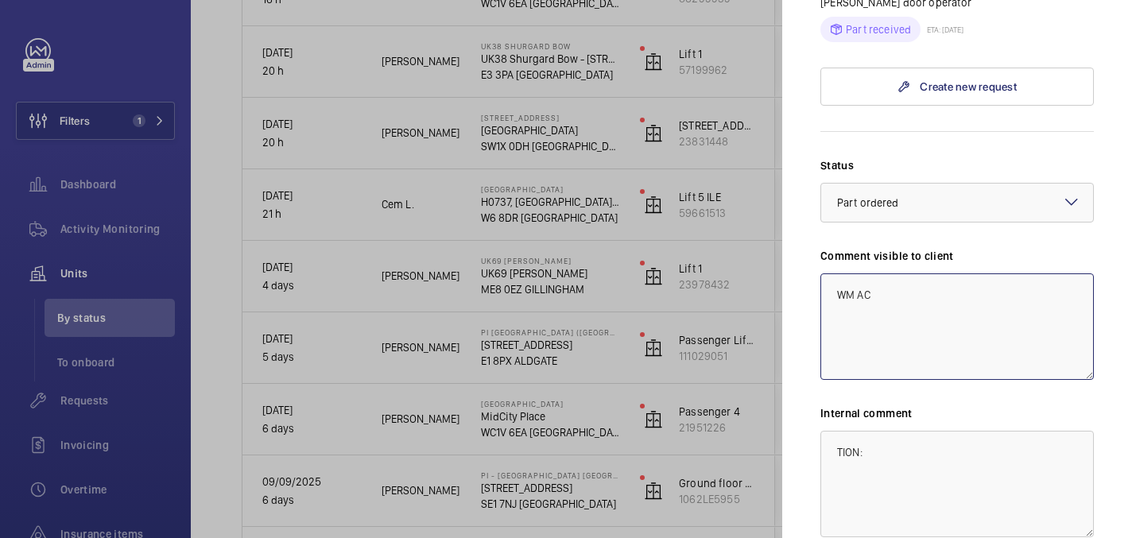
click at [879, 274] on textarea "WM AC" at bounding box center [958, 327] width 274 height 107
type textarea "WM ACTION:"
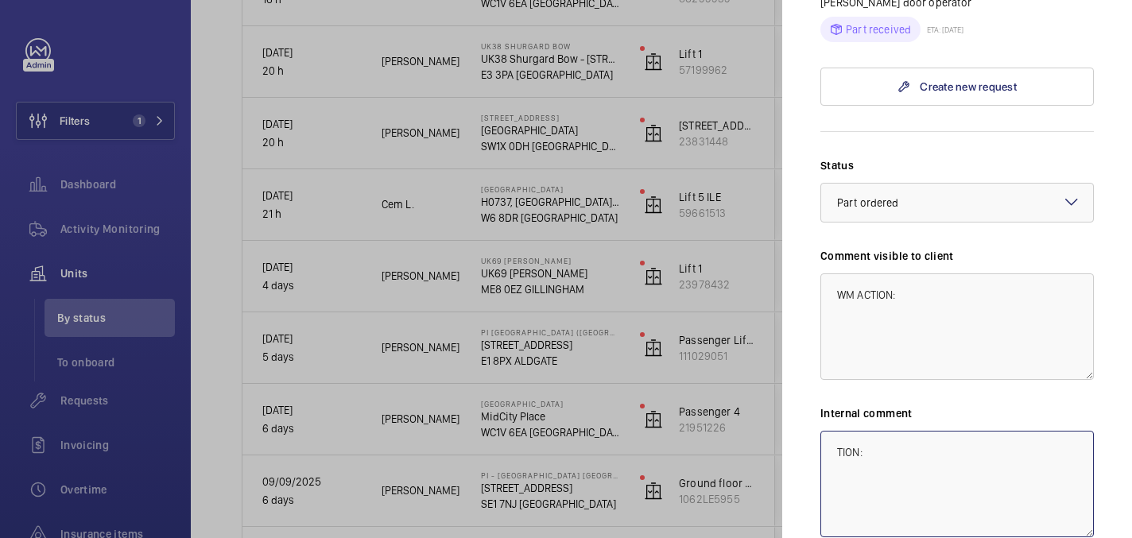
click at [864, 431] on textarea "TION:" at bounding box center [958, 484] width 274 height 107
type textarea "T"
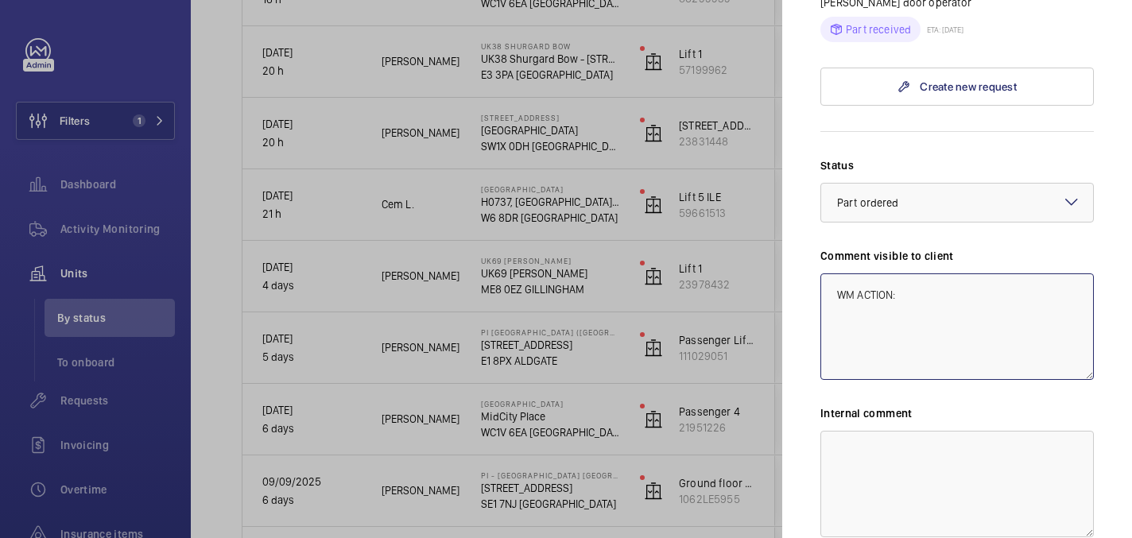
click at [910, 277] on textarea "WM ACTION:" at bounding box center [958, 327] width 274 height 107
click at [941, 184] on div at bounding box center [957, 203] width 272 height 38
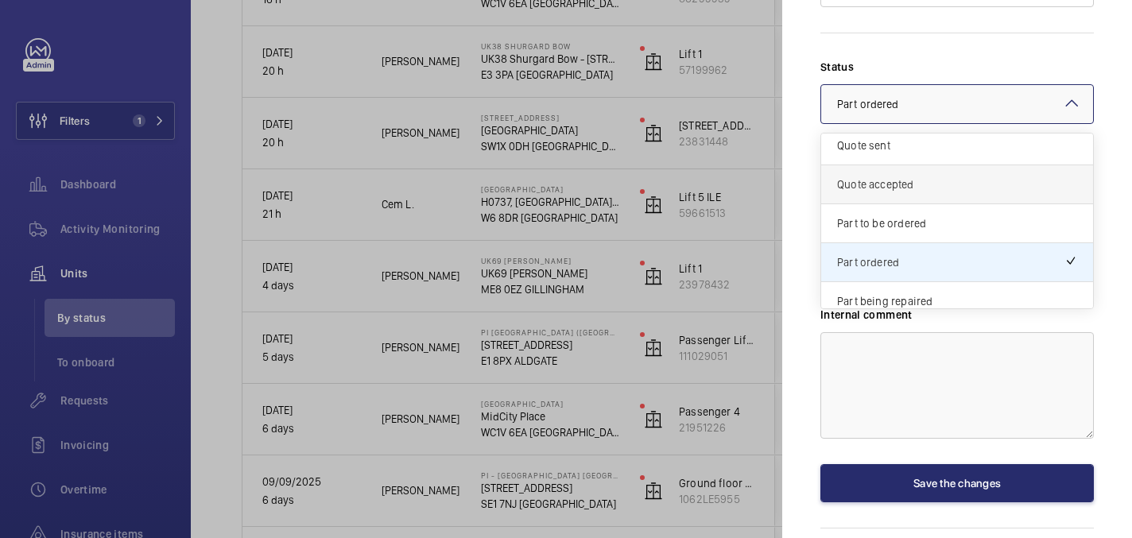
scroll to position [136, 0]
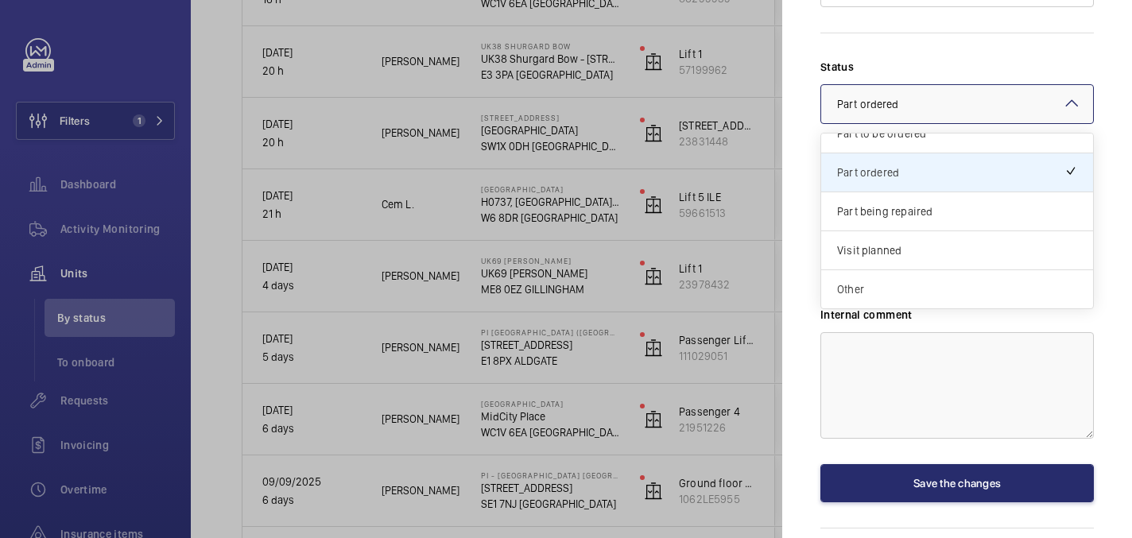
click at [922, 281] on span "Other" at bounding box center [957, 289] width 240 height 16
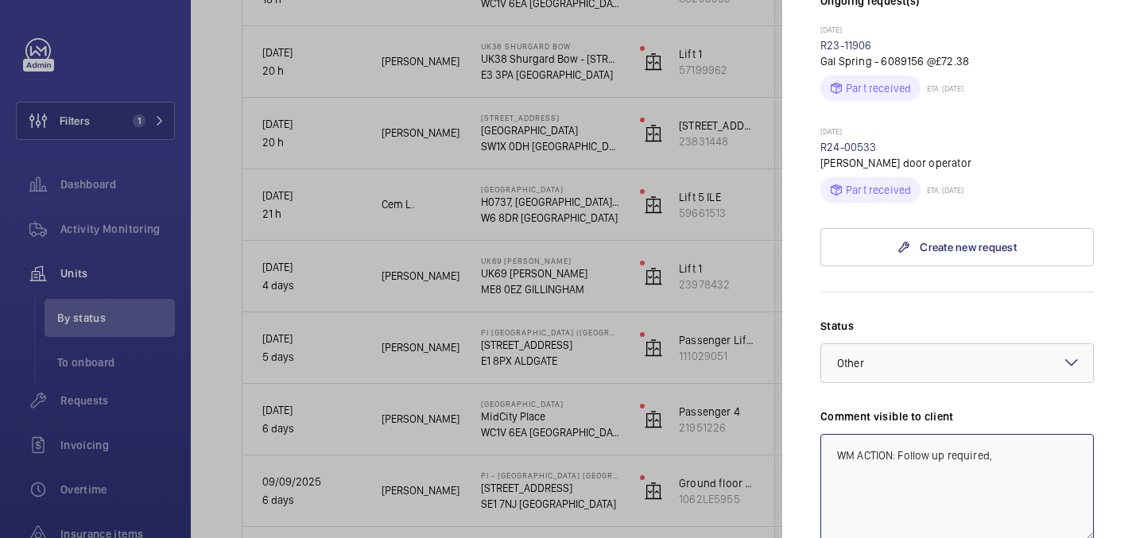
scroll to position [710, 0]
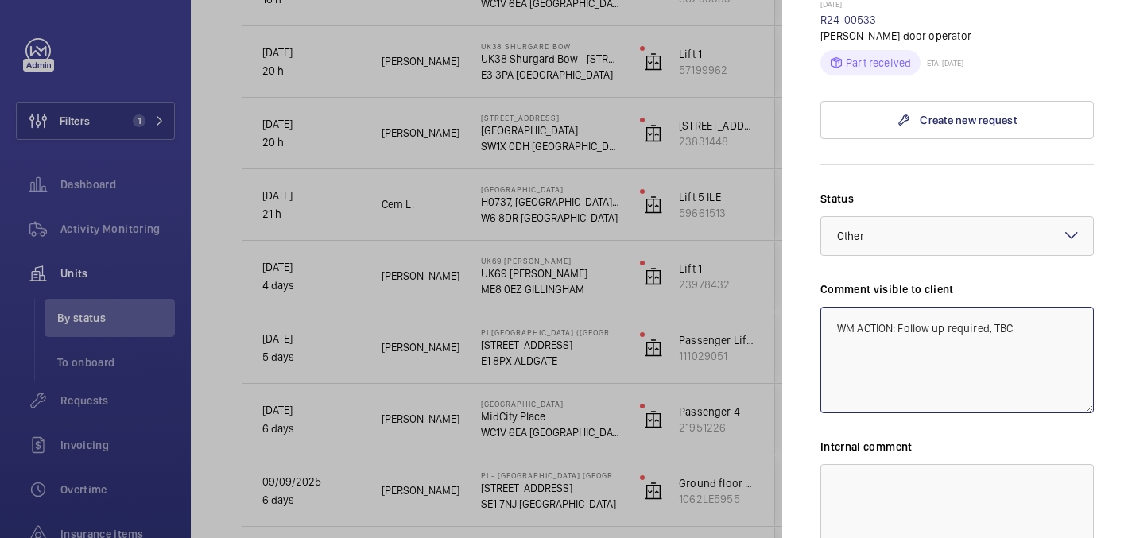
click at [912, 307] on textarea "WM ACTION: Follow up required, TBC" at bounding box center [958, 360] width 274 height 107
type textarea "WM ACTION: Follow up required, TBC"
click at [898, 483] on textarea at bounding box center [958, 517] width 274 height 107
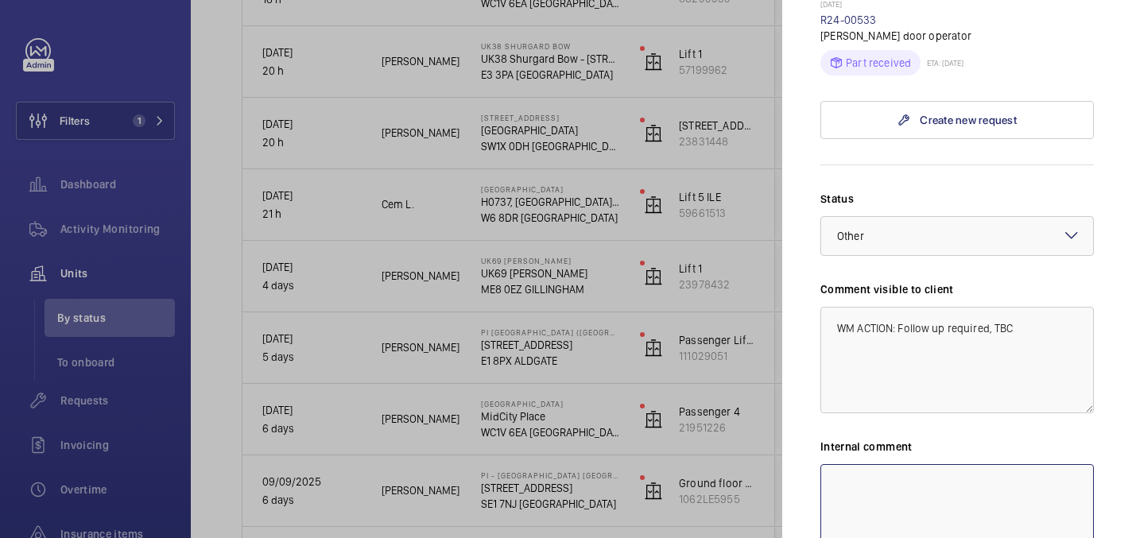
paste textarea "WM ACTION: Follow up required, TBC"
type textarea "WM ACTION: Follow up required, TBC india"
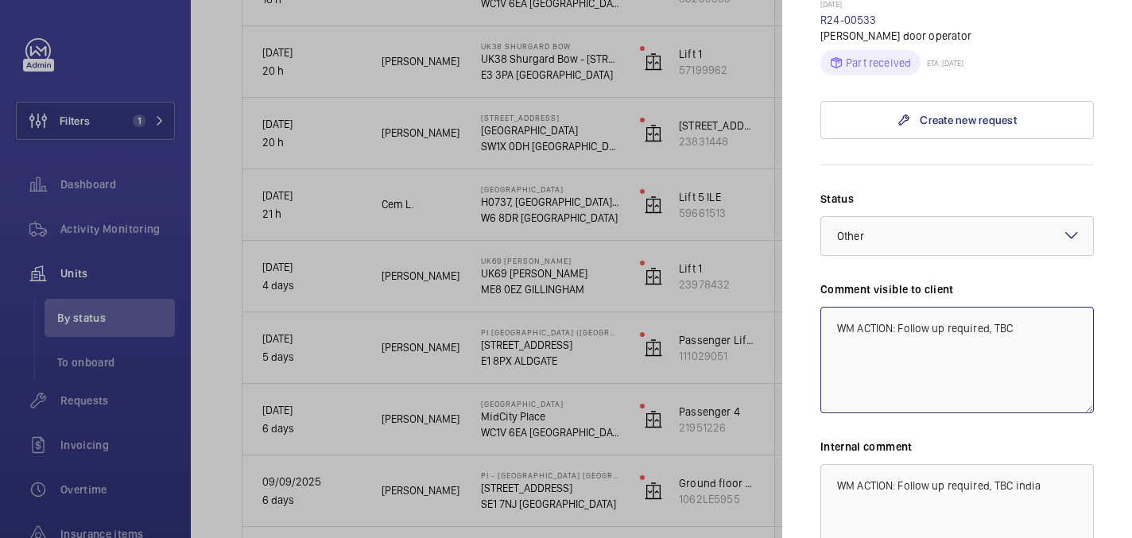
click at [1017, 307] on textarea "WM ACTION: Follow up required, TBC" at bounding box center [958, 360] width 274 height 107
type textarea "WM ACTION: Follow up required, TBC 16/09"
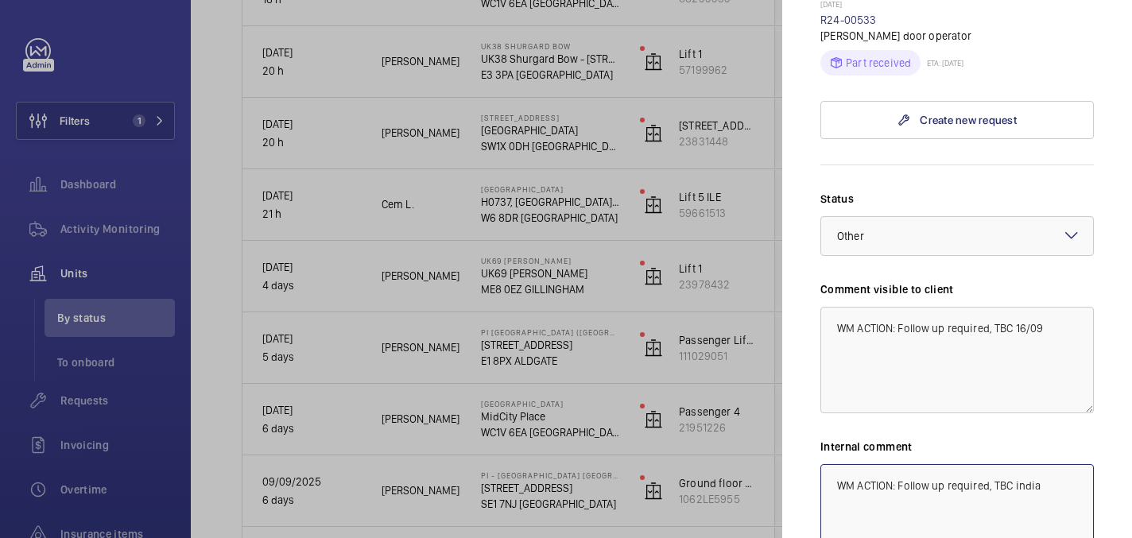
click at [1015, 464] on textarea "WM ACTION: Follow up required, TBC india" at bounding box center [958, 517] width 274 height 107
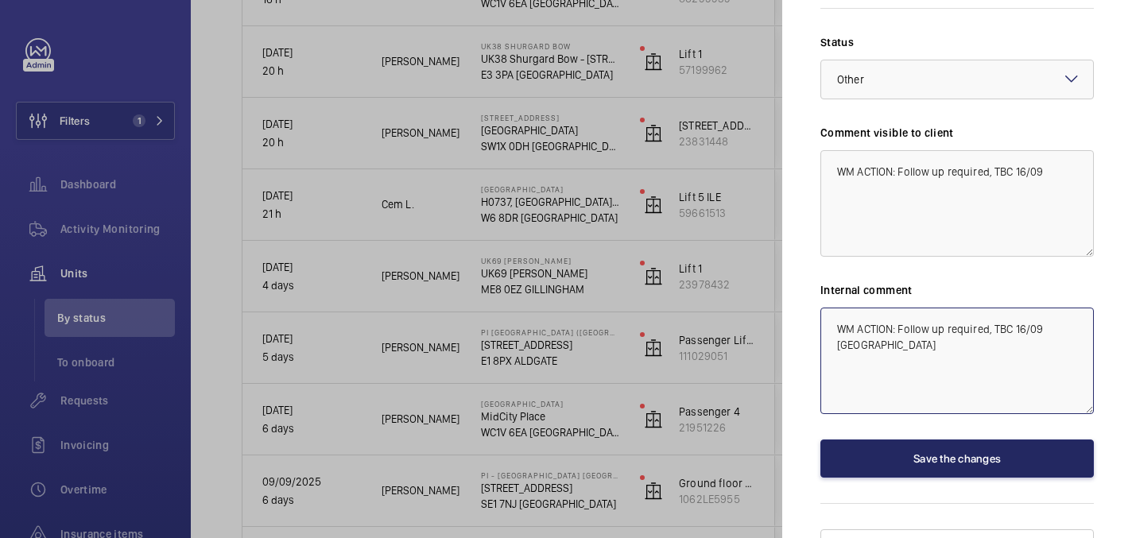
type textarea "WM ACTION: Follow up required, TBC 16/09 [GEOGRAPHIC_DATA]"
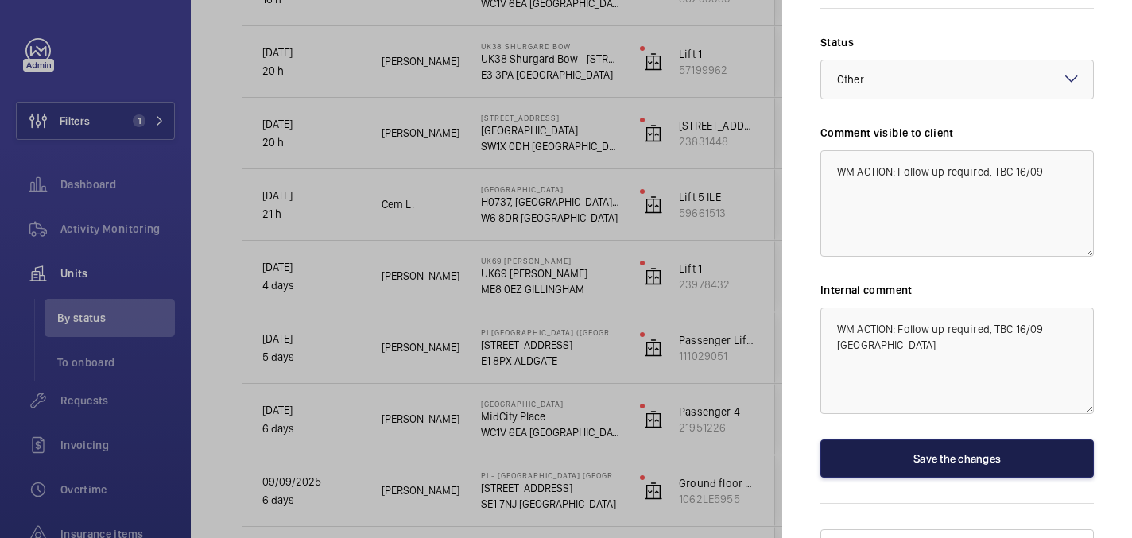
click at [954, 440] on button "Save the changes" at bounding box center [958, 459] width 274 height 38
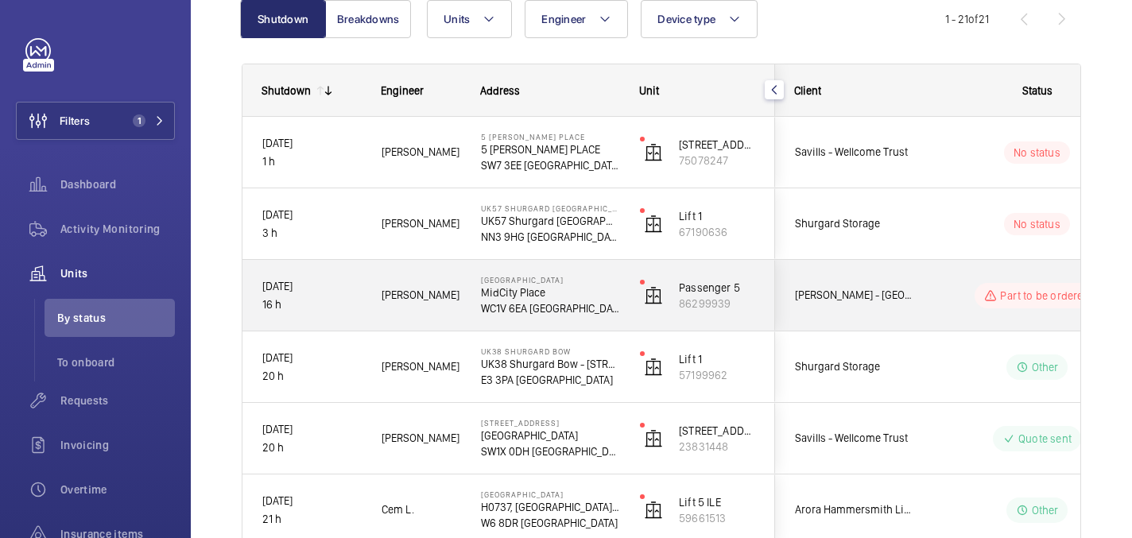
scroll to position [165, 0]
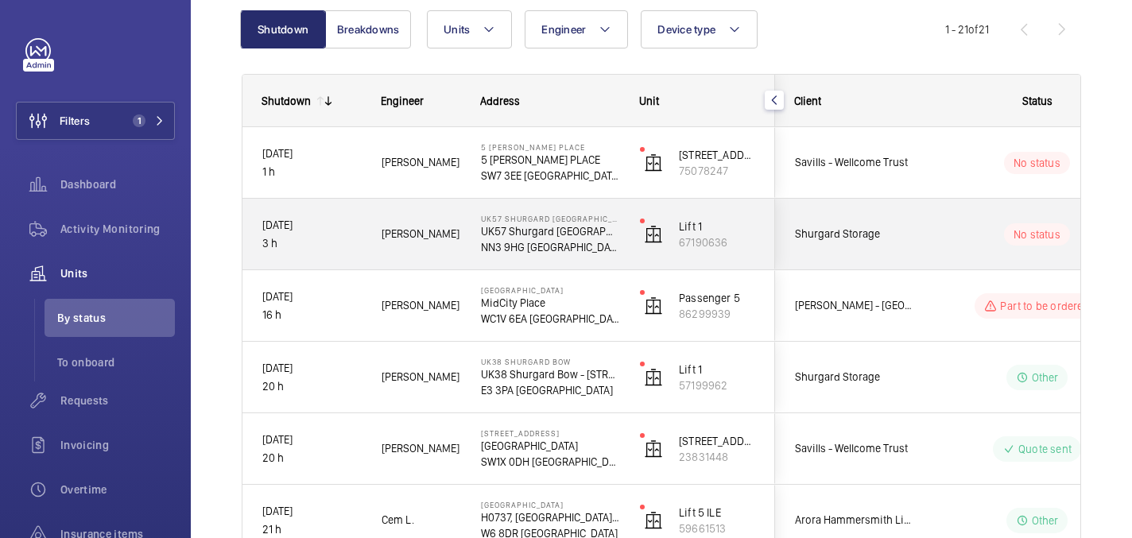
click at [962, 232] on wm-front-pills-cell "No status" at bounding box center [1037, 234] width 198 height 22
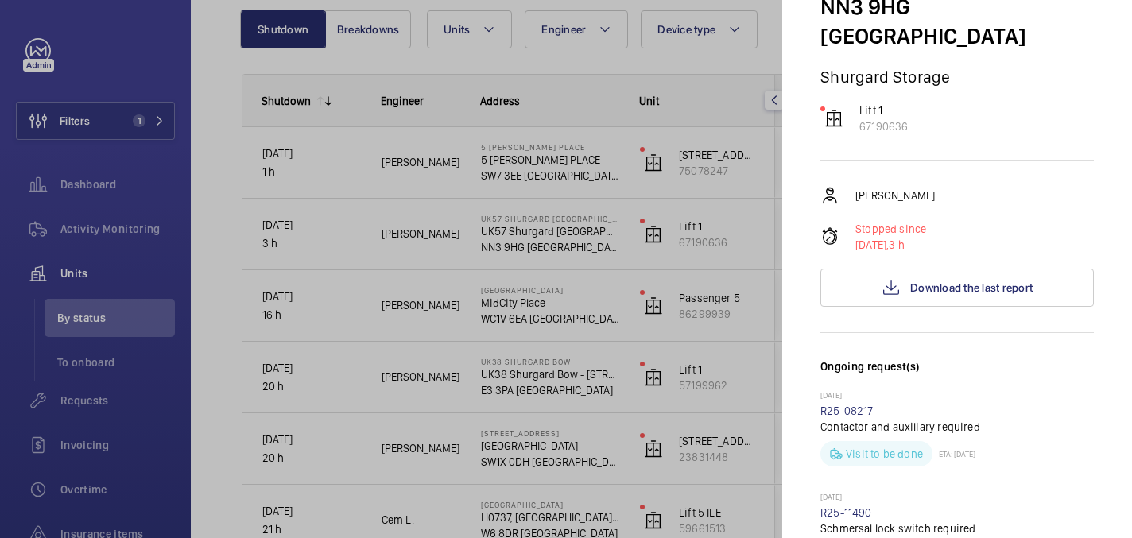
scroll to position [0, 0]
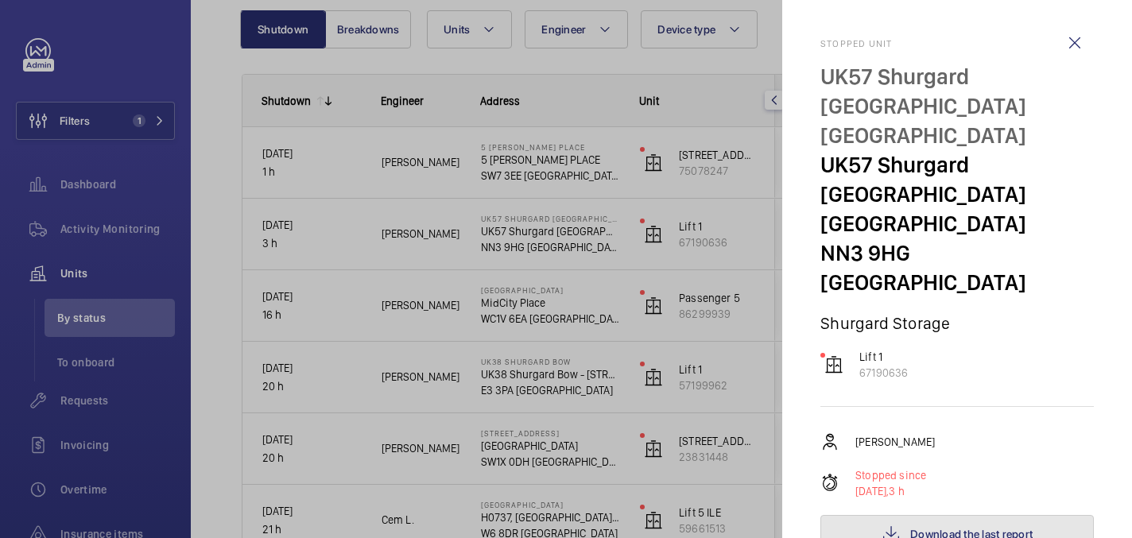
click at [982, 528] on span "Download the last report" at bounding box center [971, 534] width 122 height 13
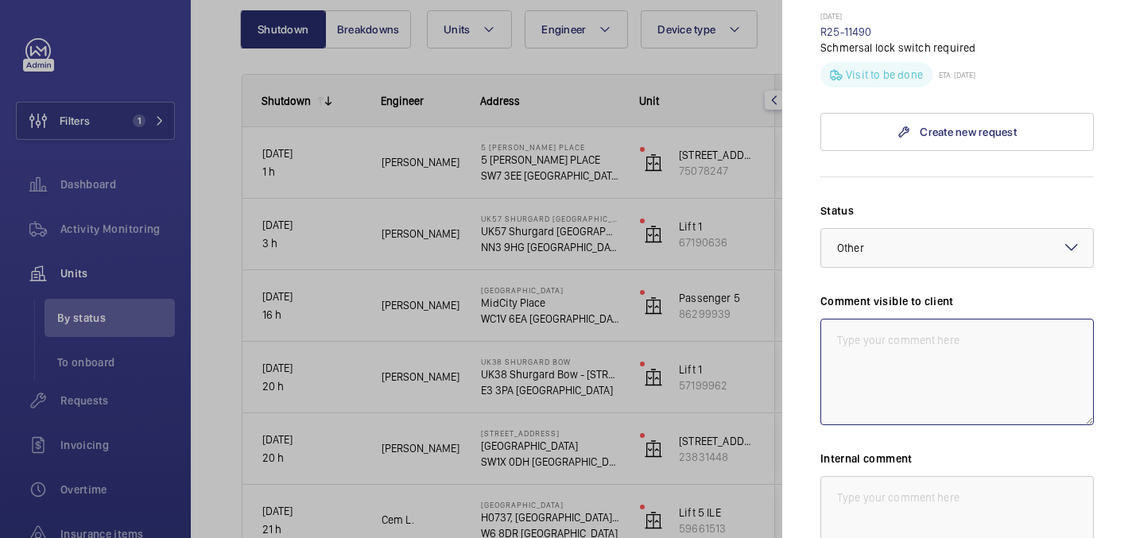
click at [862, 319] on textarea at bounding box center [958, 372] width 274 height 107
paste textarea "extra persona"
drag, startPoint x: 926, startPoint y: 264, endPoint x: 821, endPoint y: 235, distance: 108.0
click at [821, 319] on textarea "WM ACTION: Follow up required with extra persona, TBC" at bounding box center [958, 372] width 274 height 107
type textarea "WM ACTION: Follow up required with extra persona, TBC"
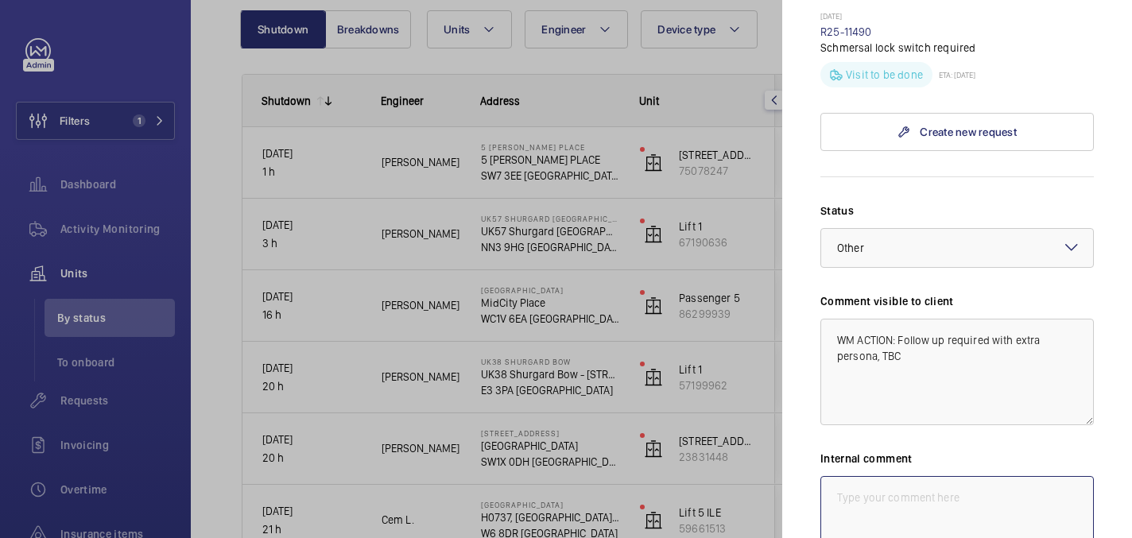
click at [910, 476] on textarea at bounding box center [958, 529] width 274 height 107
paste textarea "WM ACTION: Follow up required with extra persona, TBC"
type textarea "WM ACTION: Follow up required with extra persona, TBC 16/09 [GEOGRAPHIC_DATA]"
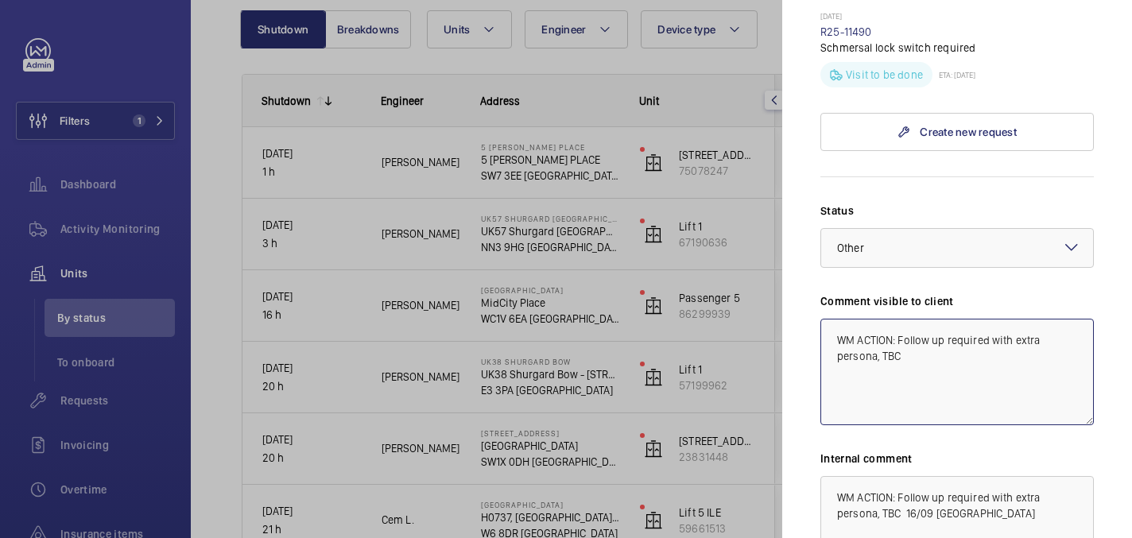
click at [925, 319] on textarea "WM ACTION: Follow up required with extra persona, TBC" at bounding box center [958, 372] width 274 height 107
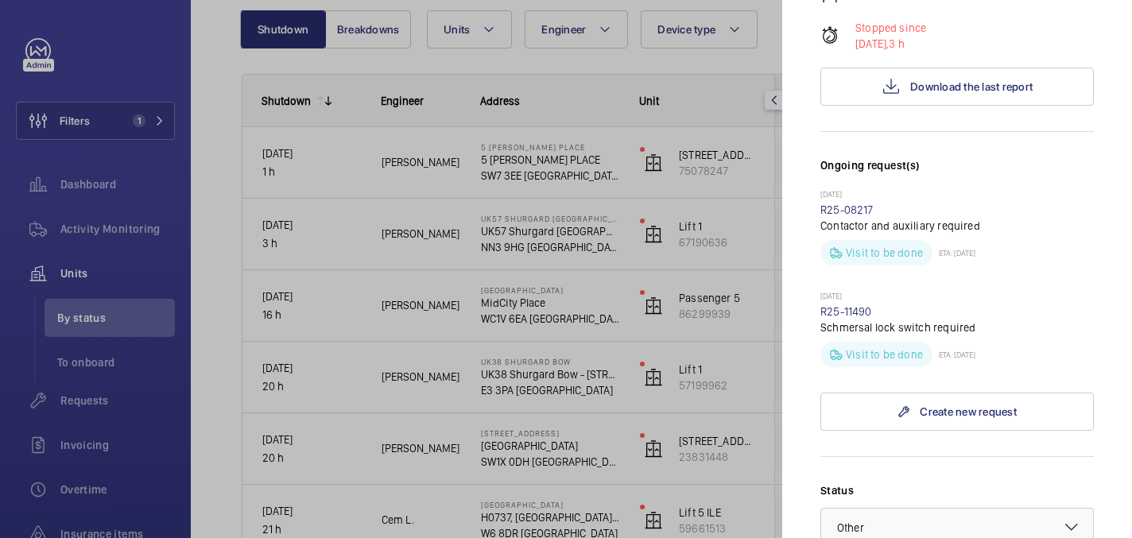
scroll to position [837, 0]
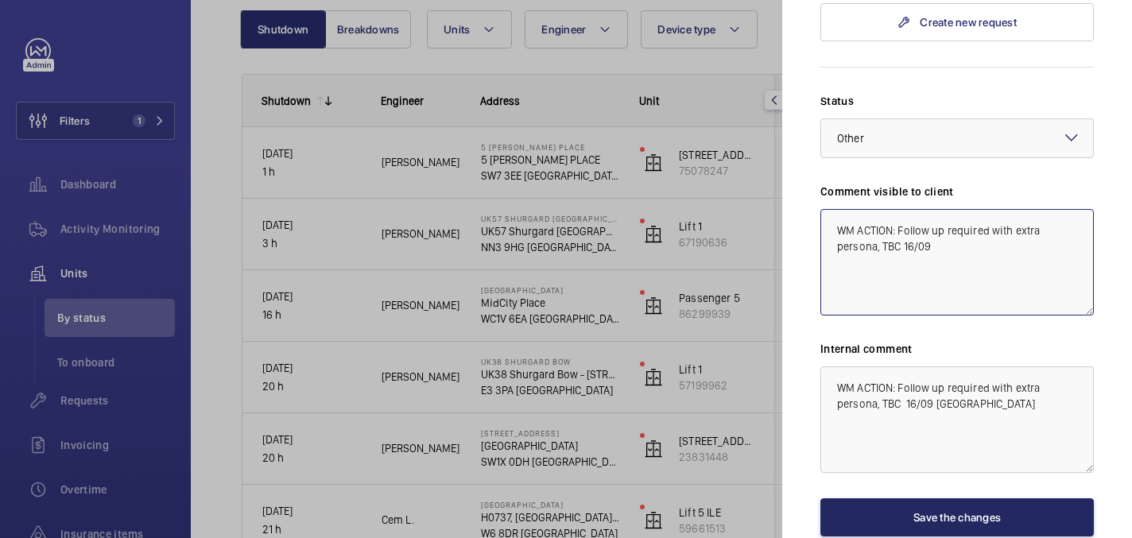
type textarea "WM ACTION: Follow up required with extra persona, TBC 16/09"
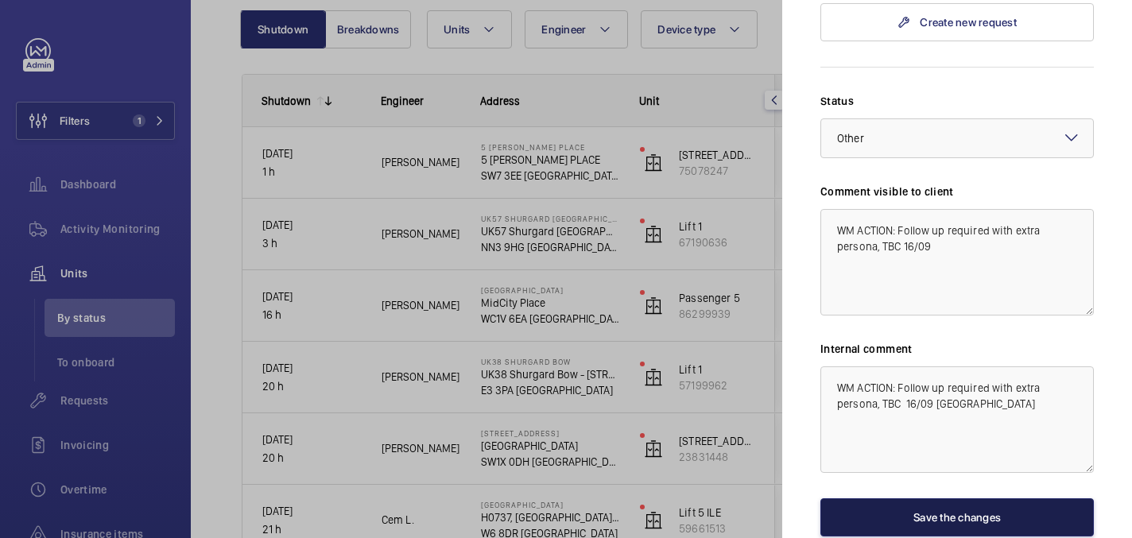
click at [948, 499] on button "Save the changes" at bounding box center [958, 518] width 274 height 38
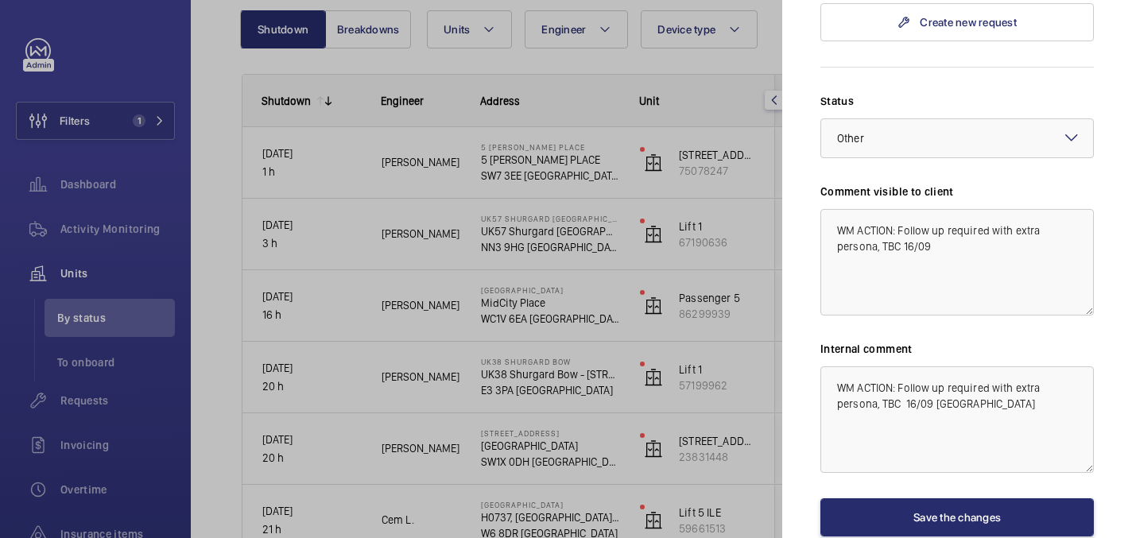
scroll to position [0, 0]
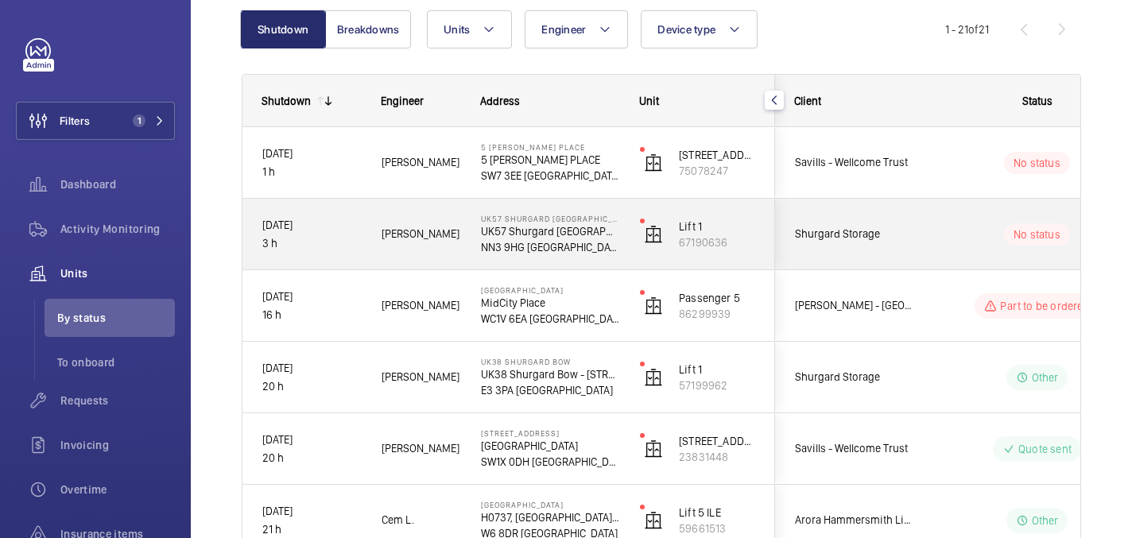
click at [926, 237] on div "No status" at bounding box center [1027, 235] width 217 height 54
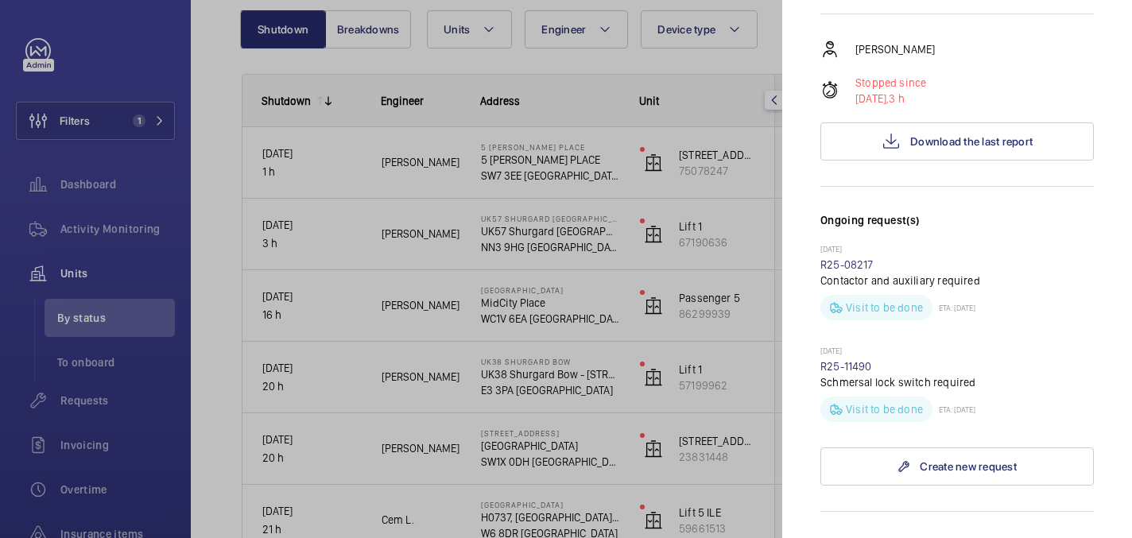
scroll to position [640, 0]
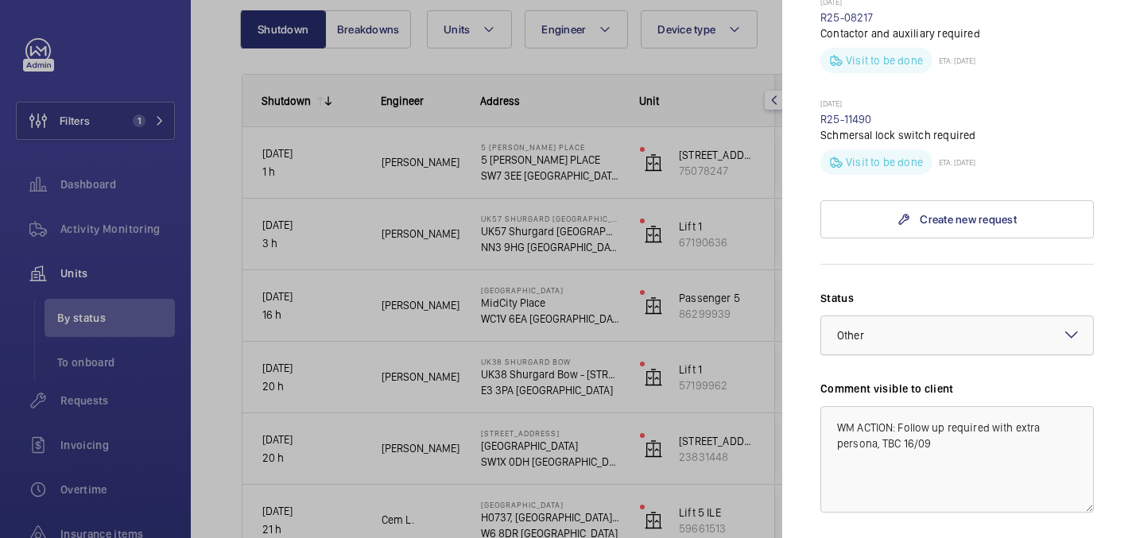
click at [891, 316] on div at bounding box center [957, 335] width 272 height 38
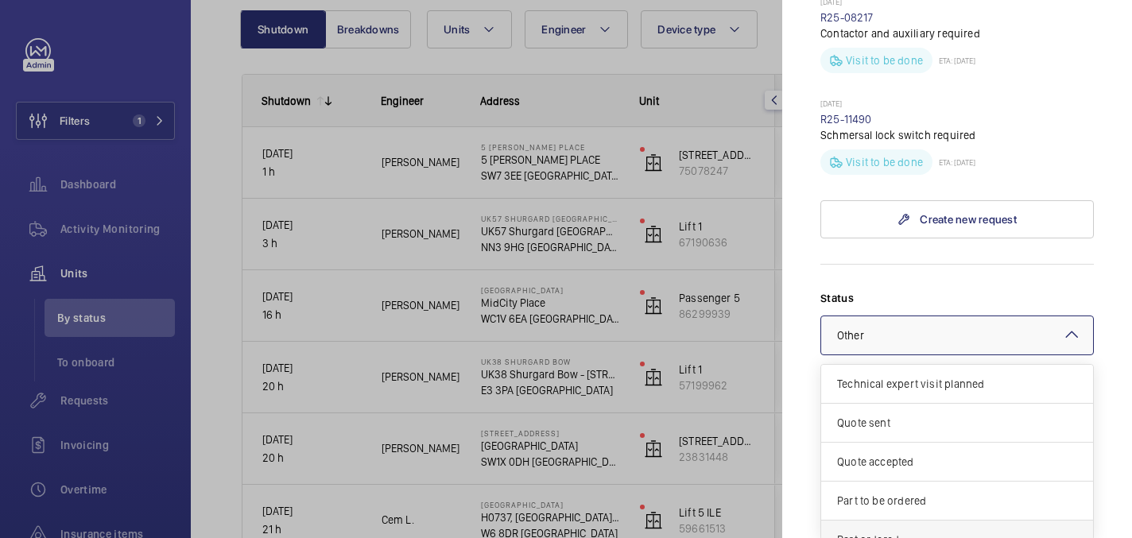
scroll to position [136, 0]
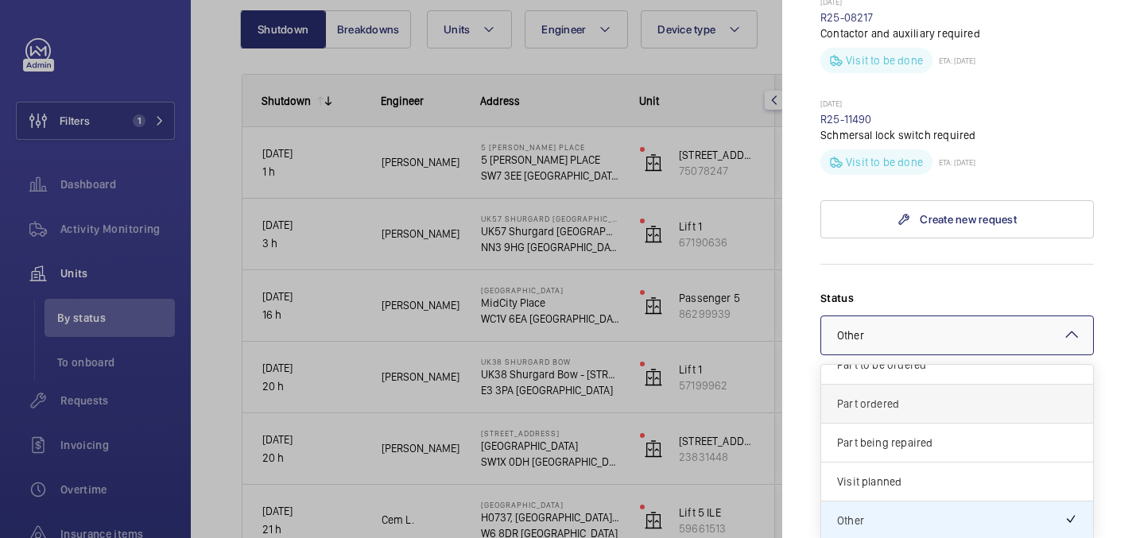
click at [883, 396] on span "Part ordered" at bounding box center [957, 404] width 240 height 16
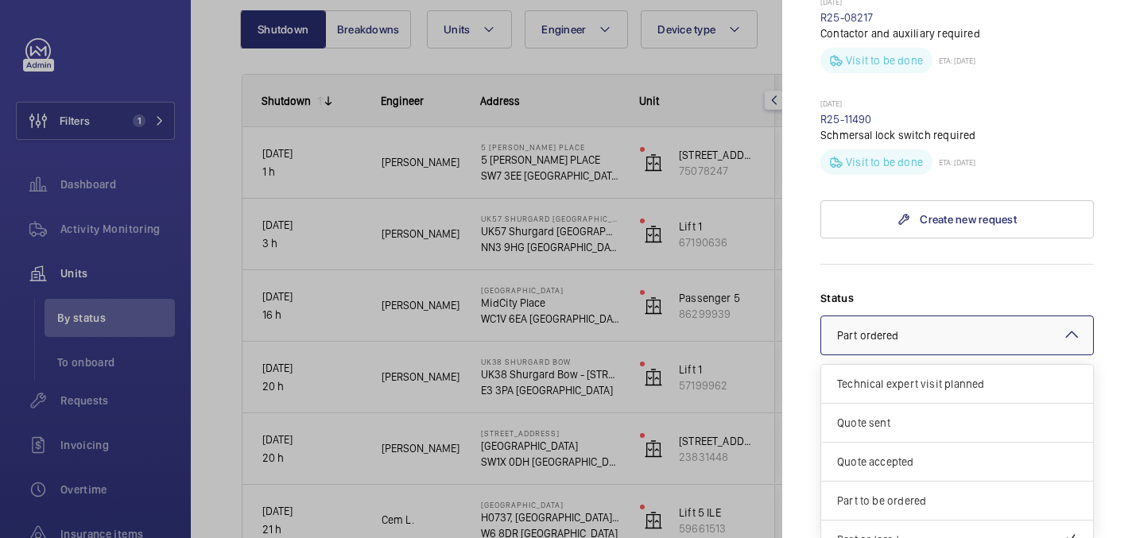
click at [880, 329] on span "Part ordered" at bounding box center [868, 335] width 62 height 13
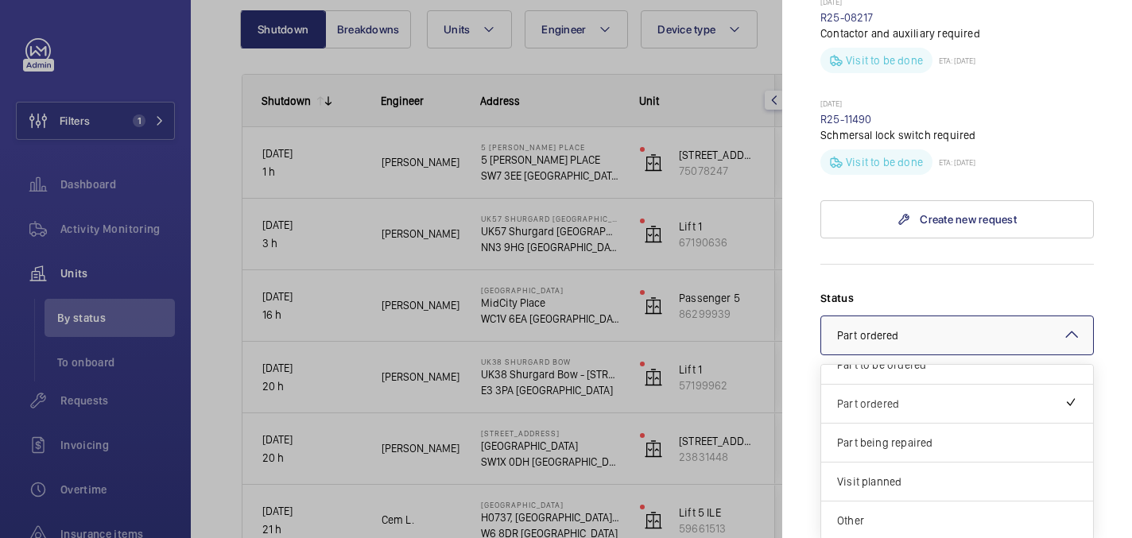
scroll to position [837, 0]
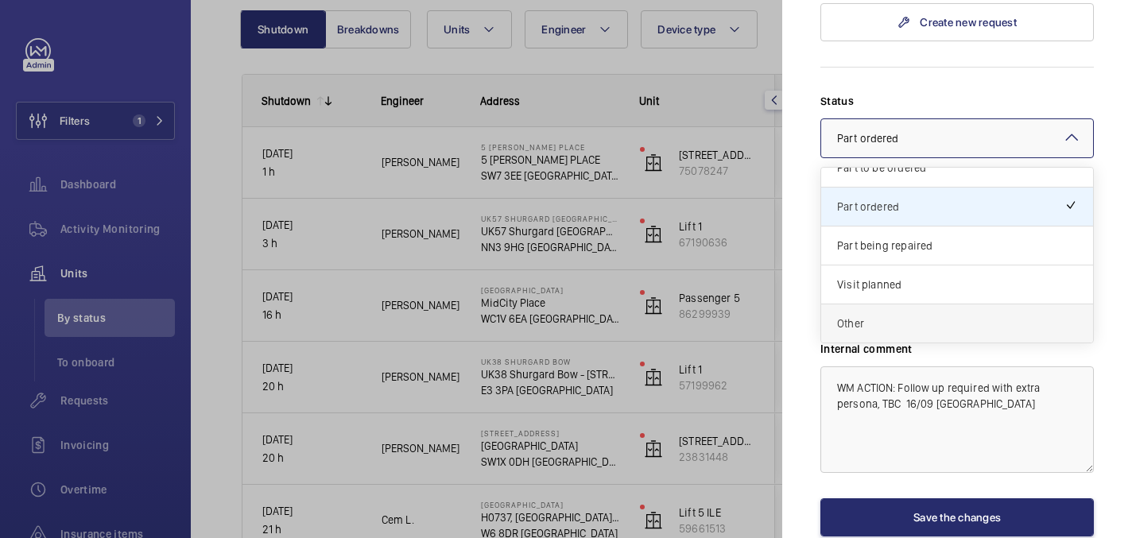
click at [875, 316] on span "Other" at bounding box center [957, 324] width 240 height 16
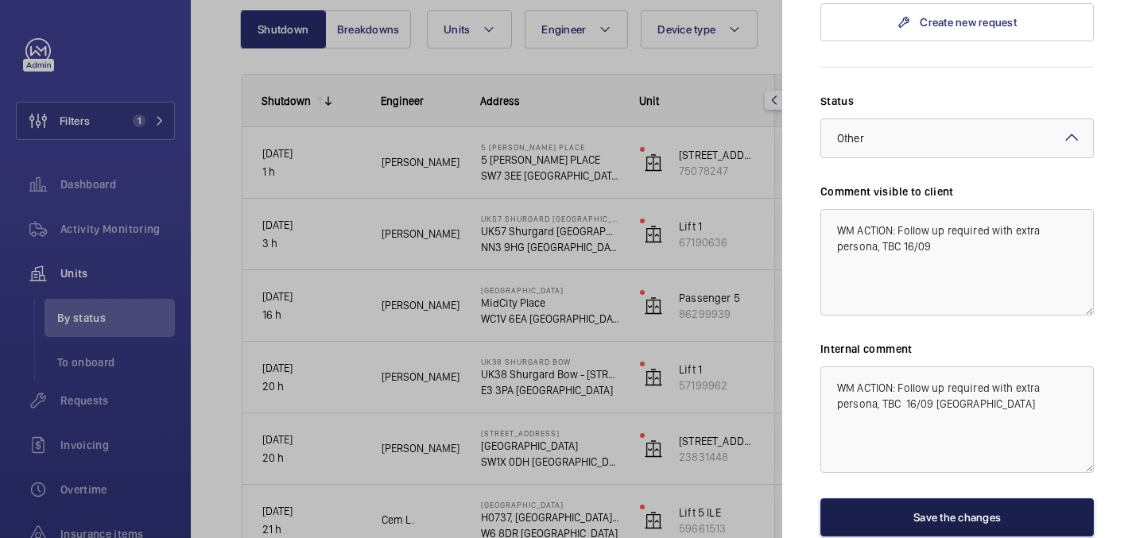
click at [935, 499] on button "Save the changes" at bounding box center [958, 518] width 274 height 38
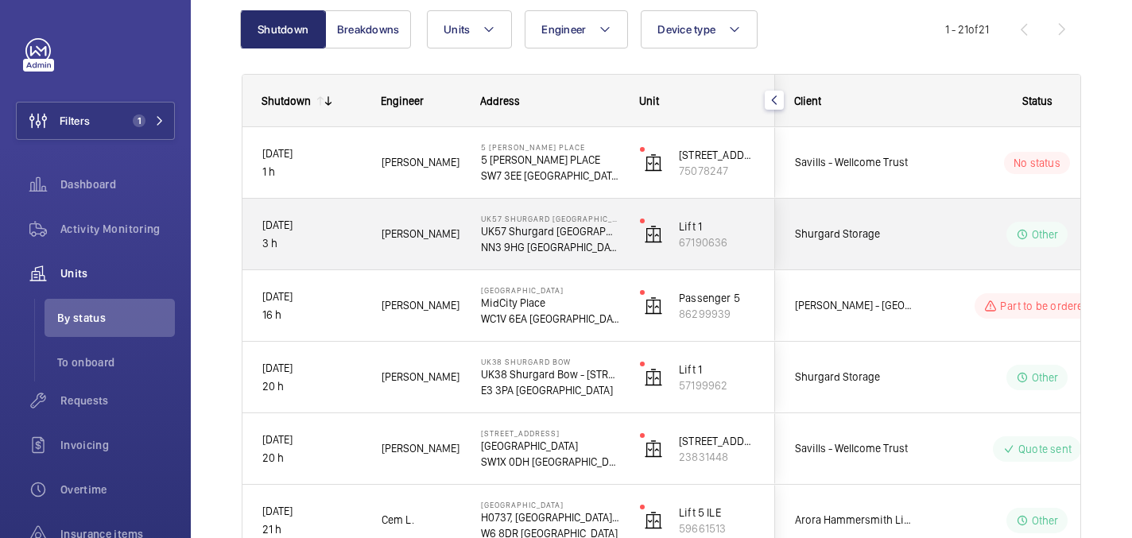
scroll to position [41, 0]
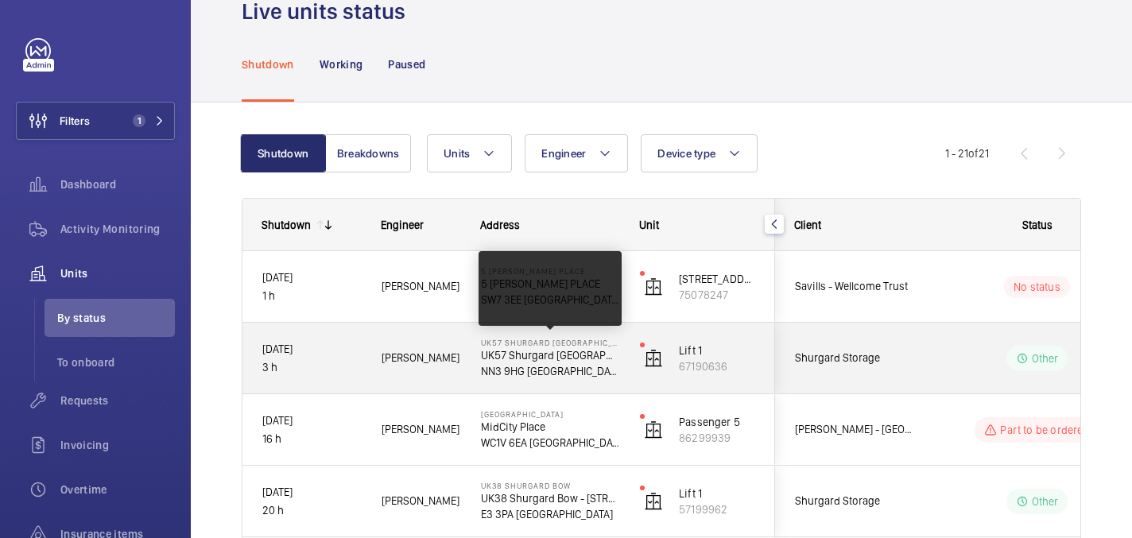
click at [526, 371] on p "NN3 9HG [GEOGRAPHIC_DATA]" at bounding box center [550, 371] width 138 height 16
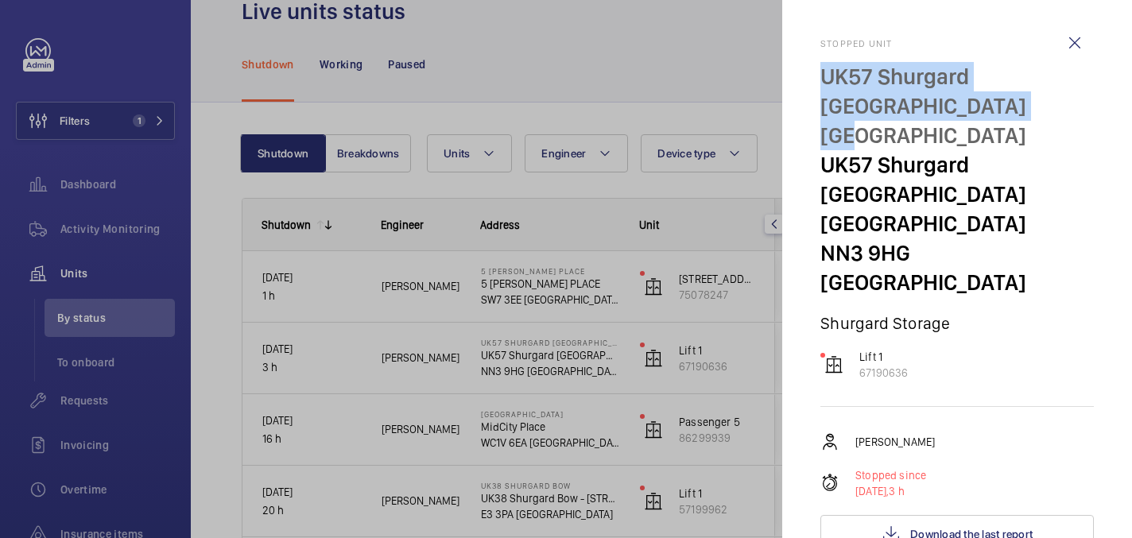
drag, startPoint x: 816, startPoint y: 81, endPoint x: 1085, endPoint y: 116, distance: 271.0
click at [1085, 116] on mat-sidenav "Stopped unit UK57 Shurgard Northampton Riverside UK57 Shurgard Northampton Rive…" at bounding box center [957, 269] width 350 height 538
copy p "UK57 Shurgard [GEOGRAPHIC_DATA] [GEOGRAPHIC_DATA]"
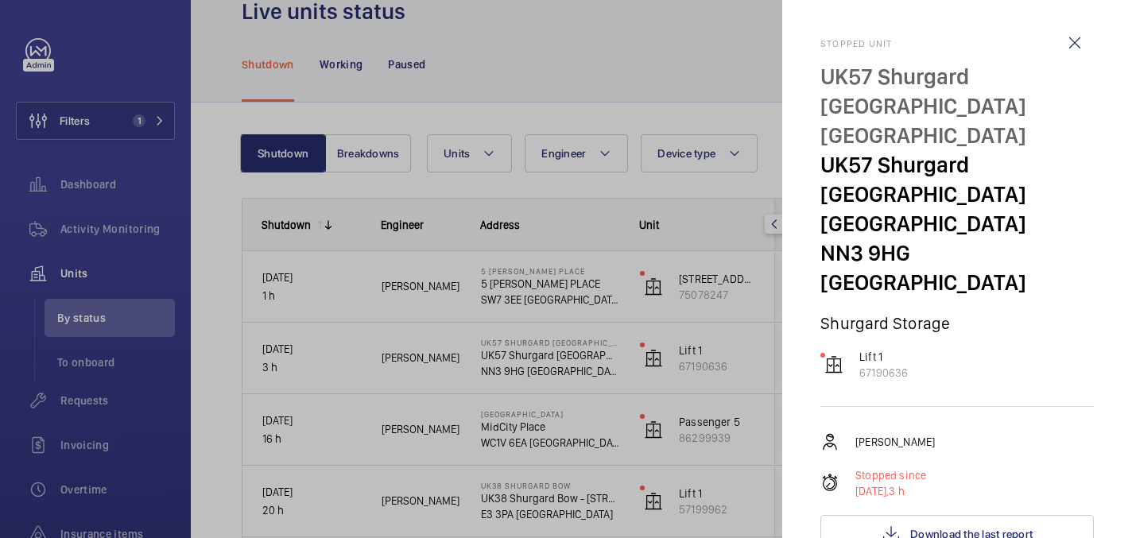
click at [996, 150] on p "UK57 Shurgard [GEOGRAPHIC_DATA] [GEOGRAPHIC_DATA]" at bounding box center [958, 194] width 274 height 88
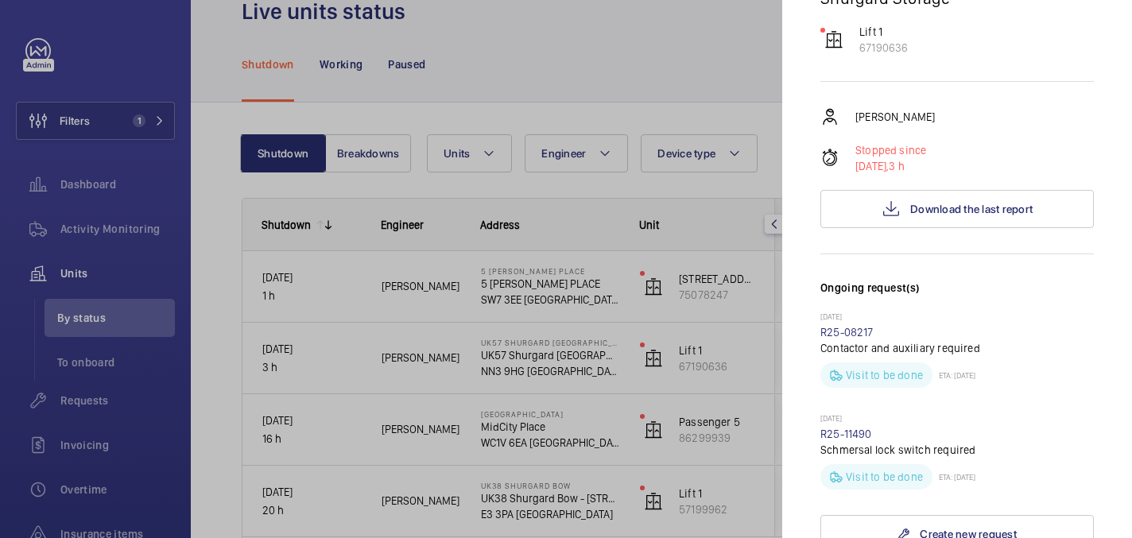
scroll to position [0, 0]
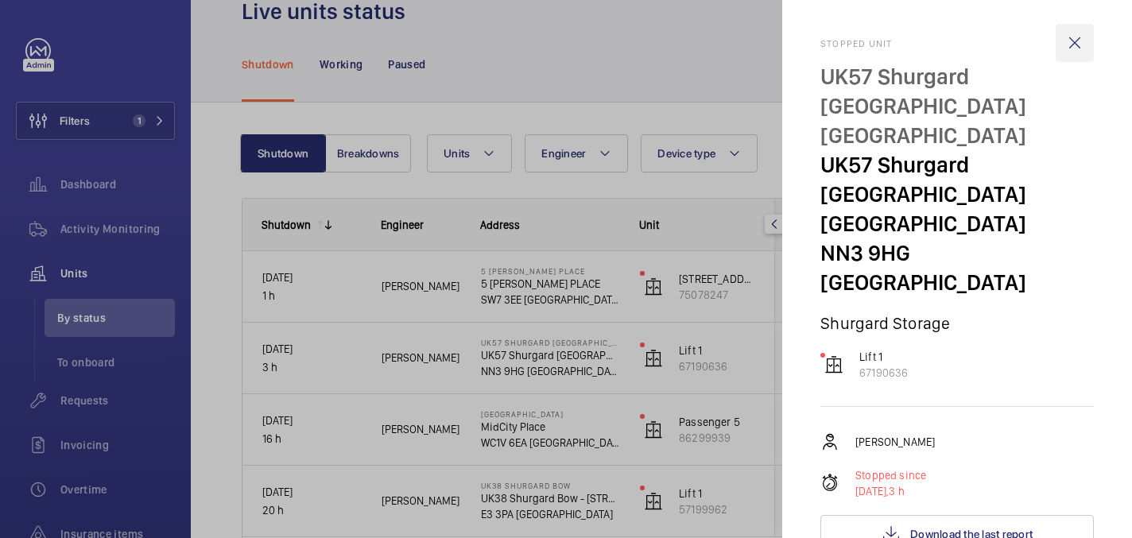
click at [1081, 41] on wm-front-icon-button at bounding box center [1075, 43] width 38 height 38
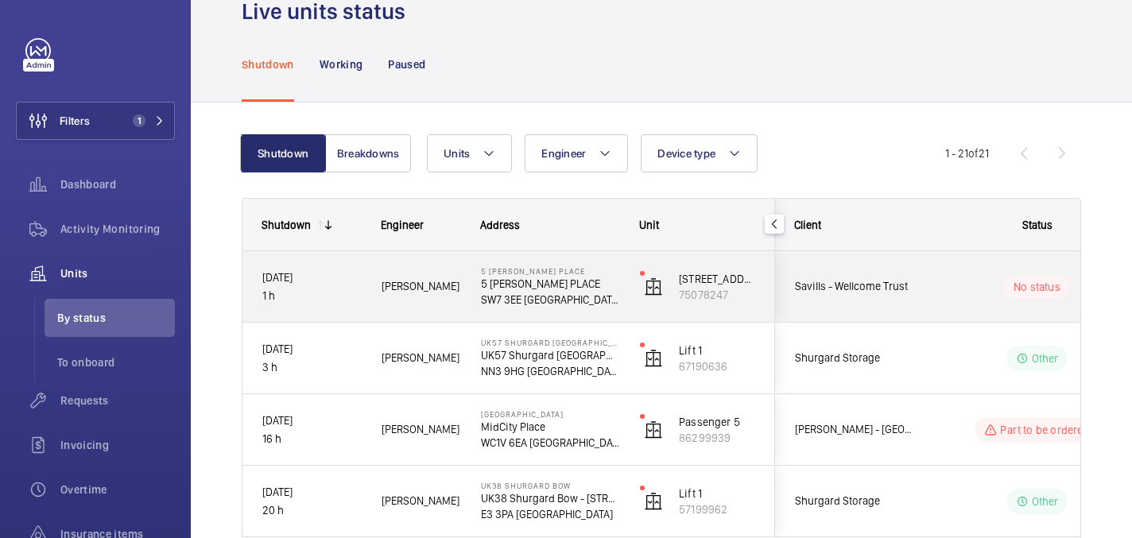
click at [952, 293] on wm-front-pills-cell "No status" at bounding box center [1037, 287] width 198 height 22
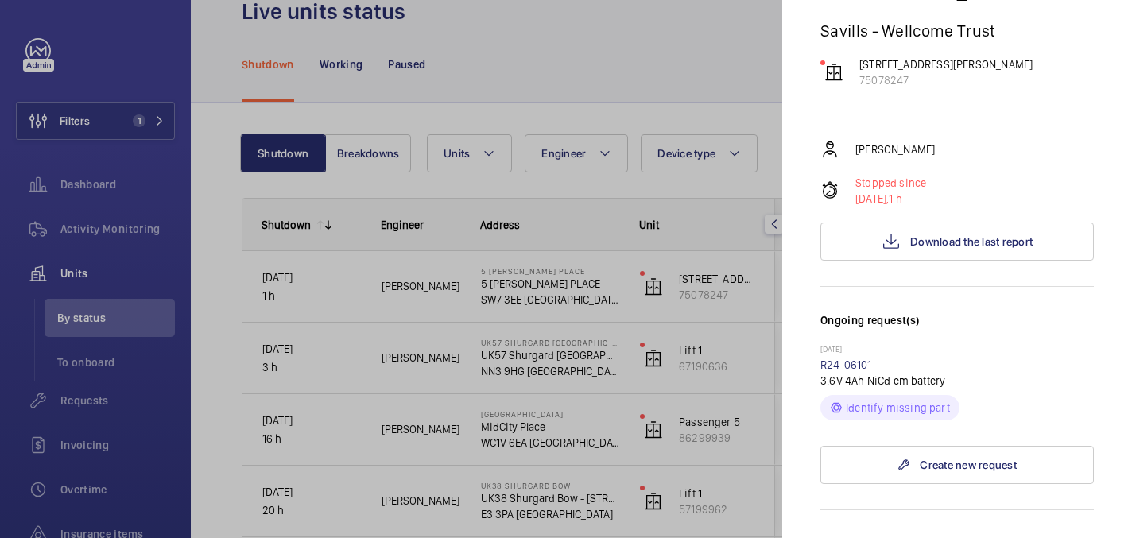
scroll to position [176, 0]
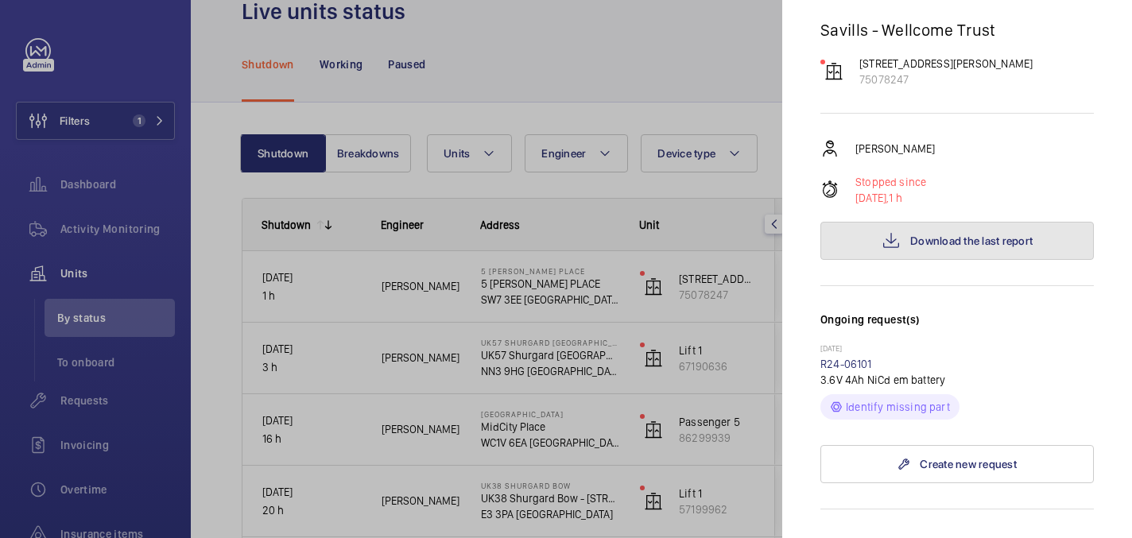
click at [1014, 222] on button "Download the last report" at bounding box center [958, 241] width 274 height 38
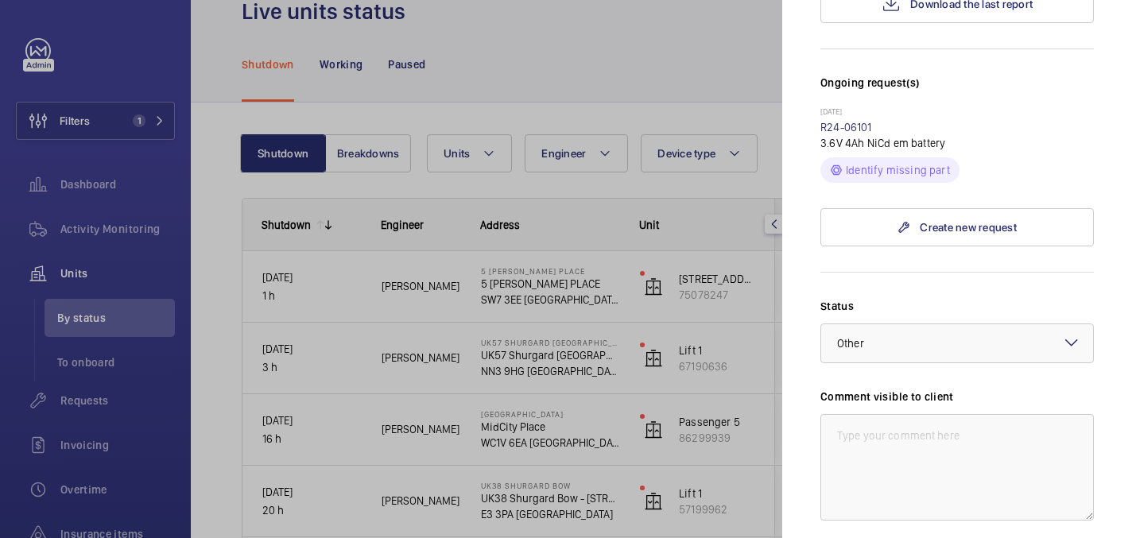
scroll to position [412, 0]
click at [907, 325] on div at bounding box center [957, 344] width 272 height 38
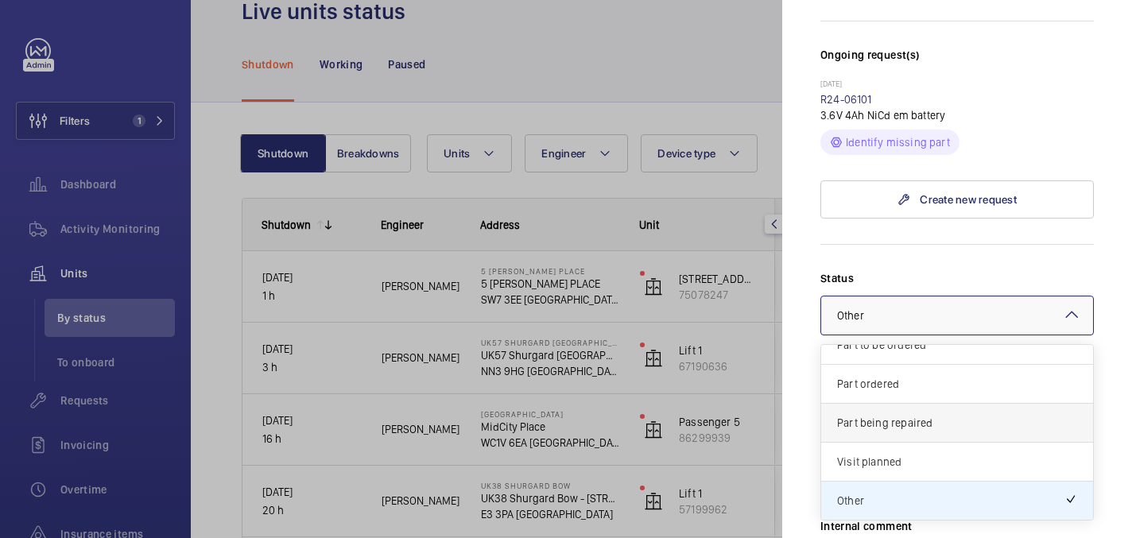
scroll to position [452, 0]
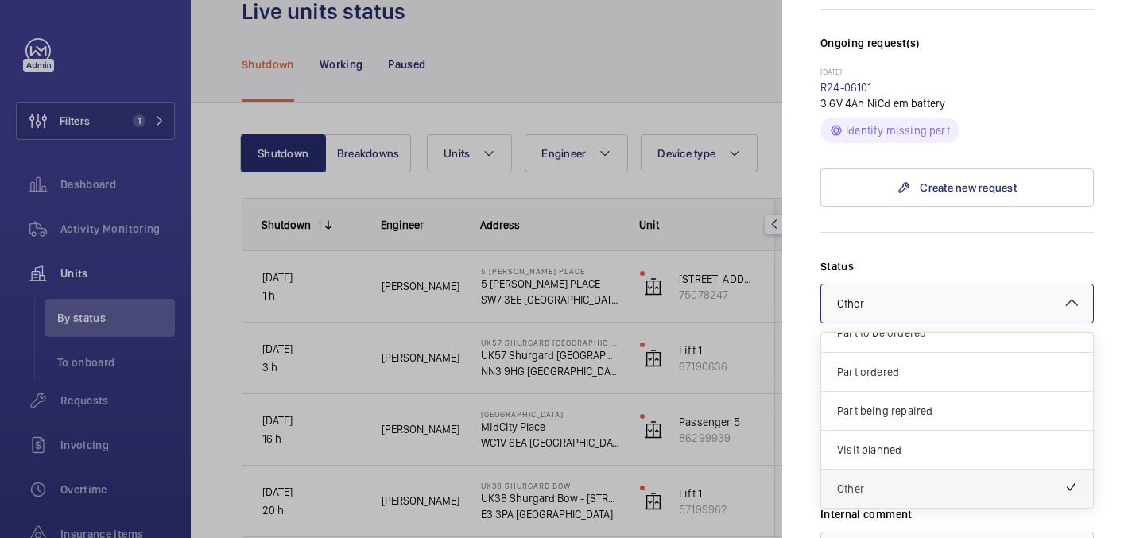
click at [897, 470] on div "Other" at bounding box center [957, 489] width 272 height 38
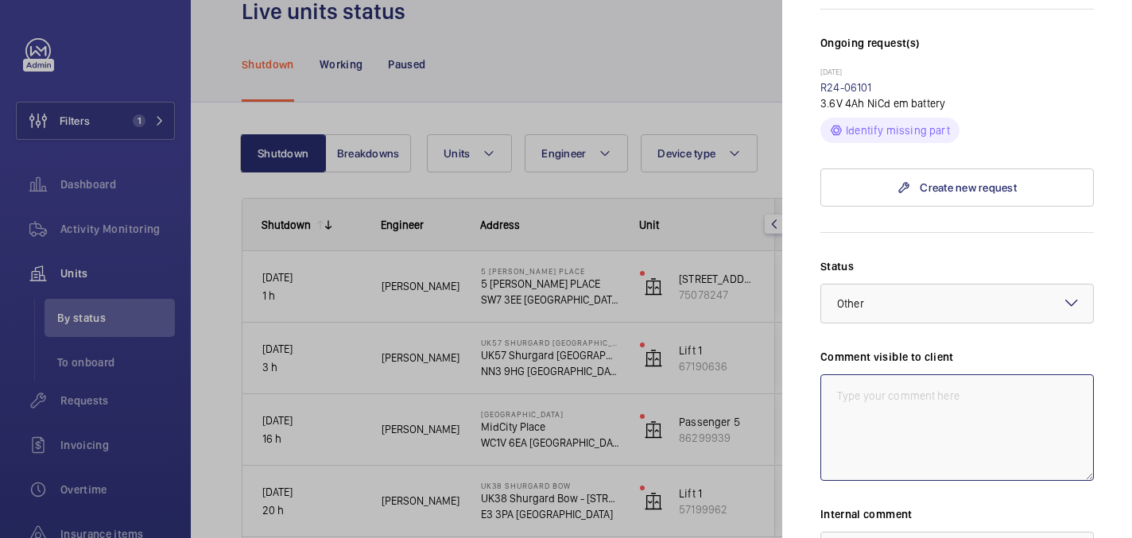
click at [876, 375] on textarea at bounding box center [958, 428] width 274 height 107
paste textarea "No access"
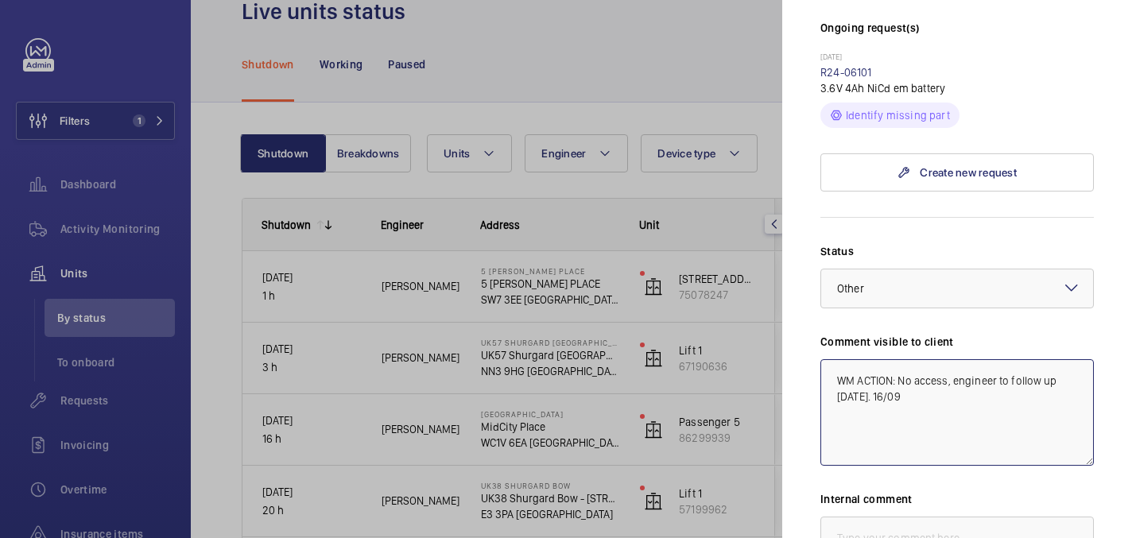
drag, startPoint x: 932, startPoint y: 370, endPoint x: 821, endPoint y: 349, distance: 113.2
click at [821, 359] on textarea "WM ACTION: No access, engineer to follow up [DATE]. 16/09" at bounding box center [958, 412] width 274 height 107
type textarea "WM ACTION: No access, engineer to follow up [DATE]. 16/09"
paste textarea "WM ACTION: No access, engineer to follow up [DATE]. 16/09"
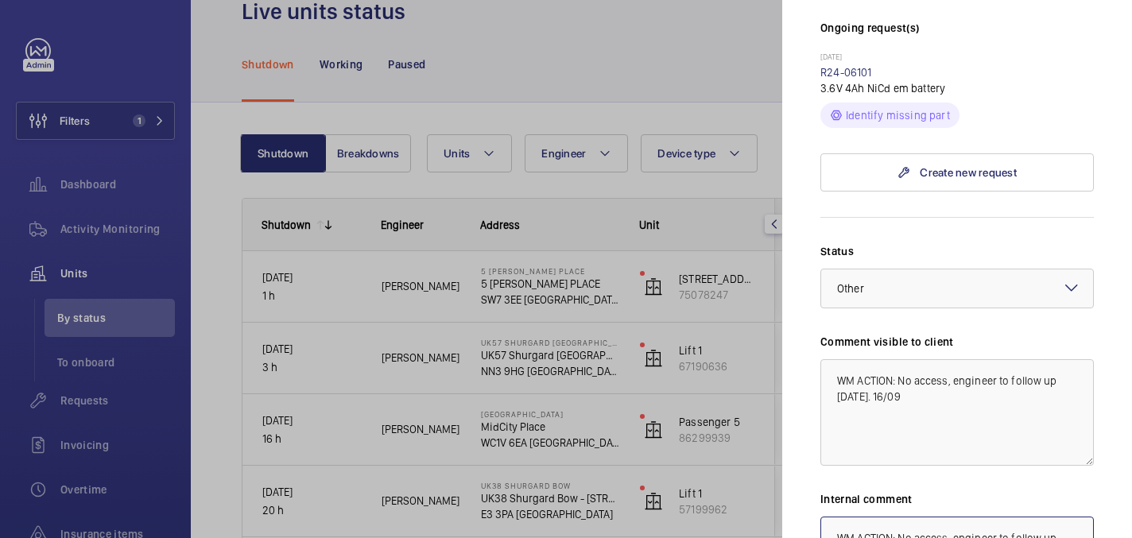
scroll to position [571, 0]
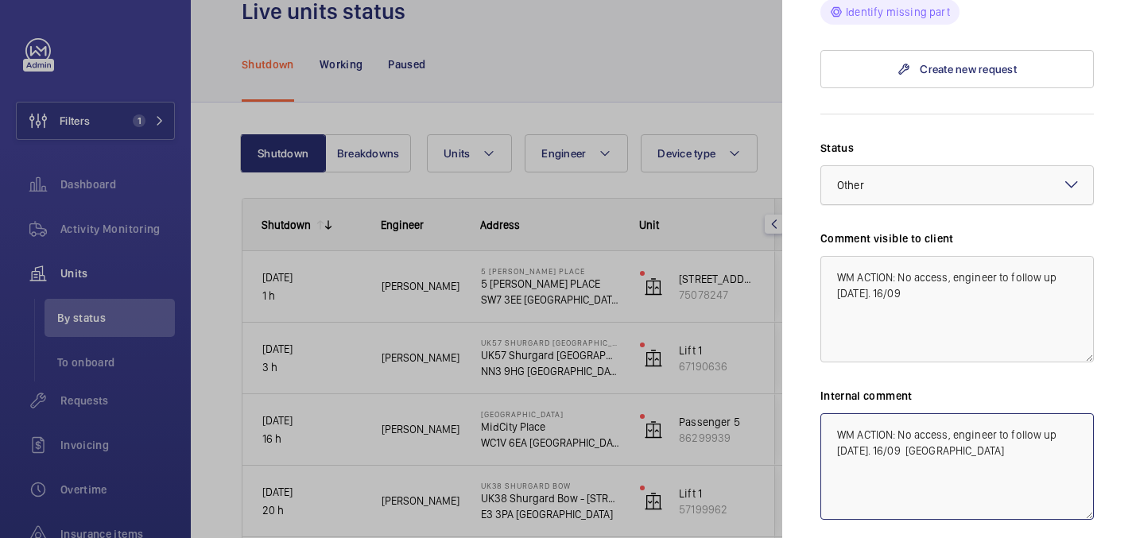
click at [910, 166] on div at bounding box center [957, 185] width 272 height 38
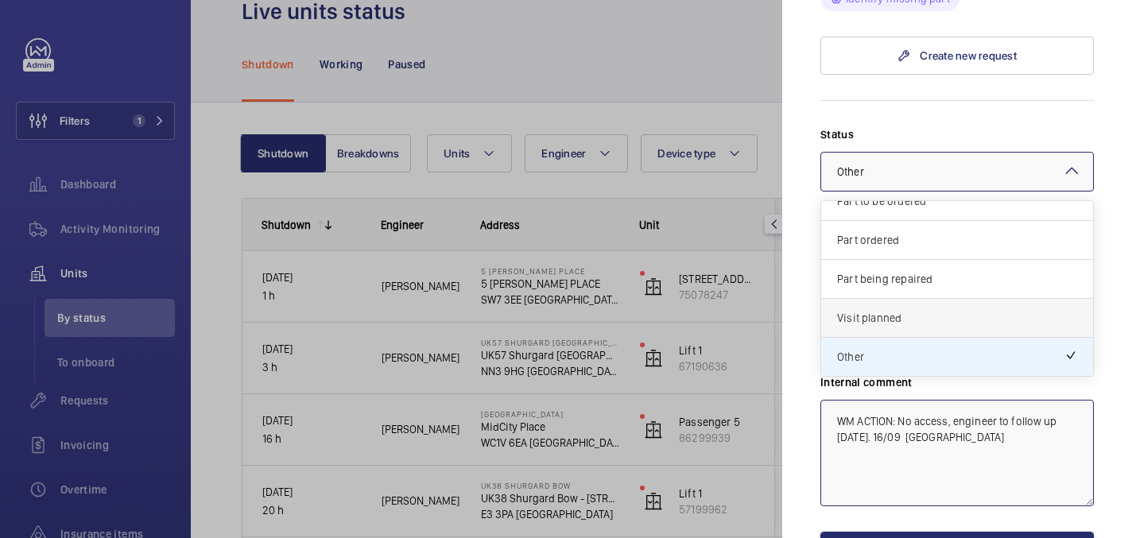
scroll to position [586, 0]
click at [902, 309] on span "Visit planned" at bounding box center [957, 317] width 240 height 16
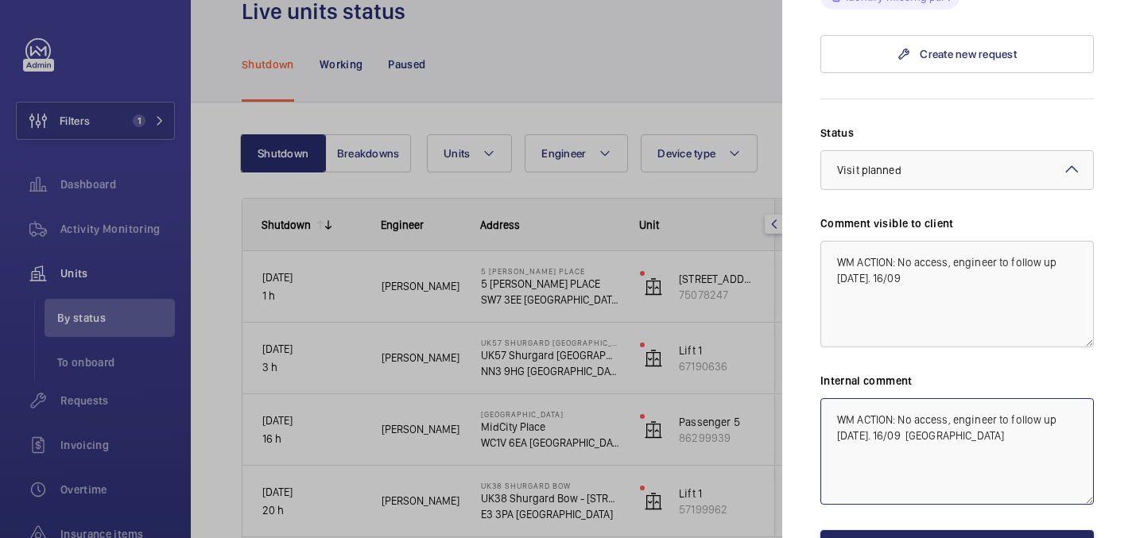
type textarea "WM ACTION: No access, engineer to follow up [DATE]. 16/09 [GEOGRAPHIC_DATA]"
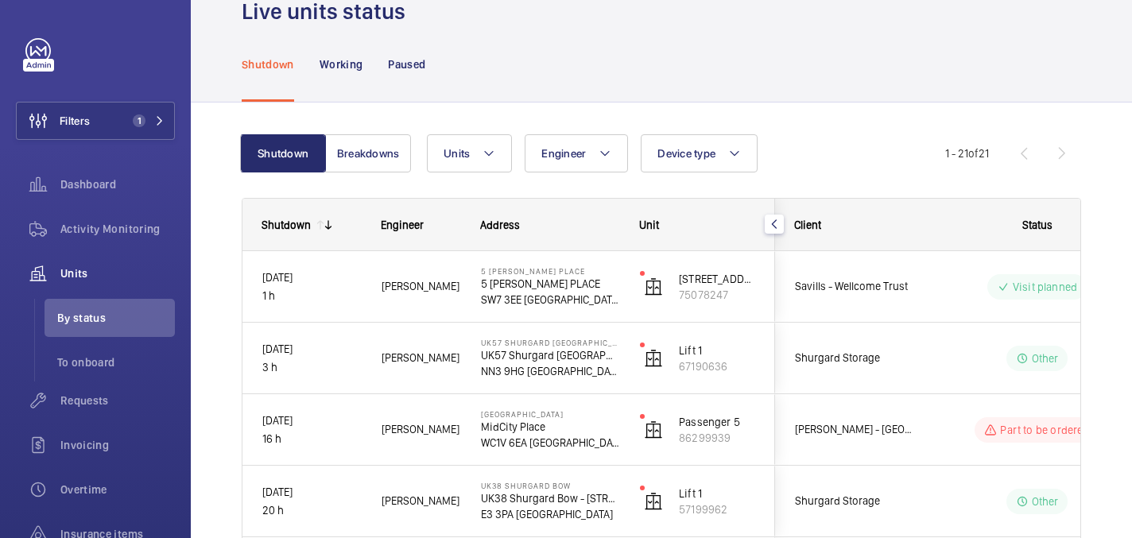
scroll to position [185, 0]
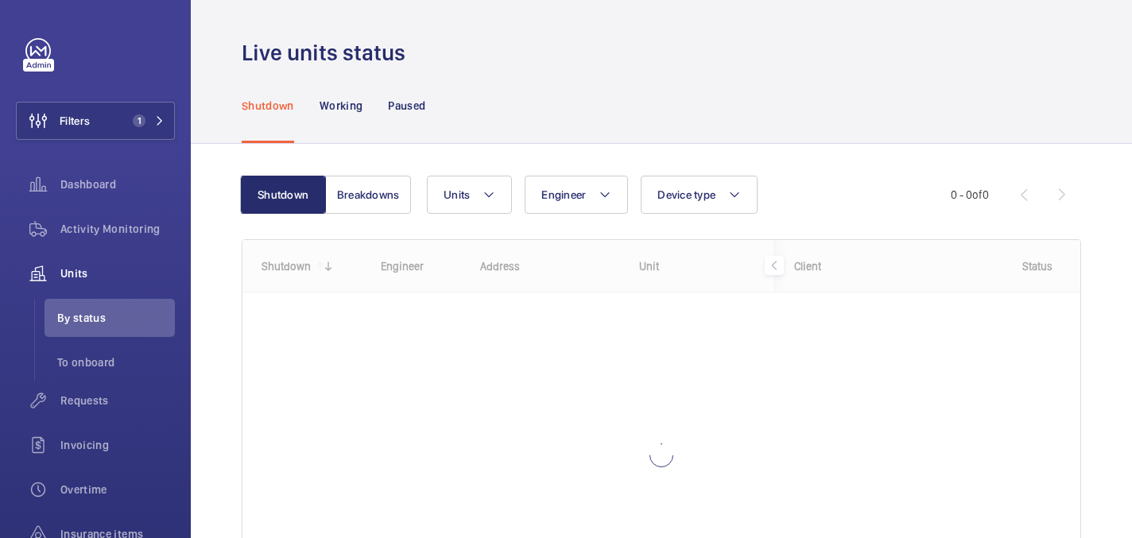
scroll to position [157, 0]
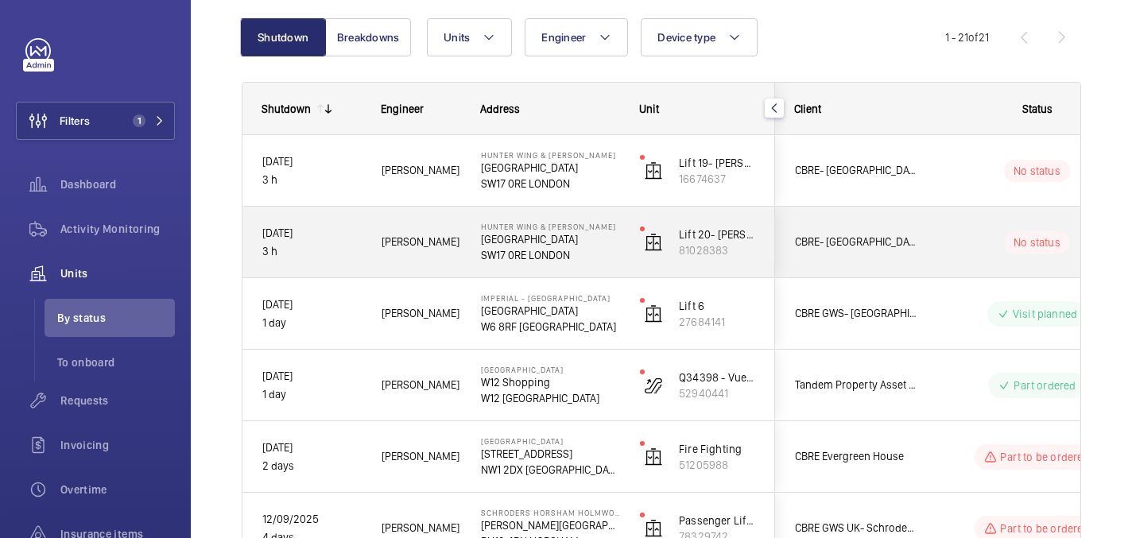
click at [916, 222] on div "CBRE- [GEOGRAPHIC_DATA]" at bounding box center [847, 242] width 142 height 50
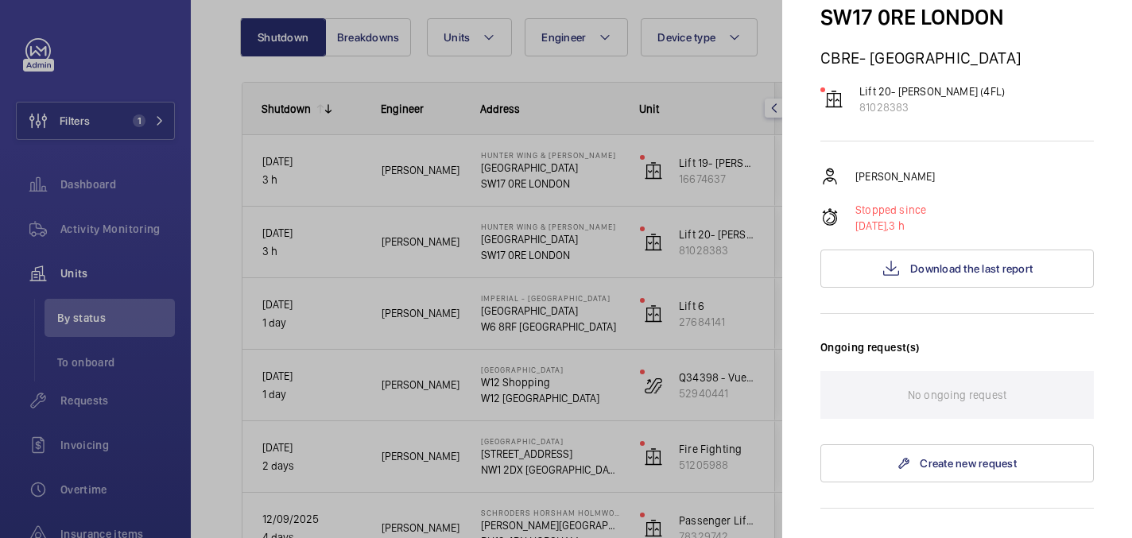
scroll to position [62, 0]
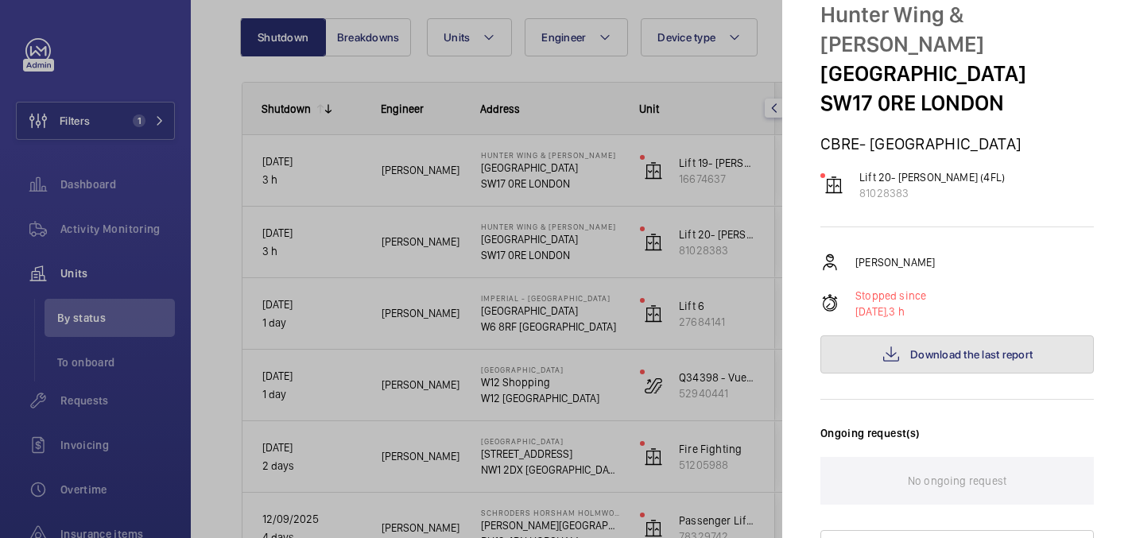
click at [921, 348] on span "Download the last report" at bounding box center [971, 354] width 122 height 13
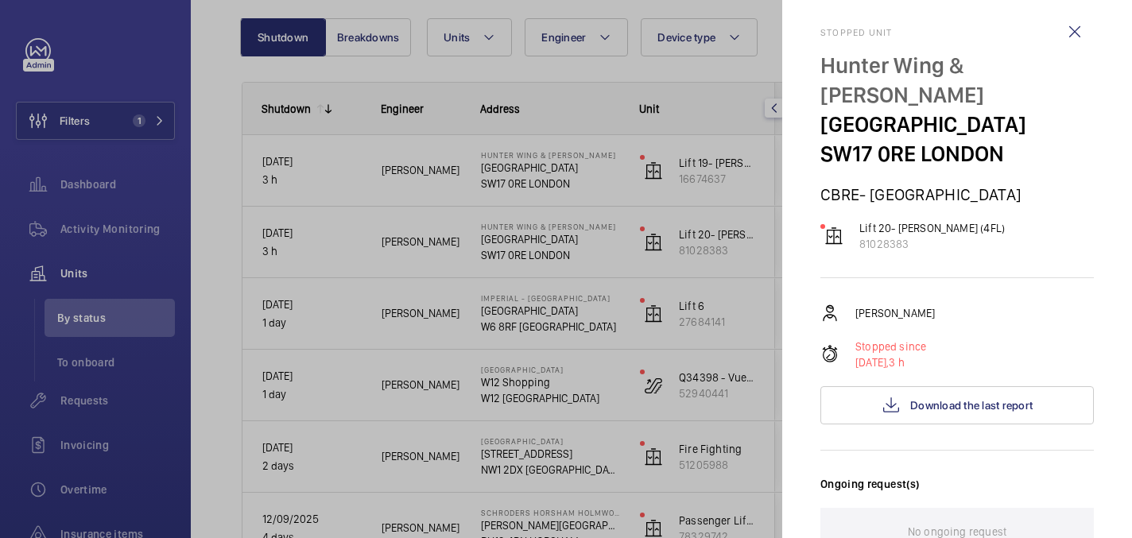
scroll to position [483, 0]
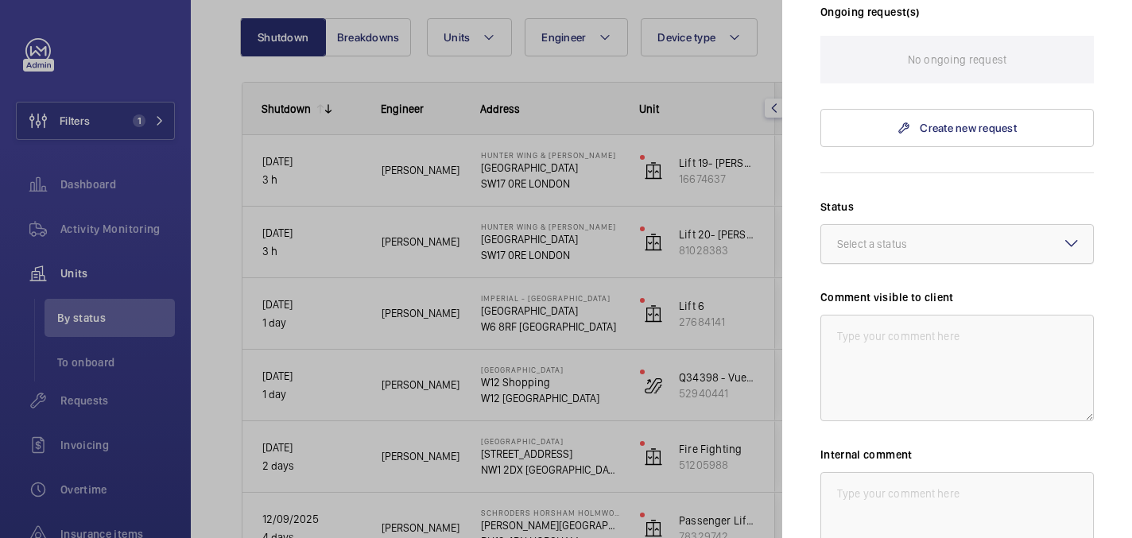
click at [903, 236] on div "Select a status" at bounding box center [892, 244] width 110 height 16
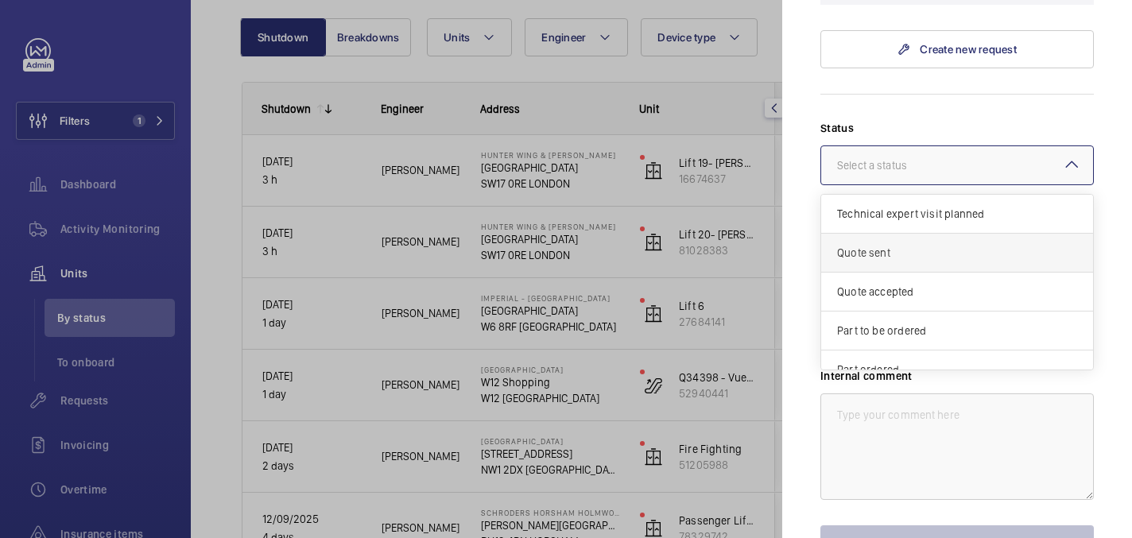
scroll to position [136, 0]
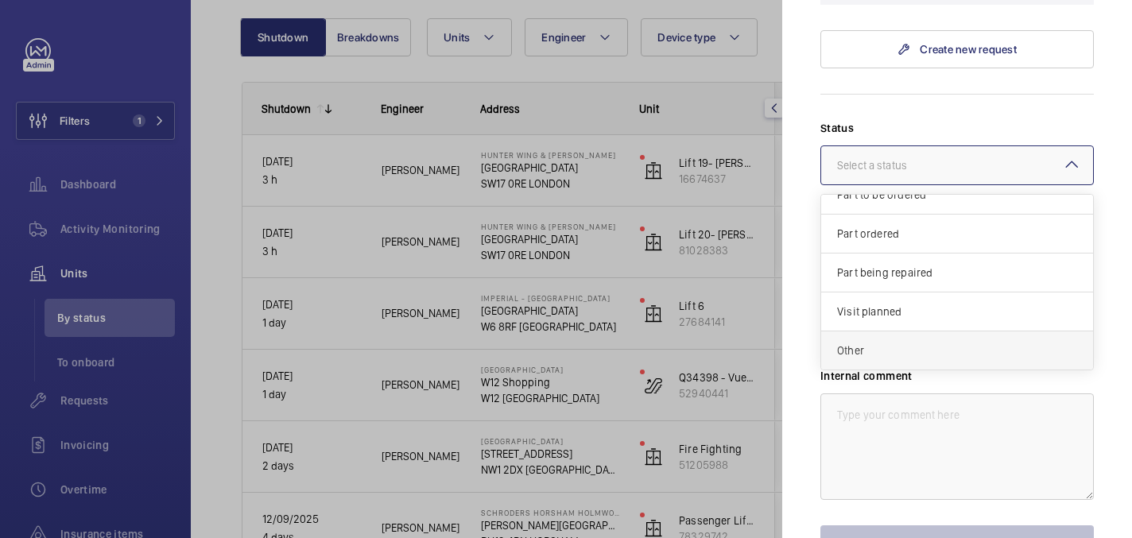
click at [876, 343] on span "Other" at bounding box center [957, 351] width 240 height 16
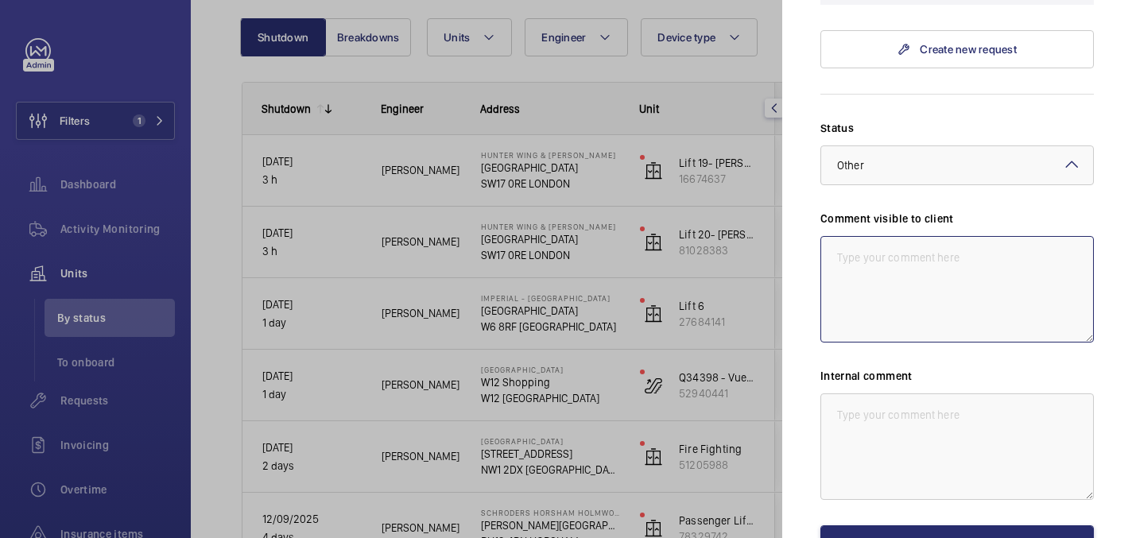
click at [876, 236] on textarea at bounding box center [958, 289] width 274 height 107
click at [905, 236] on textarea "WM ACTION: follow up required, TBC 16/09" at bounding box center [958, 289] width 274 height 107
click at [902, 236] on textarea "WM ACTION: follow up required, TBC 16/09" at bounding box center [958, 289] width 274 height 107
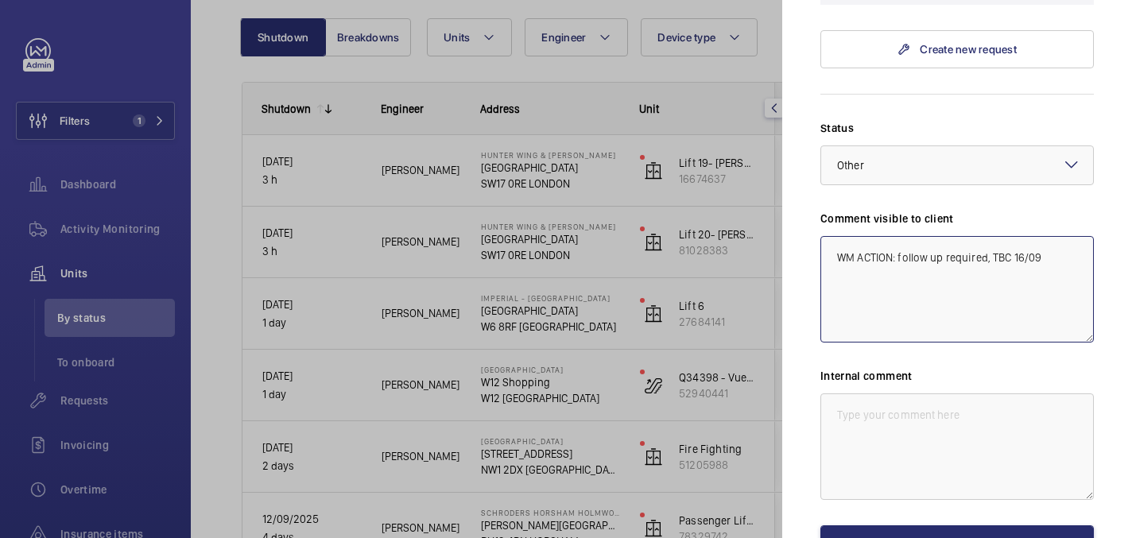
type textarea "WM ACTION: follow up required, TBC 16/09"
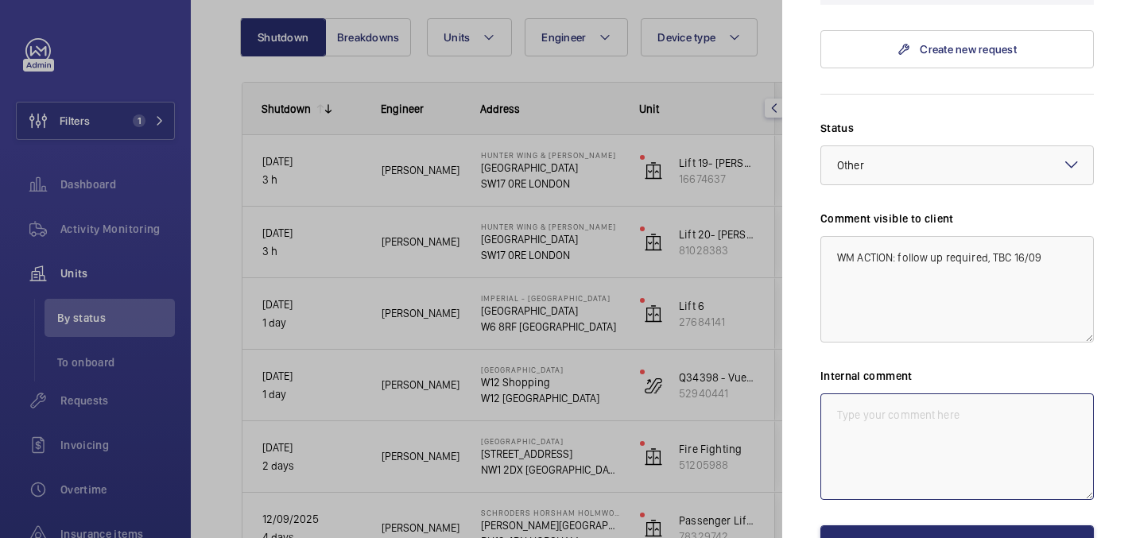
click at [918, 394] on textarea at bounding box center [958, 447] width 274 height 107
paste textarea "WM ACTION: follow up required, TBC 16/09"
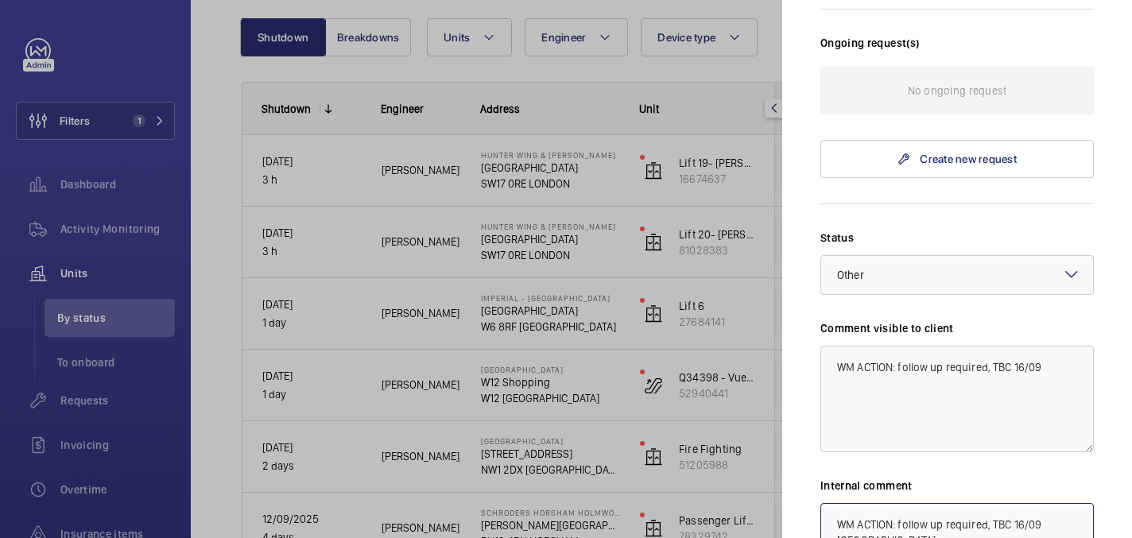
scroll to position [648, 0]
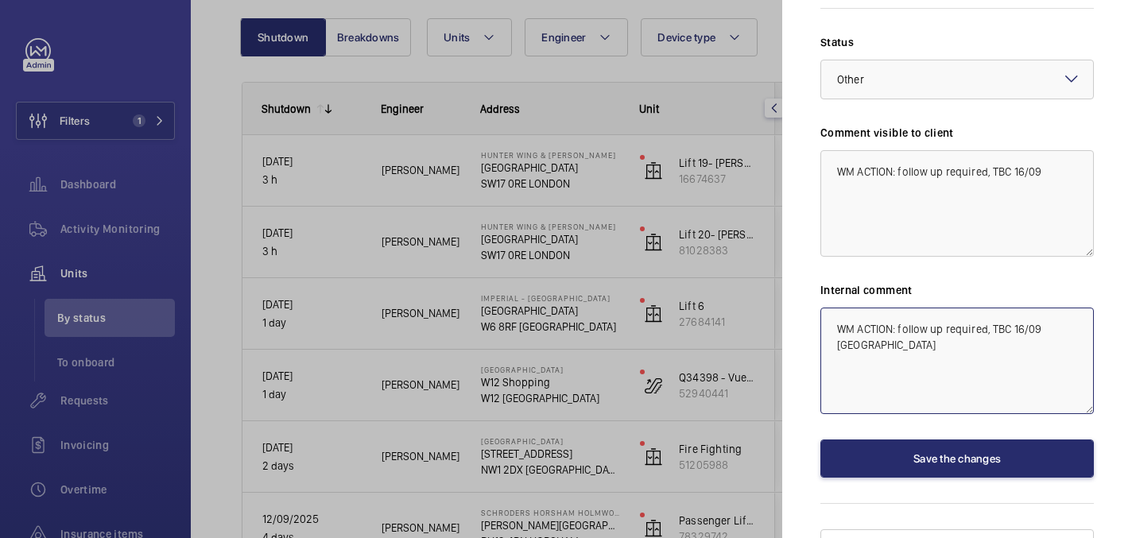
type textarea "WM ACTION: follow up required, TBC 16/09 [GEOGRAPHIC_DATA]"
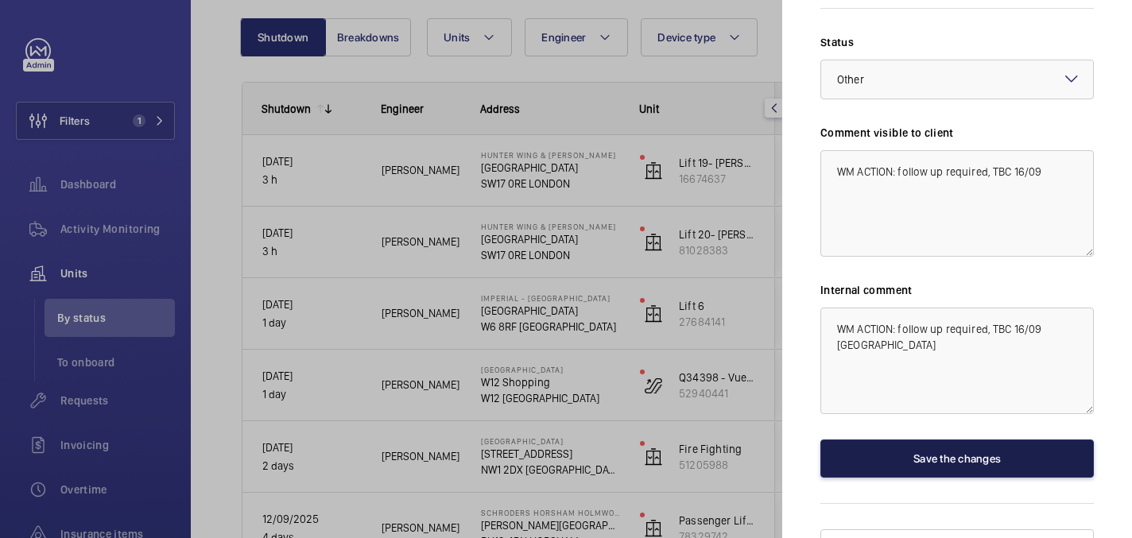
click at [906, 440] on button "Save the changes" at bounding box center [958, 459] width 274 height 38
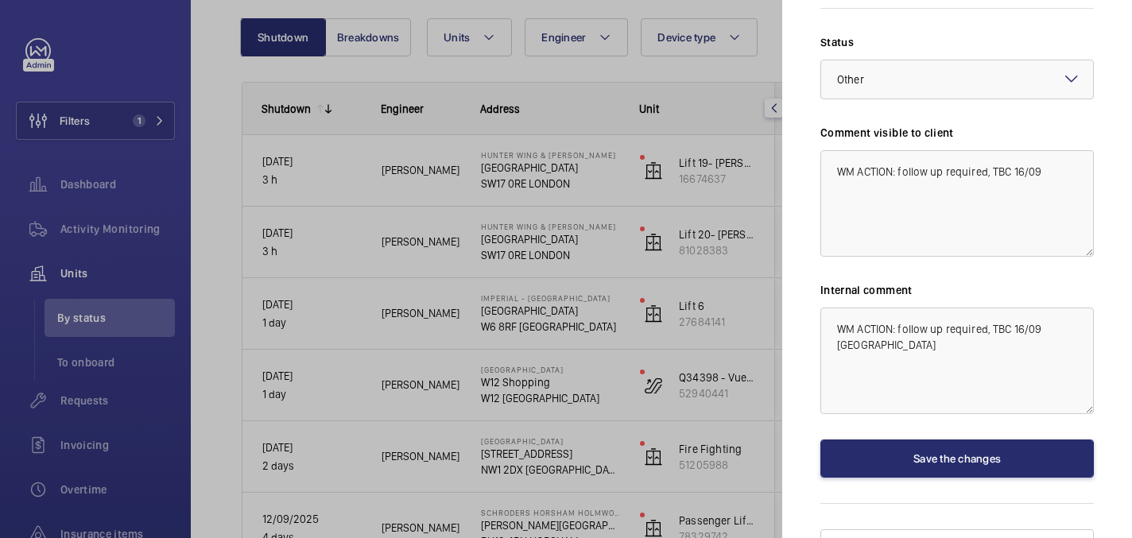
scroll to position [0, 0]
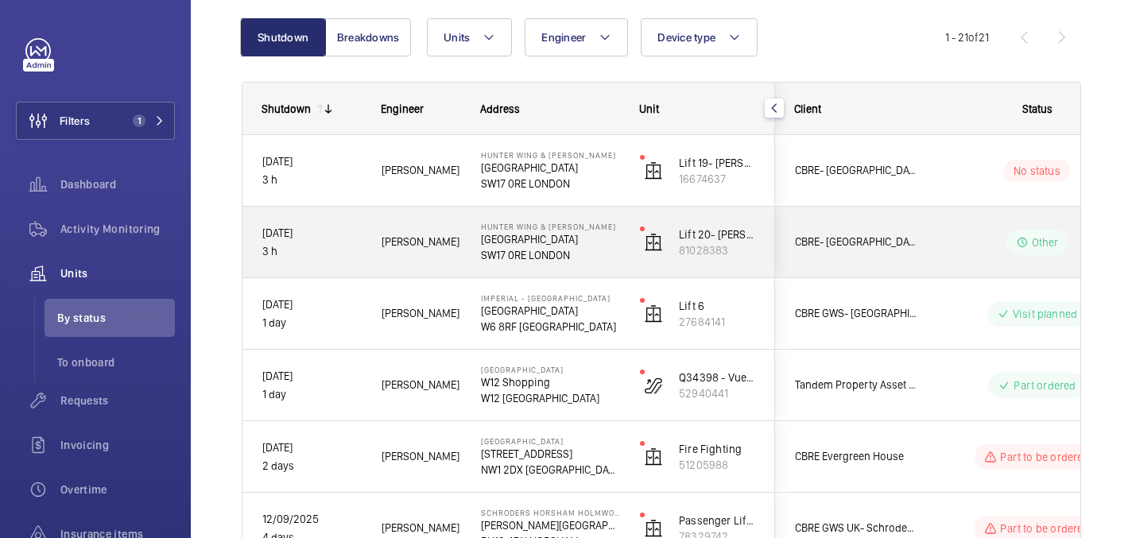
click at [917, 267] on div "CBRE- [GEOGRAPHIC_DATA]" at bounding box center [846, 242] width 143 height 71
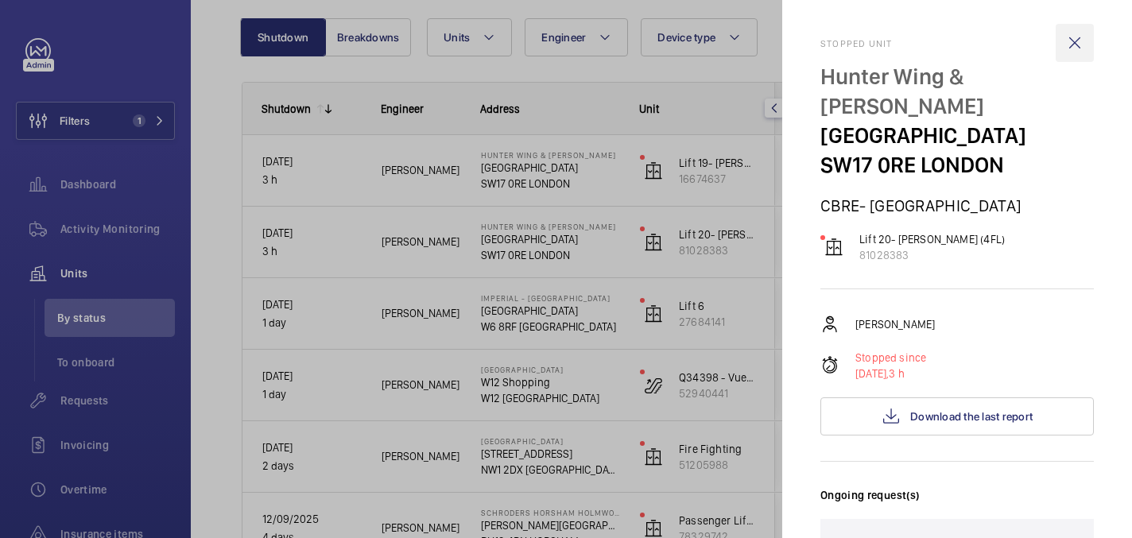
click at [1079, 34] on wm-front-icon-button at bounding box center [1075, 43] width 38 height 38
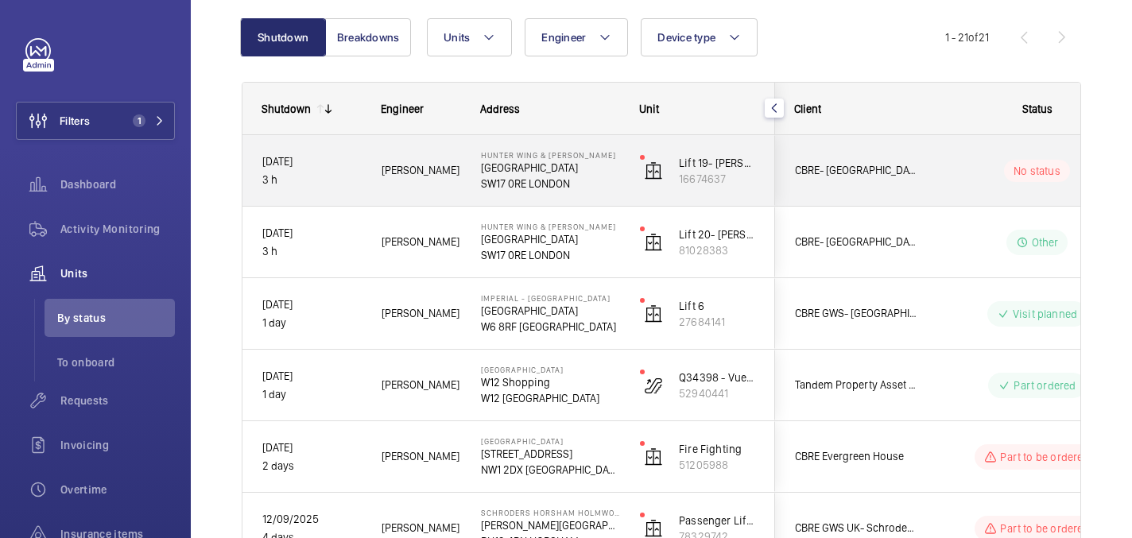
click at [933, 153] on mat-sidenav-container "Filters 1 Dashboard Activity Monitoring Units By status To onboard Requests Inv…" at bounding box center [566, 269] width 1132 height 538
click at [958, 167] on wm-front-pills-cell "No status" at bounding box center [1037, 171] width 198 height 22
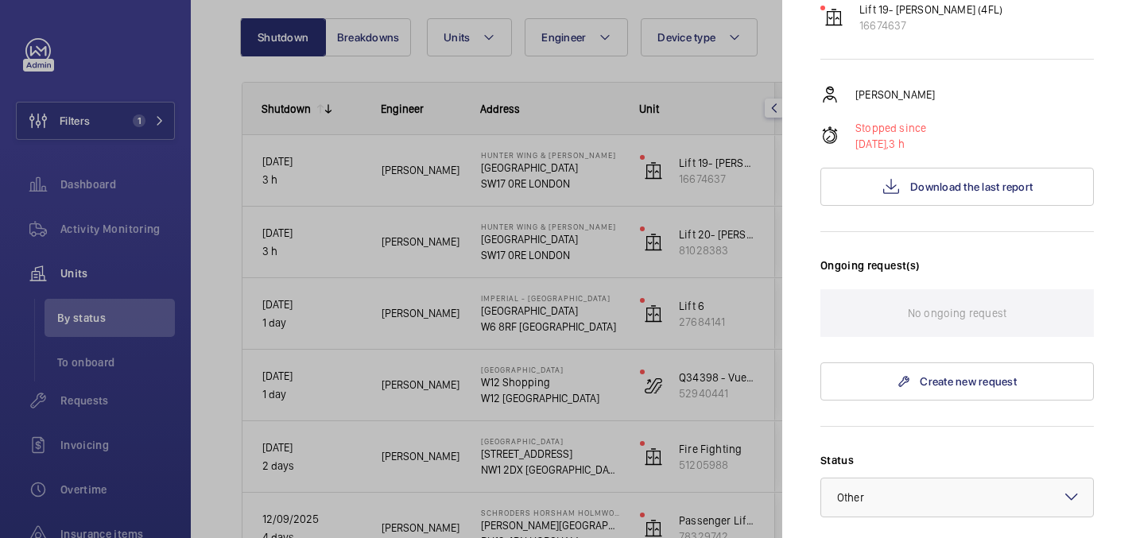
scroll to position [200, 0]
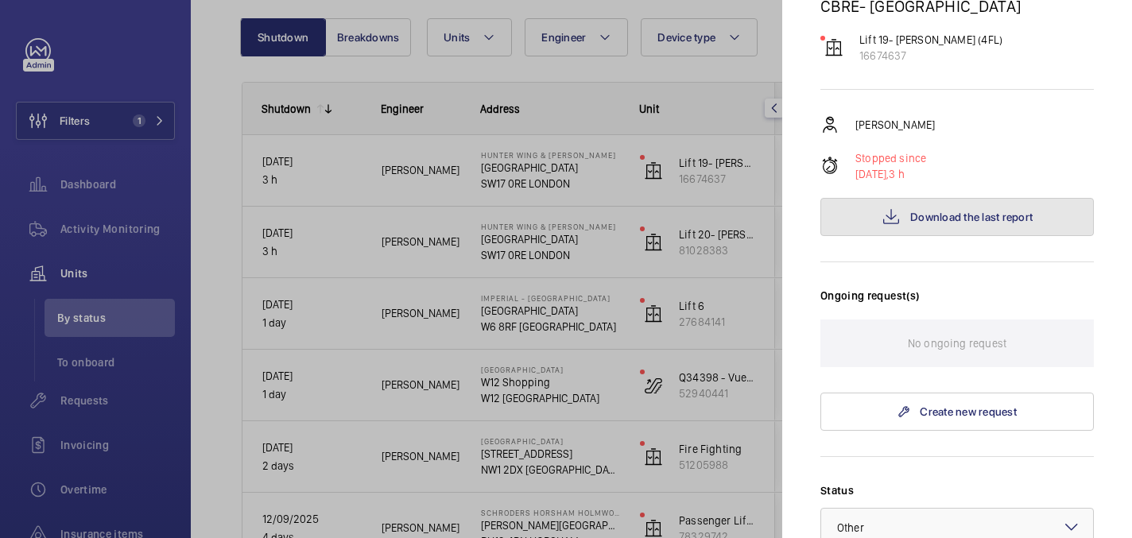
click at [864, 199] on button "Download the last report" at bounding box center [958, 217] width 274 height 38
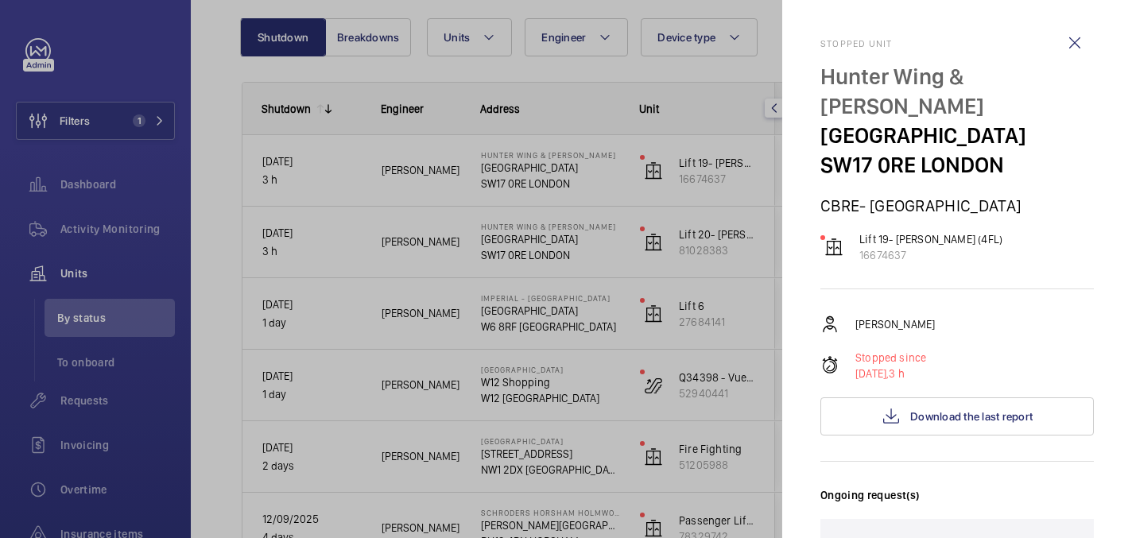
scroll to position [648, 0]
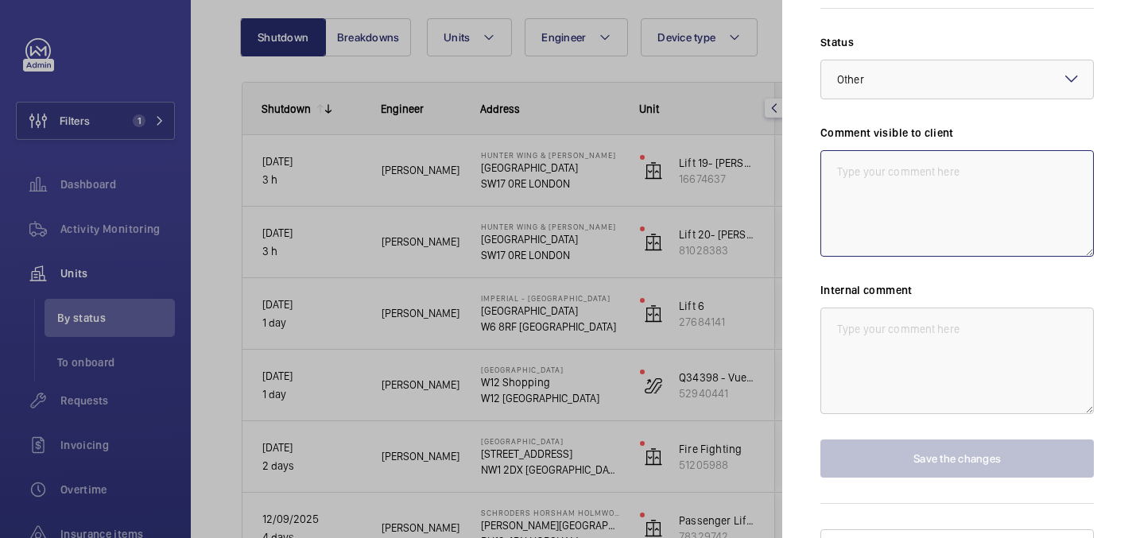
click at [921, 174] on textarea at bounding box center [958, 203] width 274 height 107
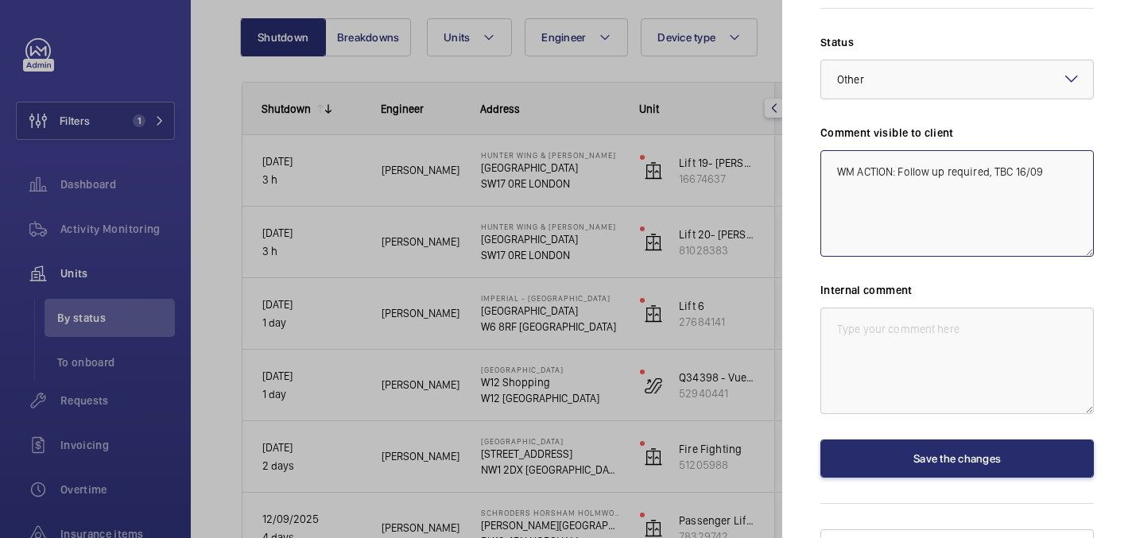
click at [908, 150] on textarea "WM ACTION: Follow up required, TBC 16/09" at bounding box center [958, 203] width 274 height 107
type textarea "WM ACTION: Follow up required, TBC 16/09"
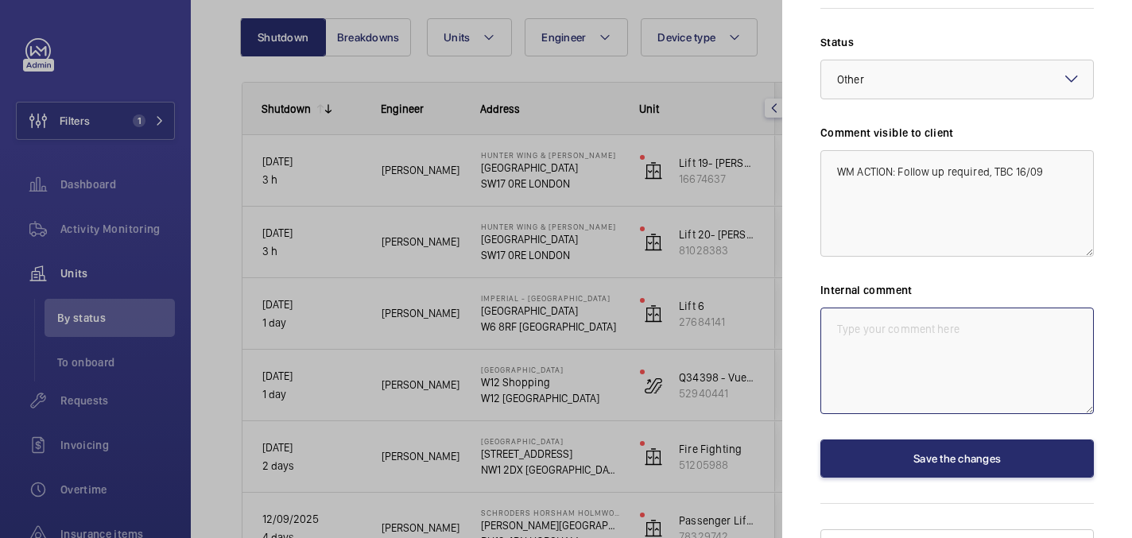
click at [941, 312] on textarea at bounding box center [958, 361] width 274 height 107
paste textarea "WM ACTION: Follow up required, TBC 16/09"
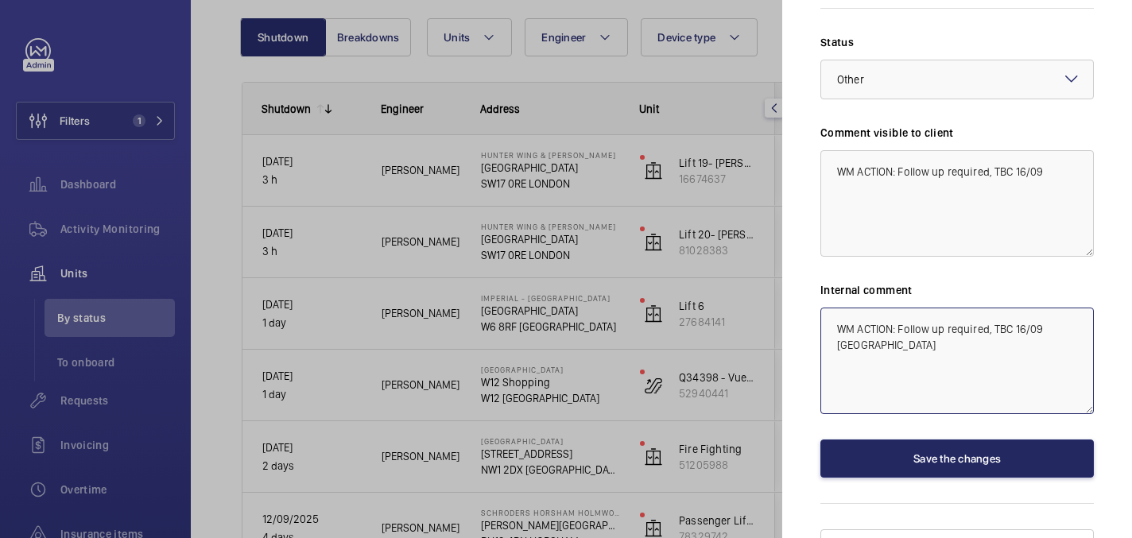
type textarea "WM ACTION: Follow up required, TBC 16/09 [GEOGRAPHIC_DATA]"
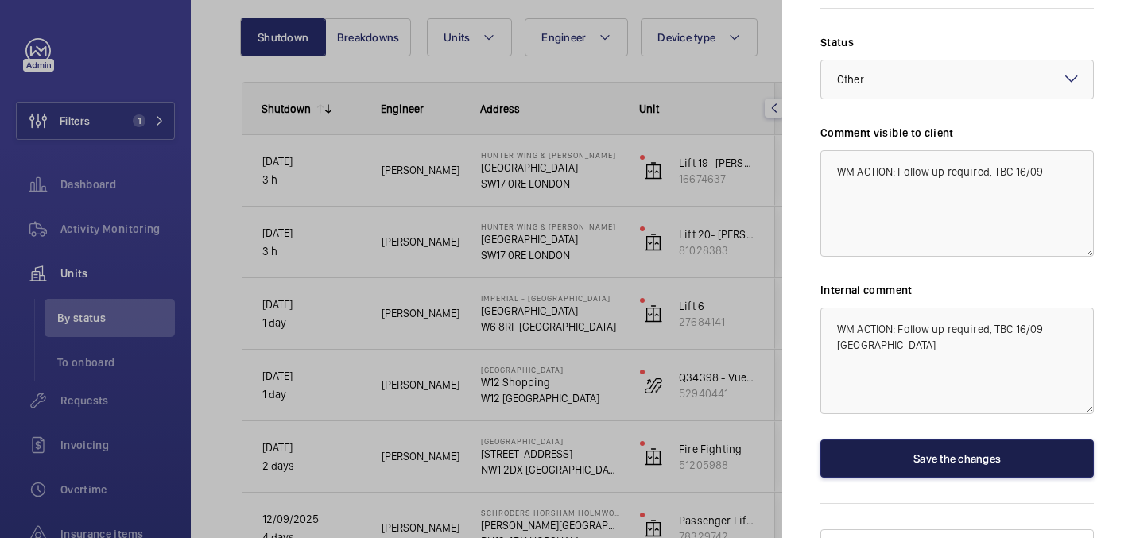
click at [859, 440] on button "Save the changes" at bounding box center [958, 459] width 274 height 38
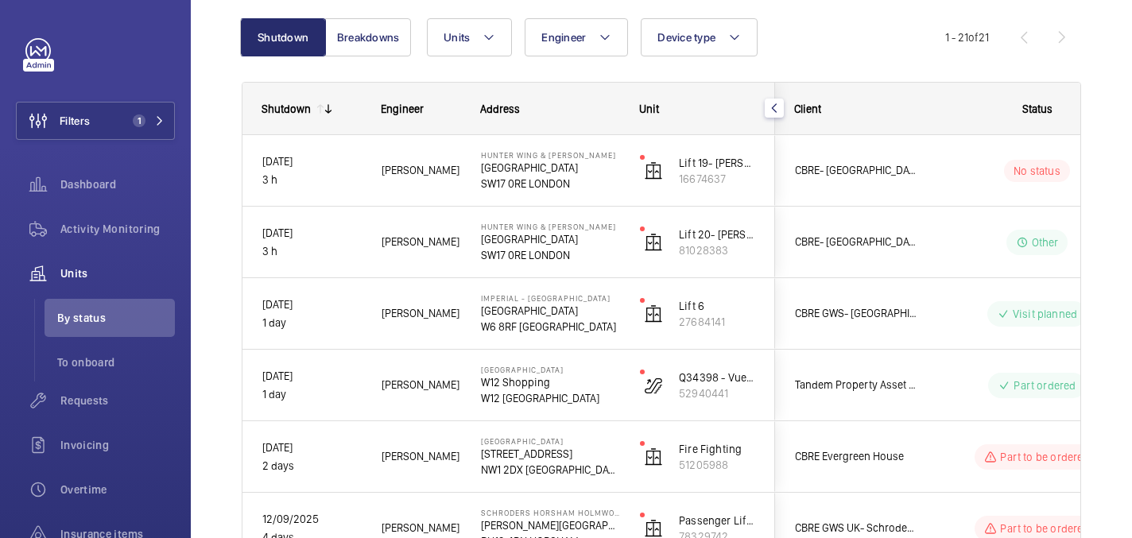
scroll to position [0, 0]
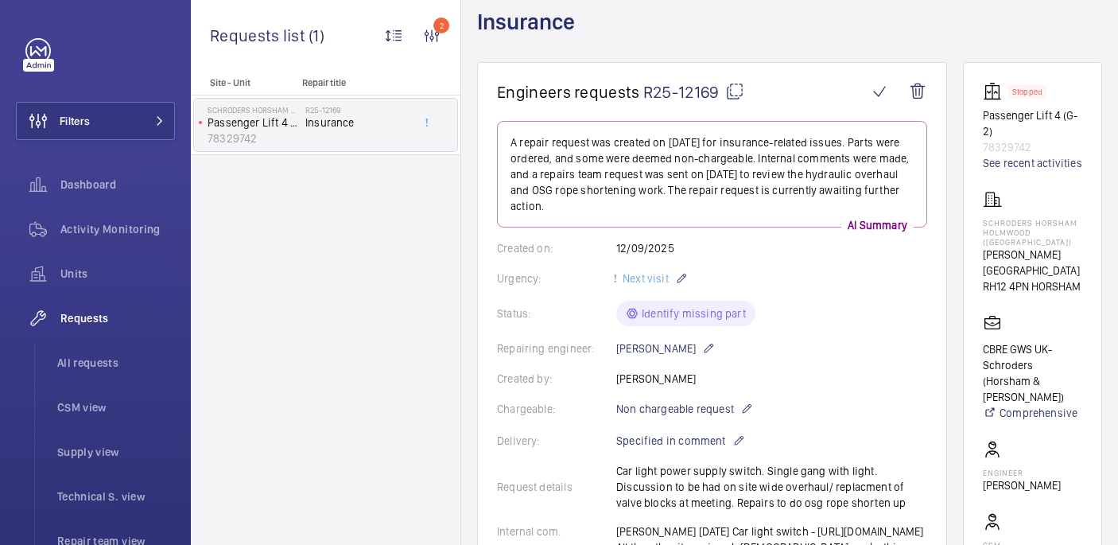
scroll to position [95, 0]
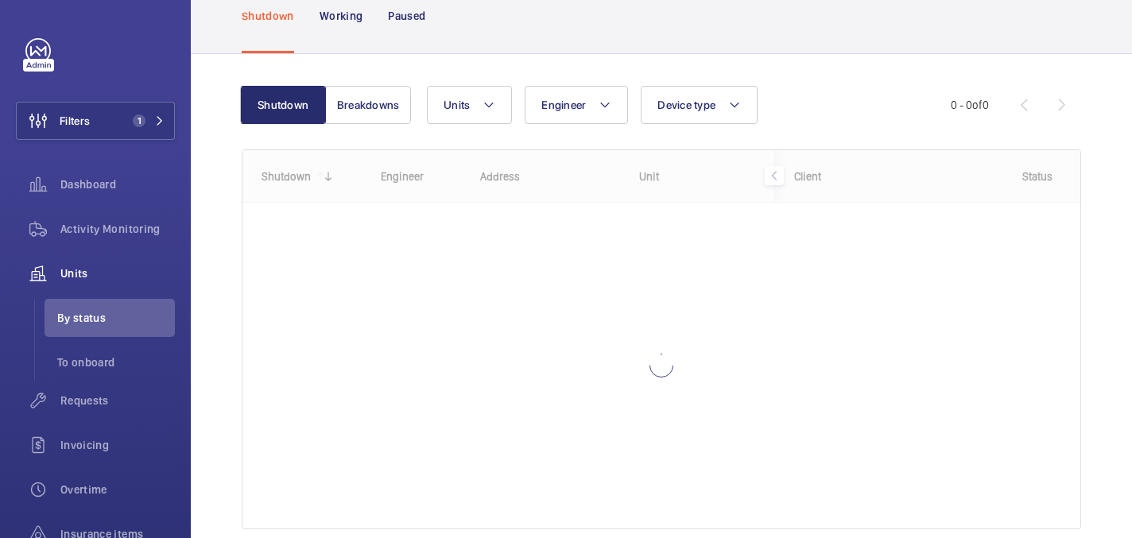
scroll to position [157, 0]
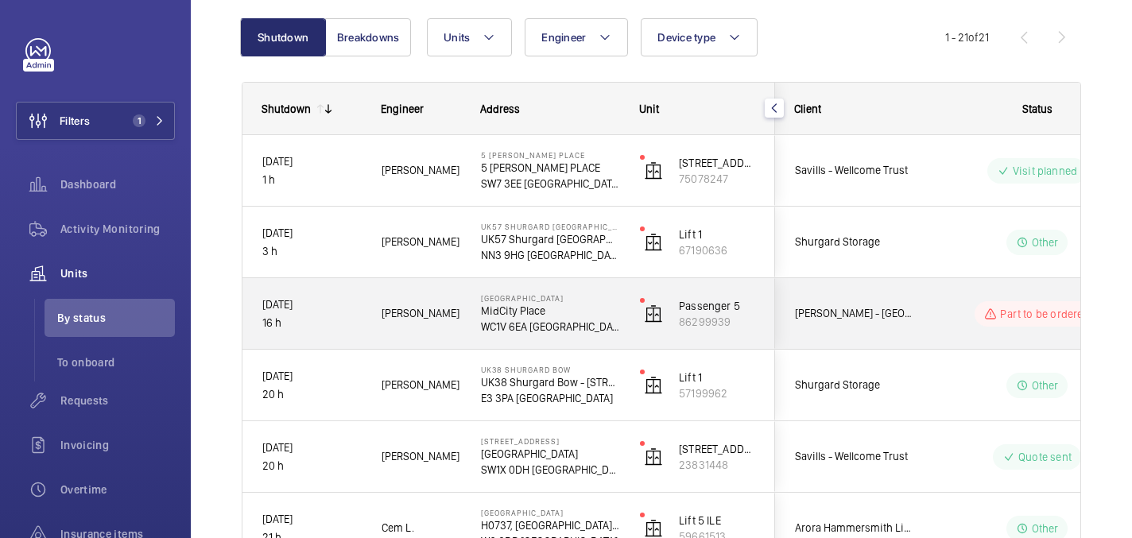
click at [596, 323] on p "WC1V 6EA [GEOGRAPHIC_DATA]" at bounding box center [550, 327] width 138 height 16
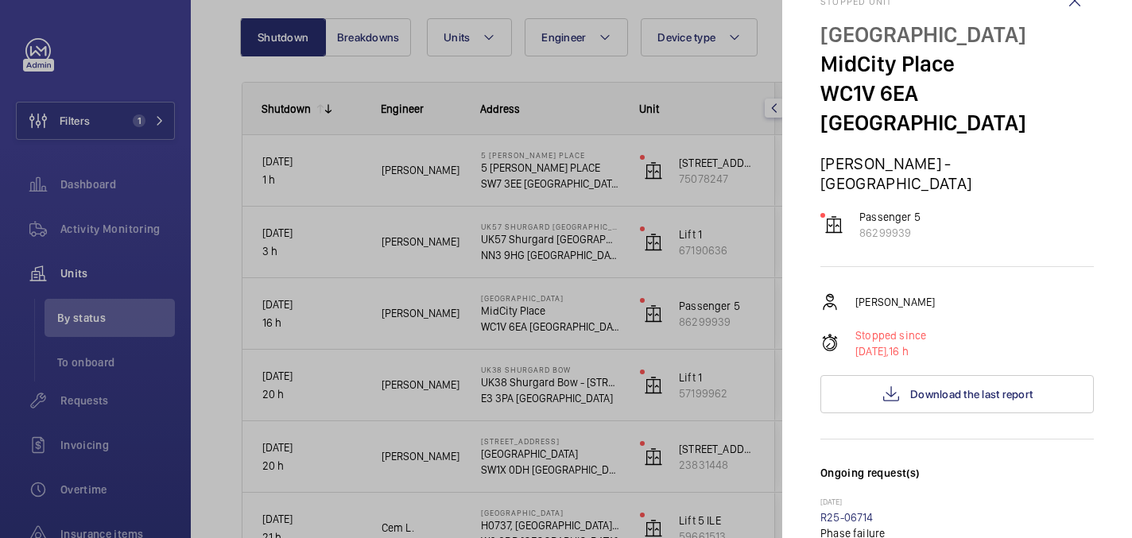
scroll to position [0, 0]
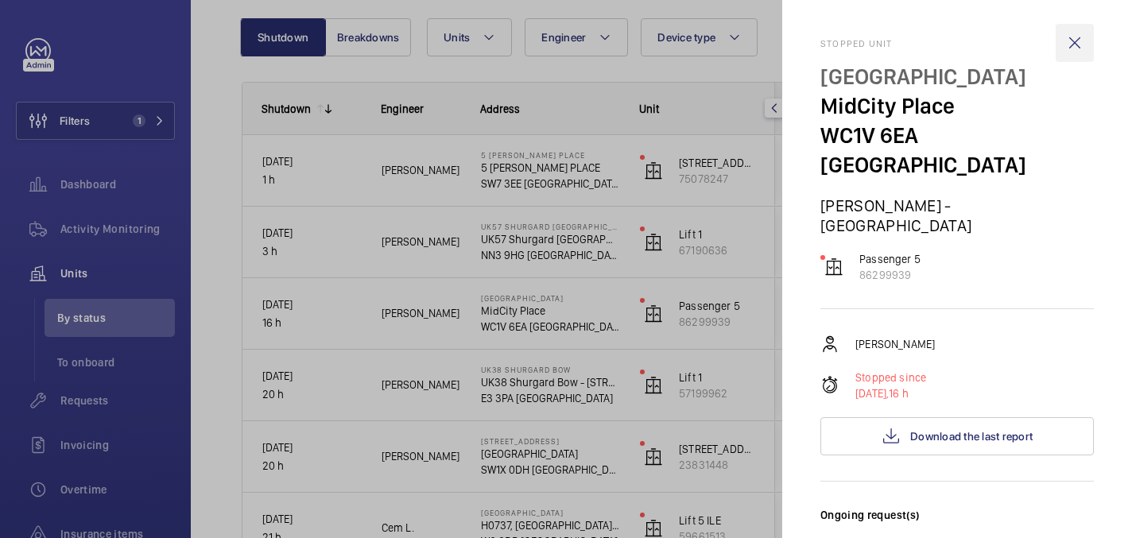
click at [1069, 43] on wm-front-icon-button at bounding box center [1075, 43] width 38 height 38
